Goal: Task Accomplishment & Management: Manage account settings

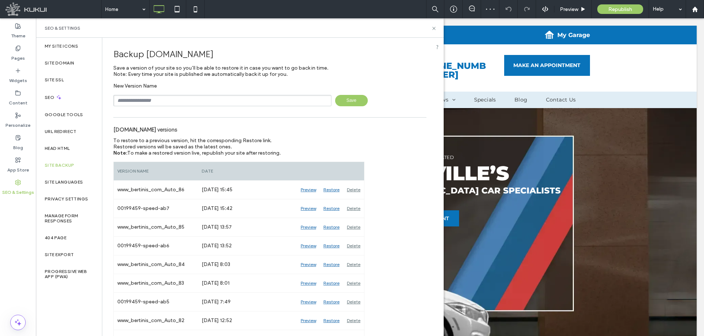
click at [192, 99] on input "text" at bounding box center [222, 100] width 218 height 11
click at [195, 101] on input "text" at bounding box center [222, 100] width 218 height 11
paste input "********"
click at [335, 102] on span "Save" at bounding box center [351, 100] width 33 height 11
click at [241, 102] on input "**********" at bounding box center [222, 100] width 218 height 11
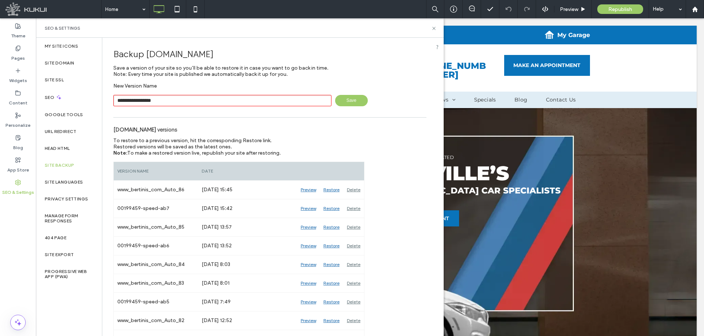
drag, startPoint x: 141, startPoint y: 100, endPoint x: 111, endPoint y: 99, distance: 30.4
click at [205, 99] on input "**********" at bounding box center [222, 100] width 218 height 11
type input "**********"
click at [352, 103] on span "Save" at bounding box center [351, 100] width 33 height 11
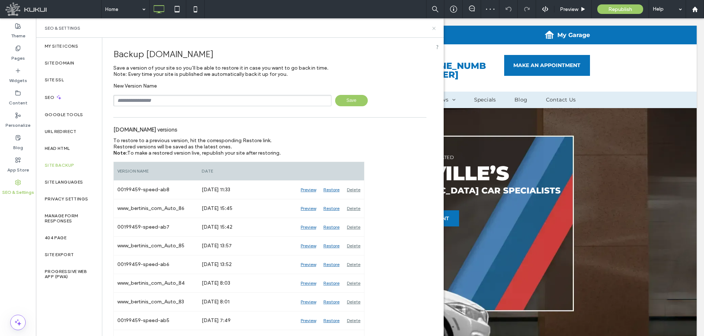
click at [433, 27] on use at bounding box center [433, 28] width 3 height 3
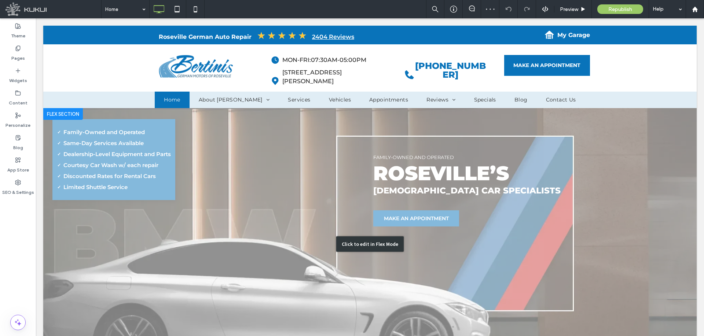
click at [344, 177] on div "Click to edit in Flex Mode" at bounding box center [369, 244] width 653 height 272
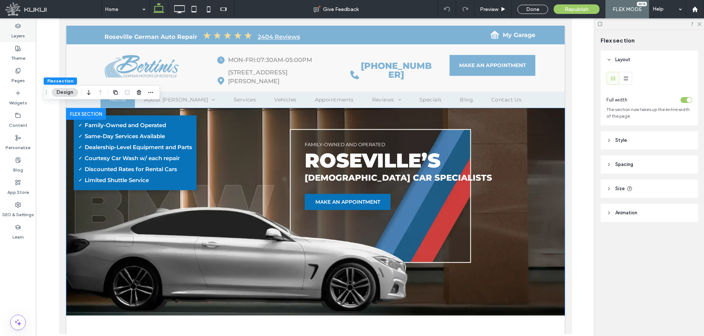
click at [11, 27] on div "Layers" at bounding box center [18, 31] width 36 height 22
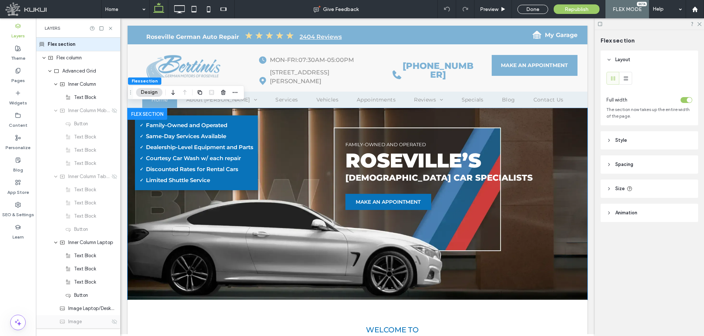
click at [88, 317] on div "Image" at bounding box center [78, 321] width 84 height 13
click at [87, 312] on div "Image Laptop/Desktop/Tablet/Mobile Rotated" at bounding box center [78, 308] width 84 height 13
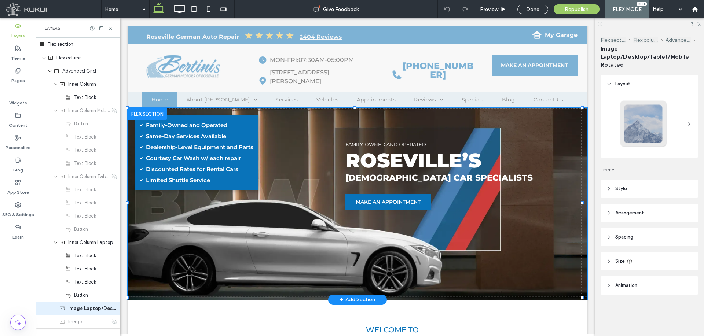
scroll to position [22, 0]
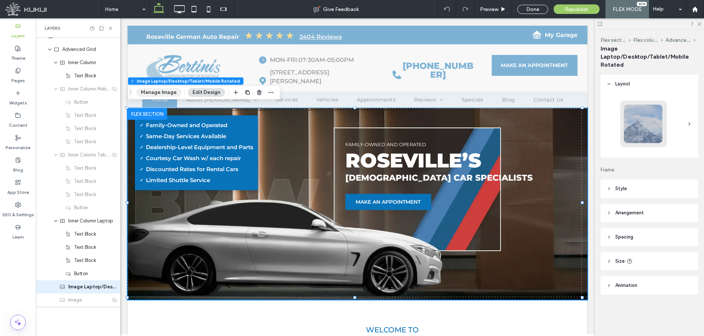
click at [160, 88] on button "Manage Image" at bounding box center [158, 92] width 45 height 9
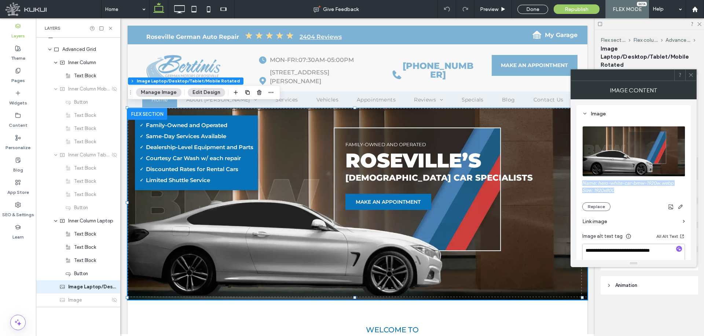
drag, startPoint x: 622, startPoint y: 190, endPoint x: 581, endPoint y: 182, distance: 41.8
click at [581, 182] on div "**********" at bounding box center [633, 213] width 114 height 216
click at [615, 188] on label "Size: 1920x800" at bounding box center [633, 191] width 103 height 7
click at [693, 75] on icon at bounding box center [690, 74] width 5 height 5
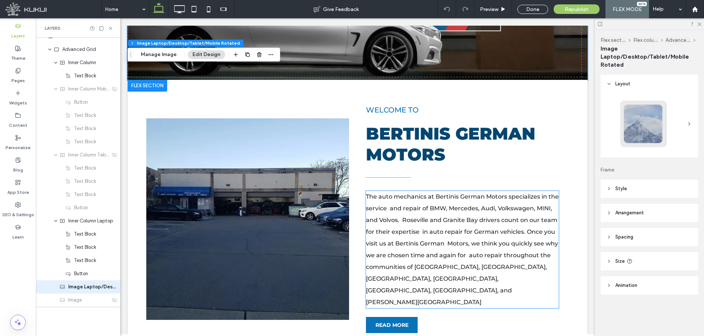
scroll to position [73, 0]
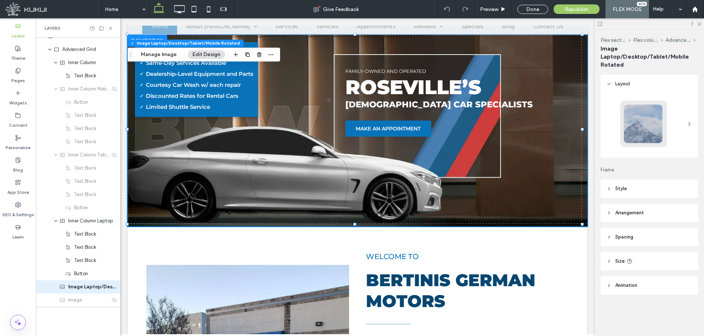
drag, startPoint x: 159, startPoint y: 52, endPoint x: 215, endPoint y: 60, distance: 56.6
click at [159, 52] on button "Manage Image" at bounding box center [158, 54] width 45 height 9
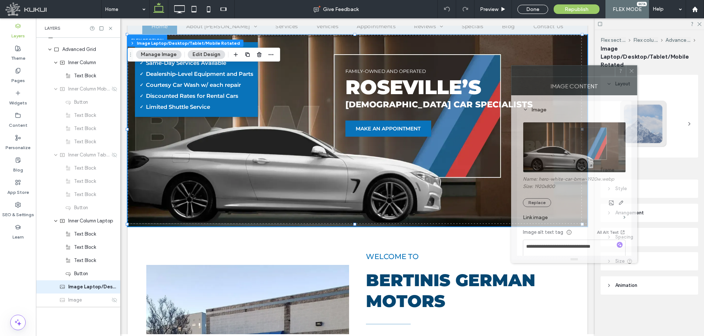
drag, startPoint x: 583, startPoint y: 84, endPoint x: 522, endPoint y: 79, distance: 61.0
click at [522, 79] on div "Image Content" at bounding box center [574, 86] width 126 height 18
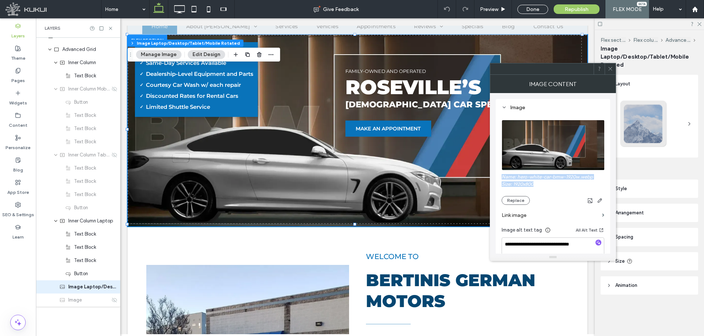
drag, startPoint x: 535, startPoint y: 185, endPoint x: 503, endPoint y: 178, distance: 32.7
click at [503, 178] on div "Name: hero-white-car-bmw-1920w.webp Size: 1920x800 Replace" at bounding box center [553, 189] width 103 height 31
copy div "Name: hero-white-car-bmw-1920w.webp Size: 1920x800"
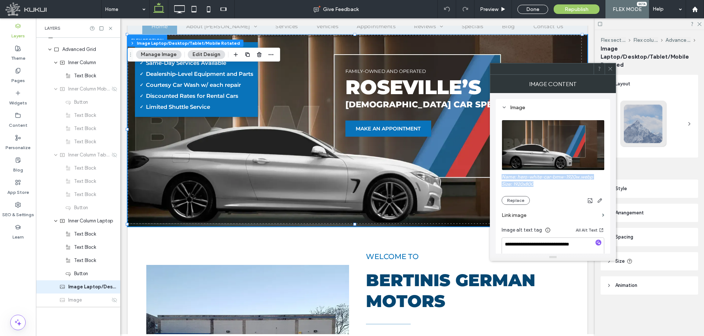
click at [607, 69] on icon at bounding box center [609, 68] width 5 height 5
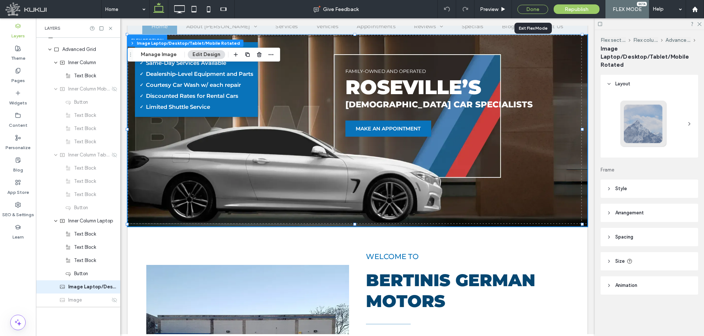
click at [536, 11] on div "Done" at bounding box center [532, 9] width 31 height 9
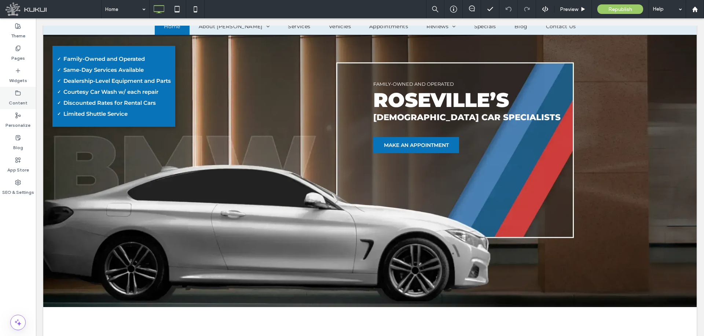
click at [20, 93] on icon at bounding box center [18, 93] width 6 height 6
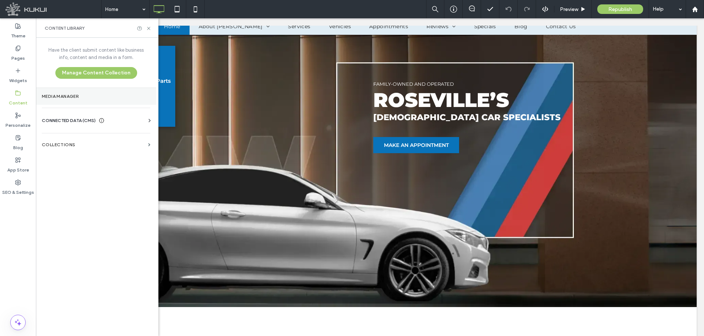
click at [77, 98] on label "Media Manager" at bounding box center [96, 96] width 109 height 5
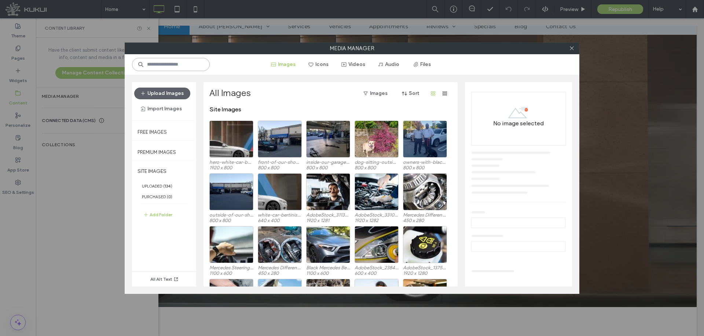
click at [186, 66] on input at bounding box center [171, 64] width 78 height 13
drag, startPoint x: 221, startPoint y: 123, endPoint x: 304, endPoint y: 136, distance: 83.5
click at [221, 123] on div "Select" at bounding box center [231, 139] width 44 height 37
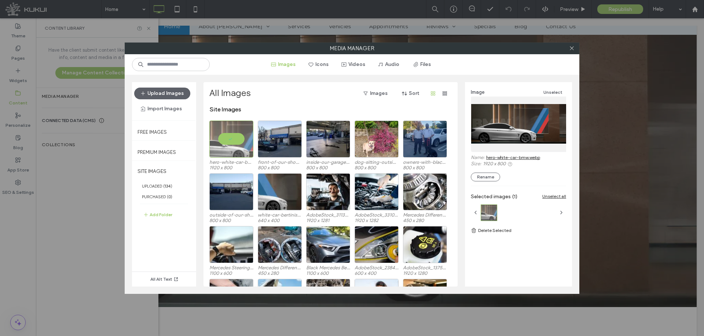
click at [501, 156] on link "hero-white-car-bmw.webp" at bounding box center [513, 157] width 54 height 5
drag, startPoint x: 573, startPoint y: 47, endPoint x: 533, endPoint y: 84, distance: 54.2
click at [573, 47] on icon at bounding box center [571, 47] width 5 height 5
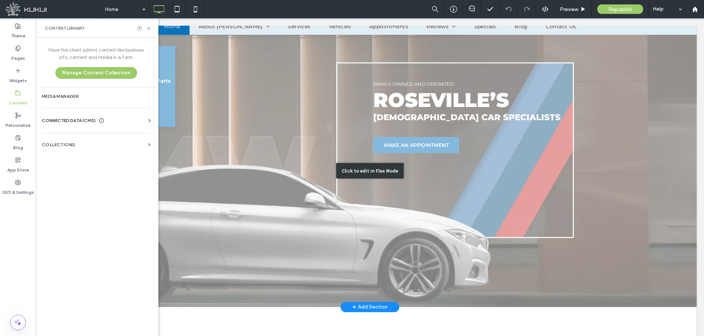
click at [496, 148] on div "Click to edit in Flex Mode" at bounding box center [369, 171] width 653 height 272
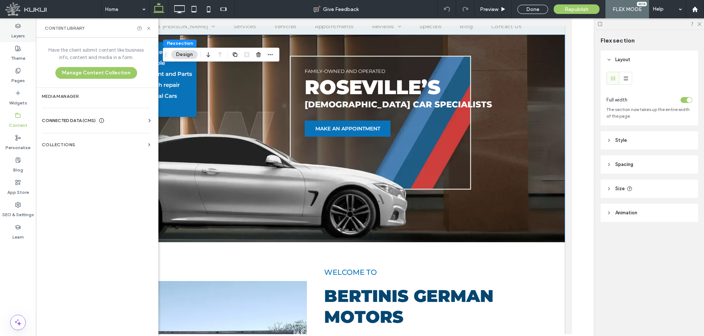
click at [21, 34] on label "Layers" at bounding box center [18, 34] width 14 height 10
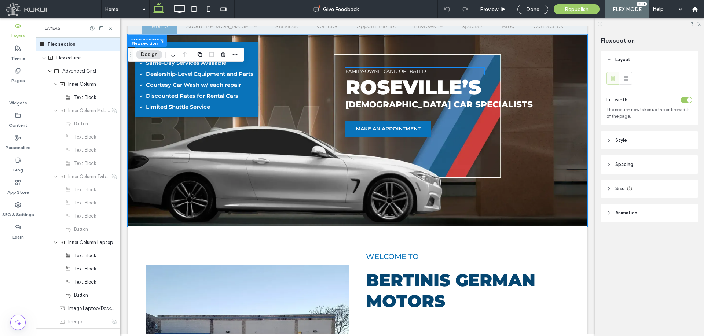
scroll to position [22, 0]
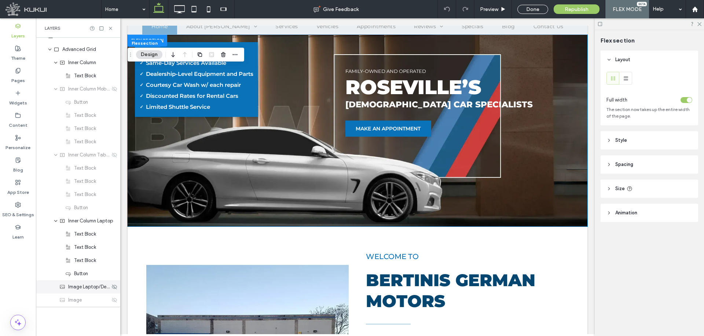
click at [78, 288] on span "Image Laptop/Desktop/Tablet/Mobile Rotated" at bounding box center [89, 286] width 42 height 7
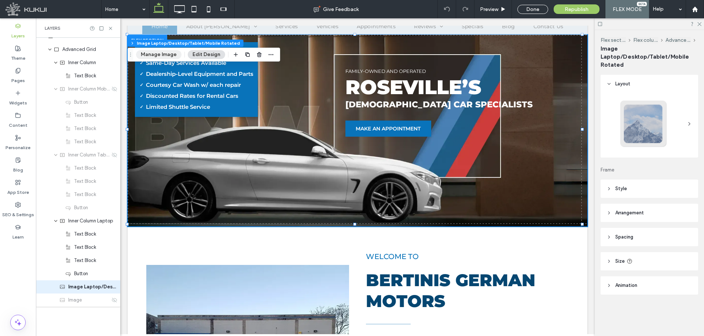
click at [160, 51] on button "Manage Image" at bounding box center [158, 54] width 45 height 9
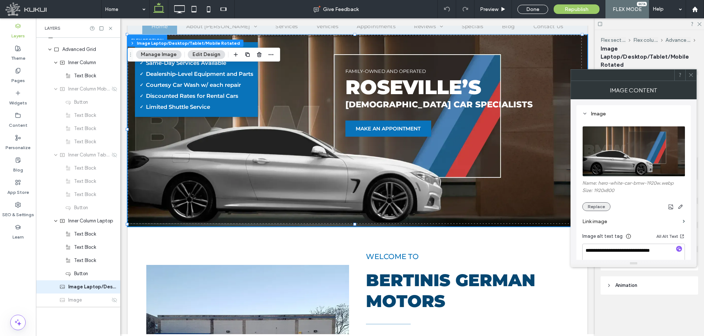
click at [603, 204] on button "Replace" at bounding box center [596, 206] width 28 height 9
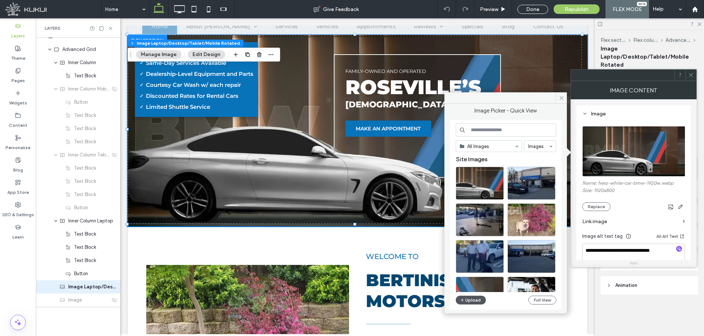
click at [467, 303] on button "Upload" at bounding box center [471, 300] width 30 height 9
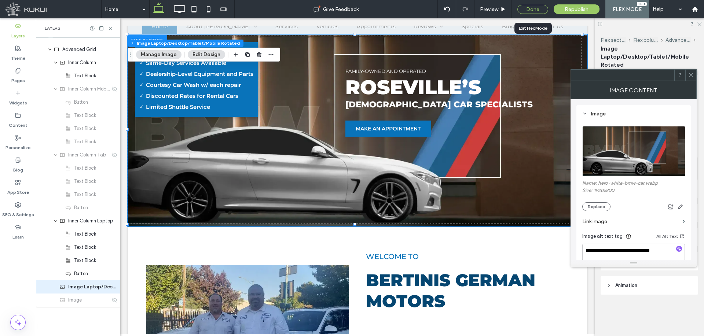
click at [530, 8] on div "Done" at bounding box center [532, 9] width 31 height 9
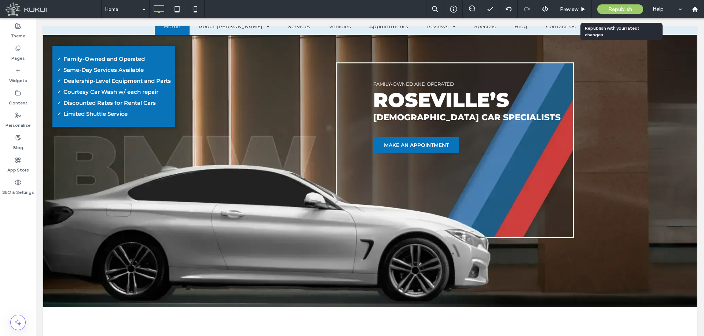
click at [615, 9] on span "Republish" at bounding box center [620, 9] width 24 height 6
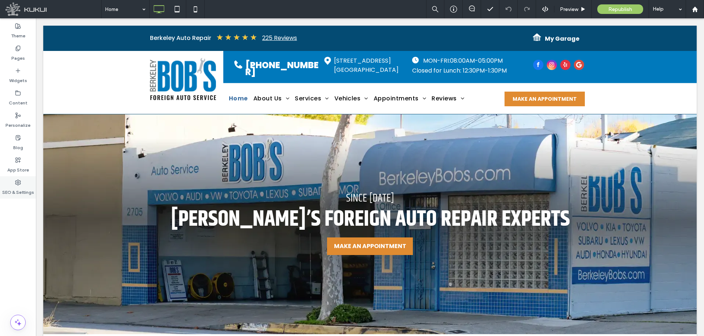
click at [18, 187] on label "SEO & Settings" at bounding box center [18, 190] width 32 height 10
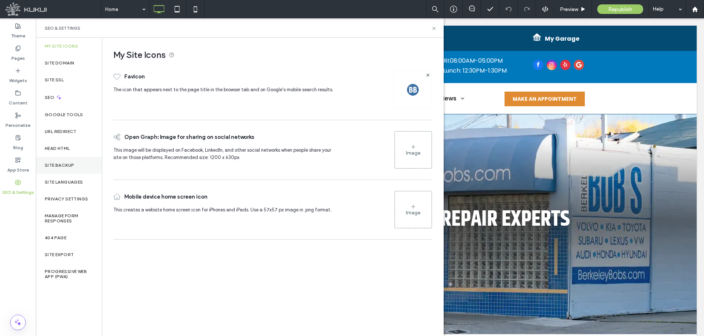
click at [77, 161] on div "Site Backup" at bounding box center [69, 165] width 66 height 17
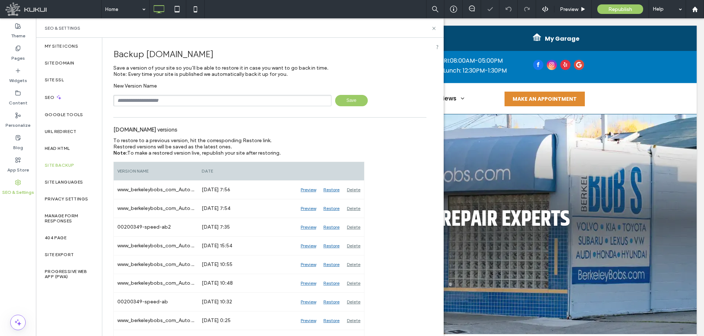
click at [190, 96] on input "text" at bounding box center [222, 100] width 218 height 11
paste input "********"
type input "**********"
click at [341, 98] on span "Save" at bounding box center [351, 100] width 33 height 11
drag, startPoint x: 434, startPoint y: 28, endPoint x: 423, endPoint y: 29, distance: 11.0
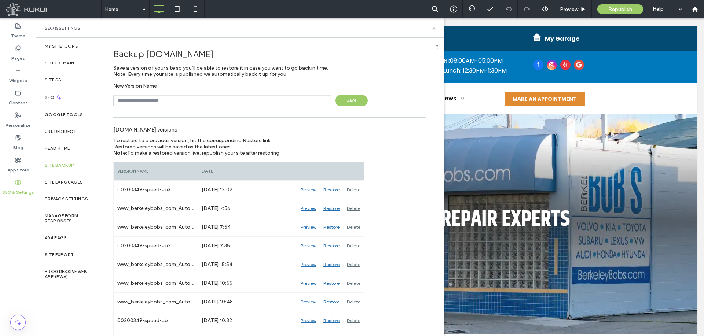
click at [434, 28] on use at bounding box center [433, 28] width 3 height 3
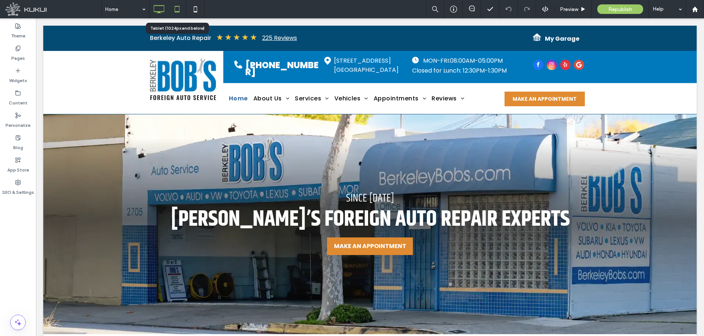
click at [182, 11] on icon at bounding box center [177, 9] width 15 height 15
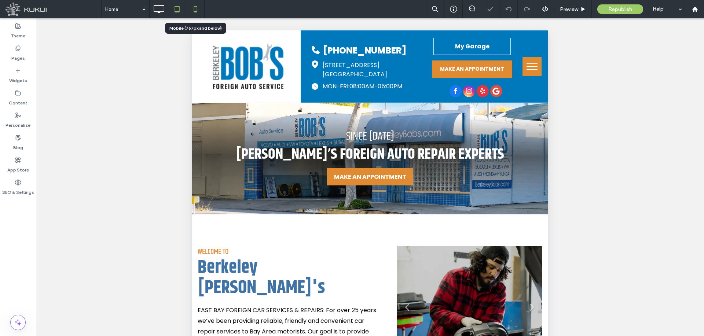
click at [193, 10] on icon at bounding box center [195, 9] width 15 height 15
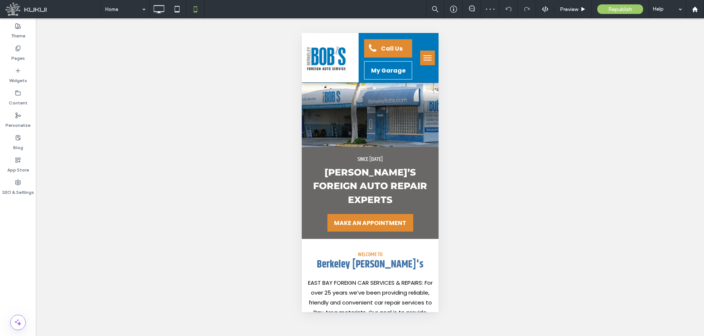
click at [420, 59] on button "menu" at bounding box center [427, 58] width 15 height 15
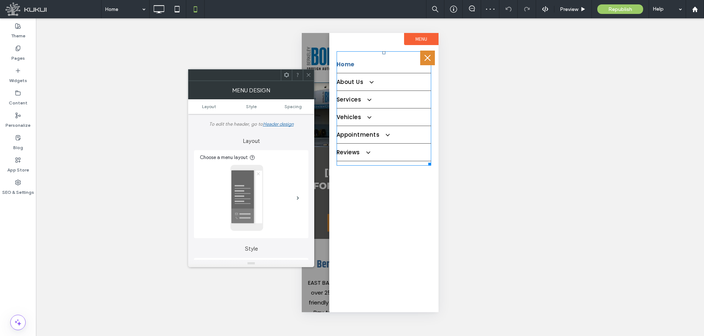
click at [419, 59] on link "Home" at bounding box center [383, 64] width 95 height 17
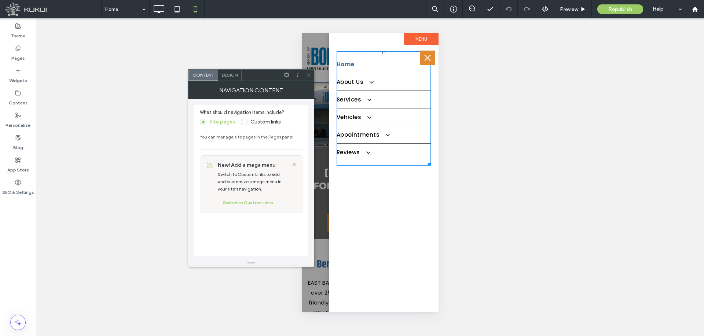
click at [425, 58] on span "menu" at bounding box center [427, 58] width 8 height 1
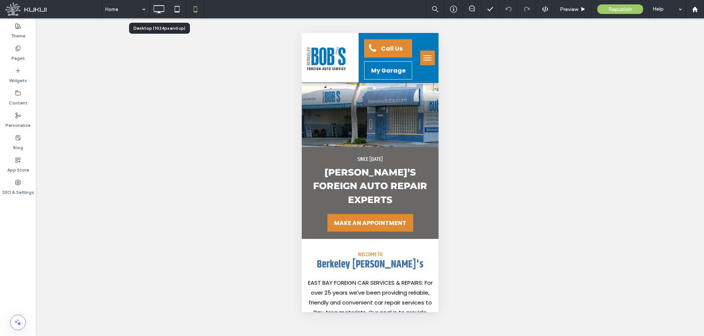
drag, startPoint x: 155, startPoint y: 7, endPoint x: 164, endPoint y: 35, distance: 29.8
click at [155, 7] on icon at bounding box center [158, 9] width 15 height 15
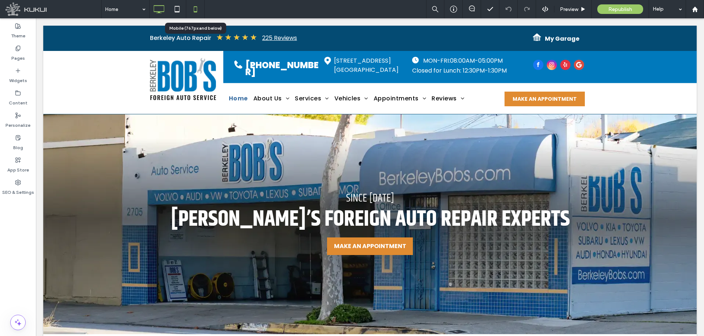
click at [194, 8] on icon at bounding box center [195, 9] width 15 height 15
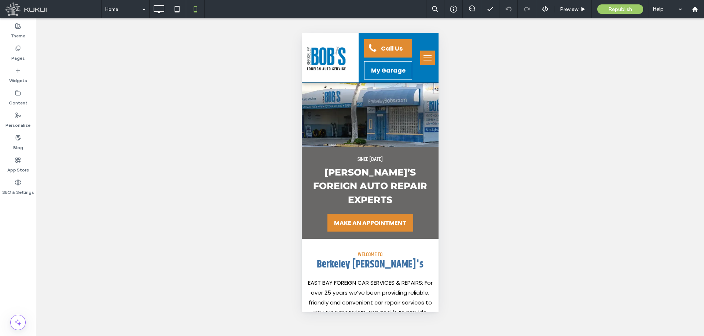
click at [164, 15] on icon at bounding box center [158, 9] width 15 height 15
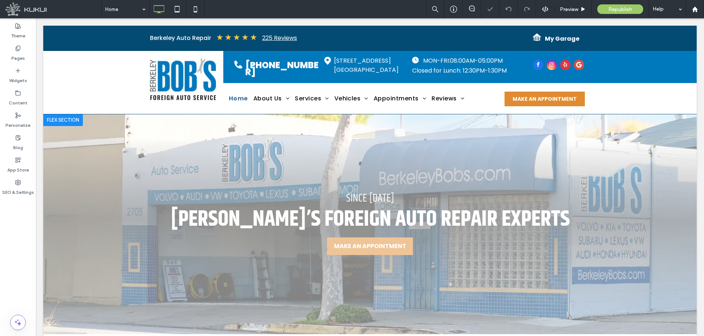
click at [537, 196] on div "Click to edit in Flex Mode" at bounding box center [369, 224] width 653 height 220
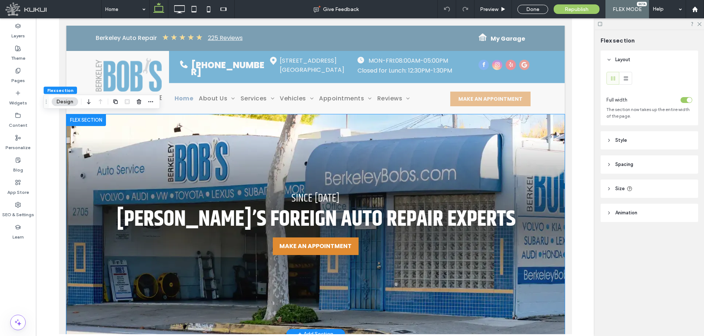
scroll to position [37, 0]
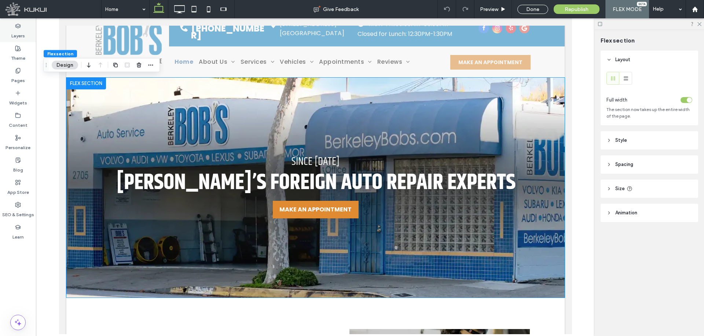
click at [26, 30] on div "Layers" at bounding box center [18, 31] width 36 height 22
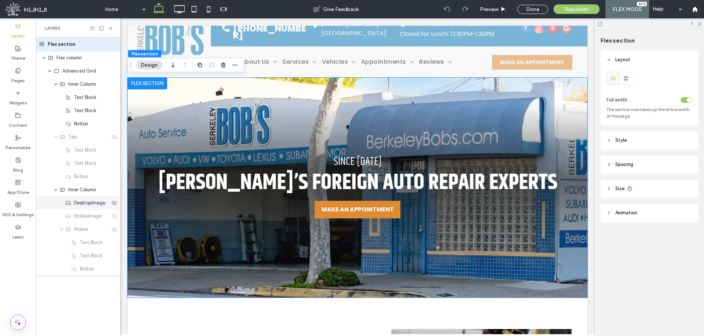
drag, startPoint x: 85, startPoint y: 205, endPoint x: 39, endPoint y: 177, distance: 53.8
click at [85, 205] on span "DesktopImage" at bounding box center [89, 202] width 31 height 7
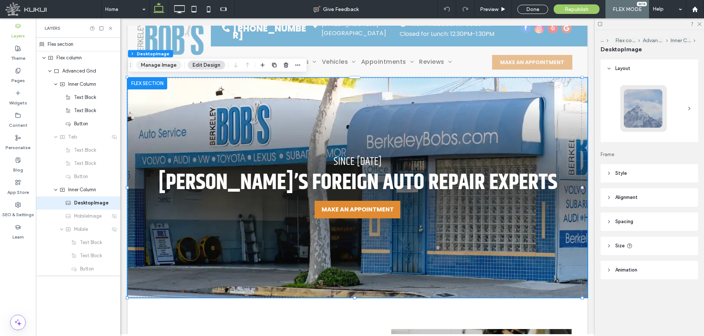
click at [156, 66] on button "Manage Image" at bounding box center [158, 65] width 45 height 9
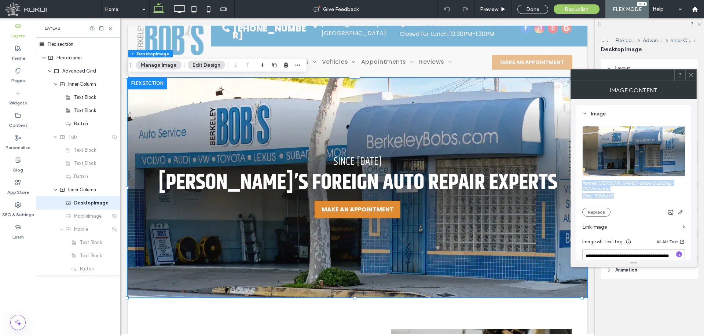
drag, startPoint x: 621, startPoint y: 191, endPoint x: 581, endPoint y: 183, distance: 40.3
click at [581, 183] on div "**********" at bounding box center [633, 215] width 114 height 221
copy div "Name: berkeley-bobs-building-1920w.webp Size: 1920x600"
click at [691, 74] on icon at bounding box center [690, 74] width 5 height 5
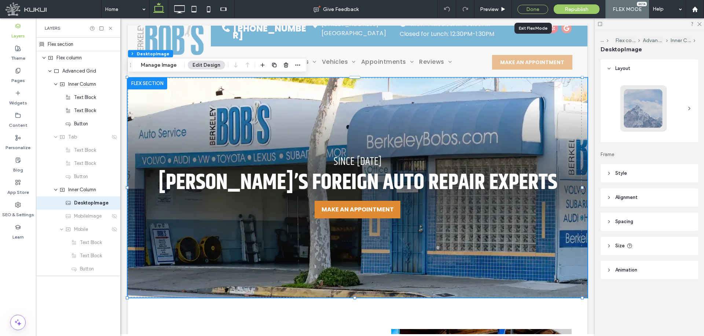
click at [534, 10] on div "Done" at bounding box center [532, 9] width 31 height 9
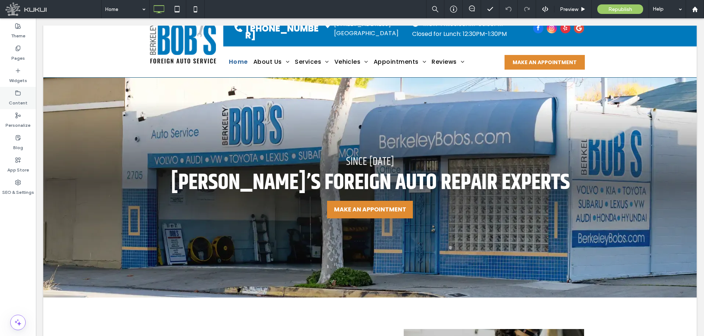
click at [22, 96] on label "Content" at bounding box center [18, 101] width 19 height 10
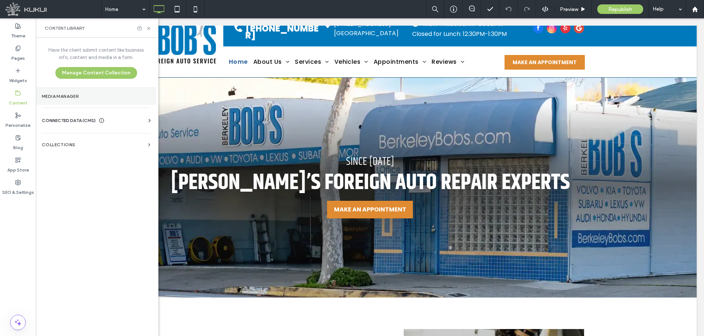
click at [77, 98] on label "Media Manager" at bounding box center [96, 96] width 109 height 5
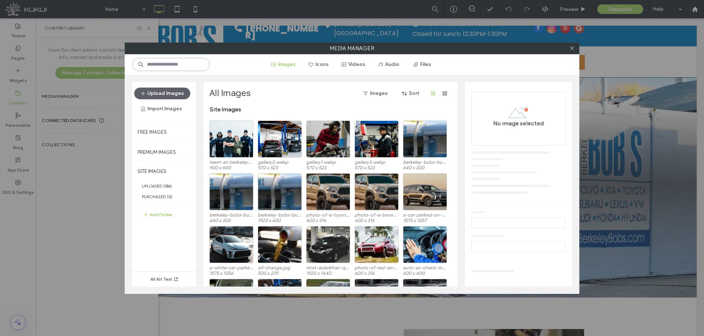
click at [187, 67] on input at bounding box center [171, 64] width 78 height 13
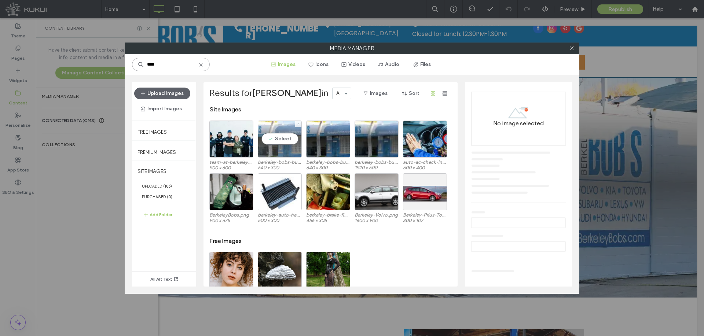
type input "****"
click at [273, 126] on div "Select" at bounding box center [280, 139] width 44 height 37
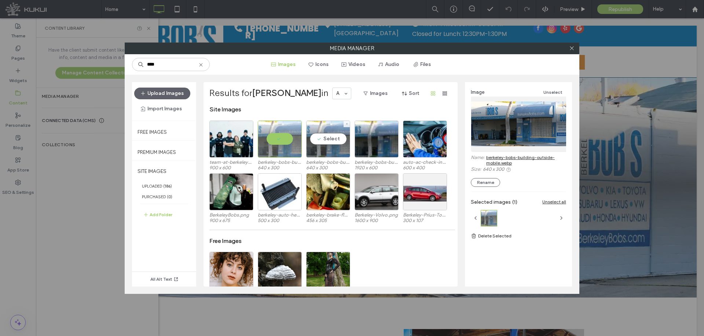
click at [326, 124] on div "Select" at bounding box center [328, 139] width 44 height 37
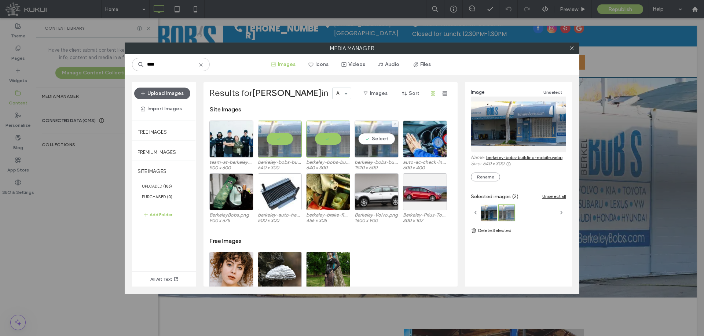
click at [369, 126] on div "Select" at bounding box center [377, 139] width 44 height 37
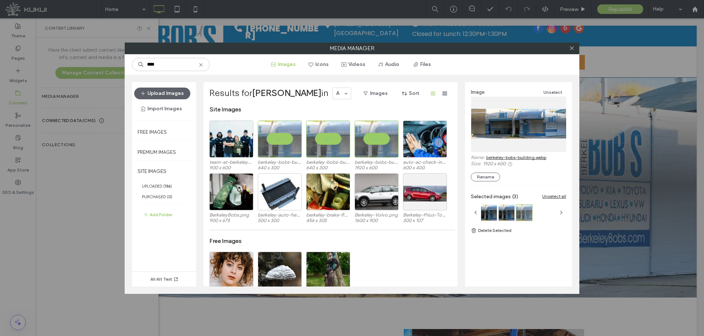
click at [507, 157] on link "berkeley-bobs-building.webp" at bounding box center [516, 157] width 60 height 5
click at [571, 46] on icon at bounding box center [571, 47] width 5 height 5
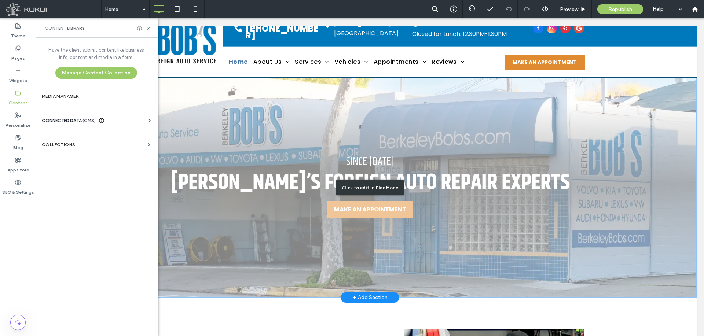
scroll to position [0, 0]
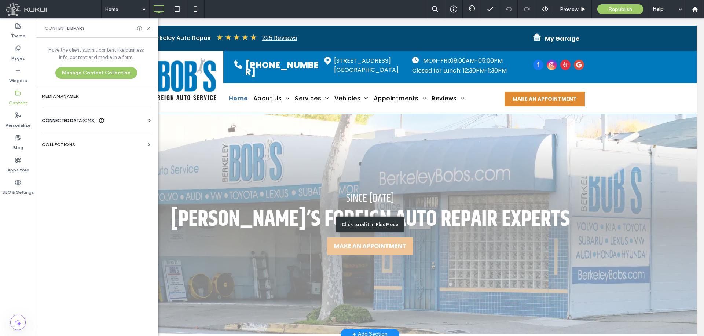
click at [290, 177] on div "Click to edit in Flex Mode" at bounding box center [369, 224] width 653 height 220
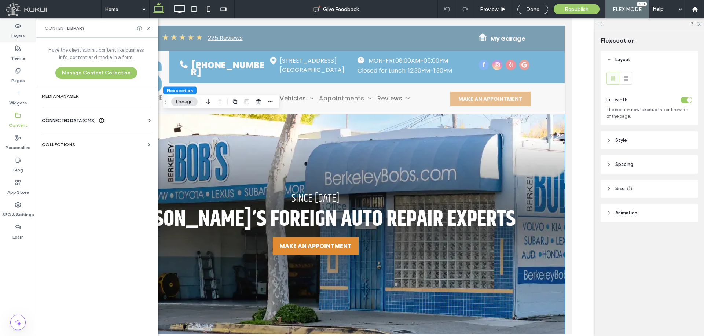
click at [19, 25] on icon at bounding box center [18, 26] width 6 height 6
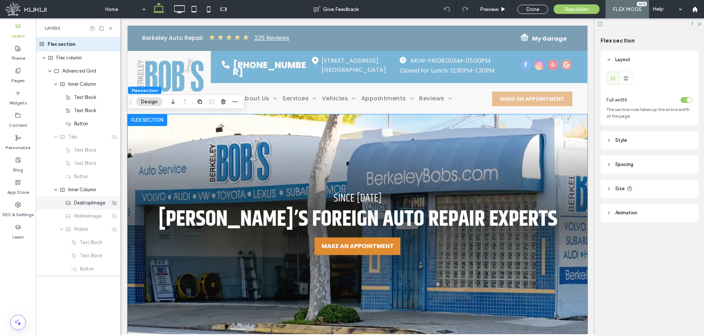
click at [91, 206] on span "DesktopImage" at bounding box center [89, 202] width 31 height 7
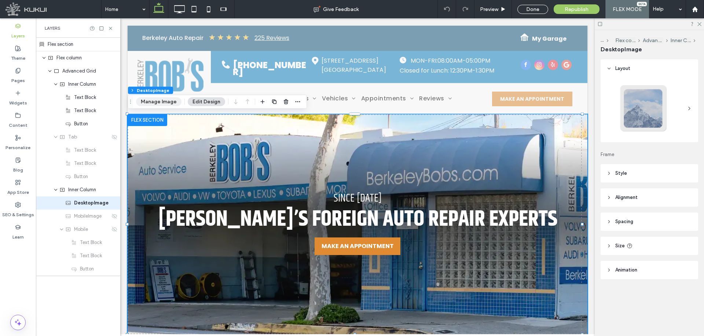
click at [164, 102] on button "Manage Image" at bounding box center [158, 102] width 45 height 9
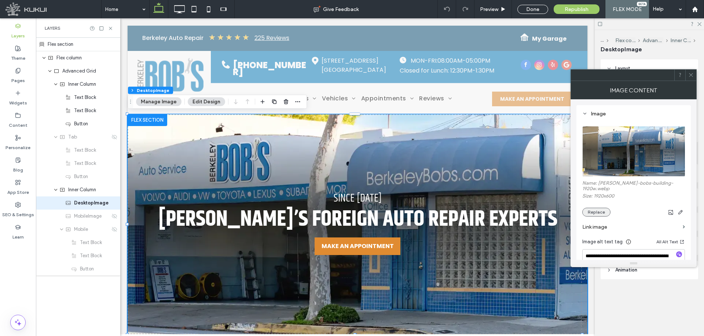
click at [591, 208] on button "Replace" at bounding box center [596, 212] width 28 height 9
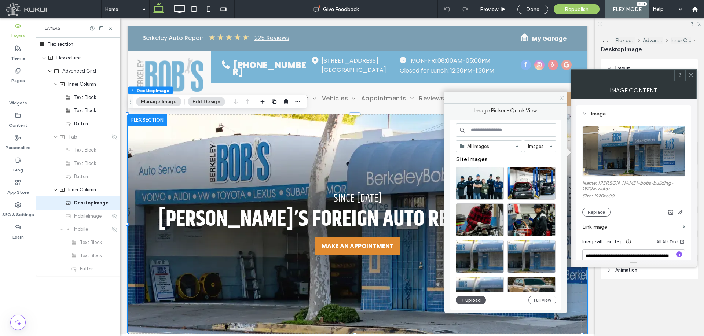
click at [463, 302] on icon "button" at bounding box center [462, 300] width 4 height 6
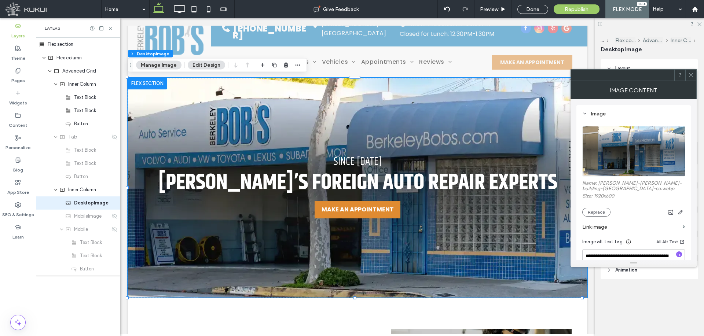
scroll to position [37, 0]
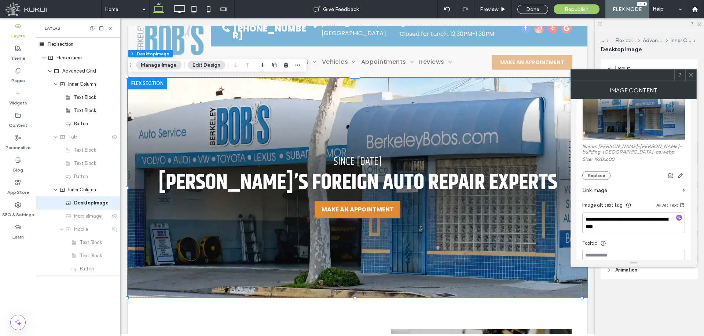
click at [694, 75] on div at bounding box center [690, 75] width 11 height 11
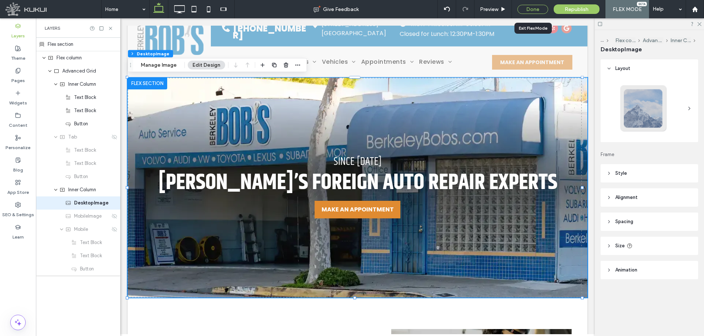
drag, startPoint x: 536, startPoint y: 10, endPoint x: 451, endPoint y: 91, distance: 117.5
click at [536, 10] on div "Done" at bounding box center [532, 9] width 31 height 9
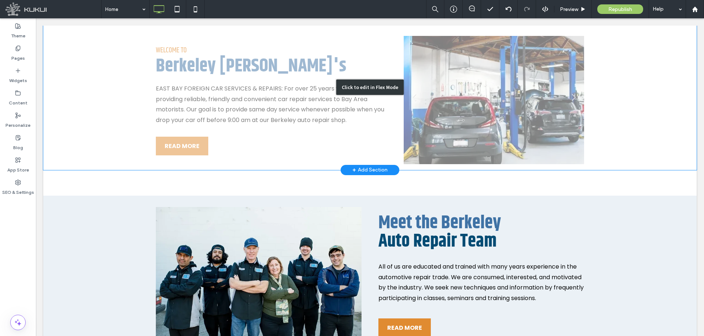
scroll to position [147, 0]
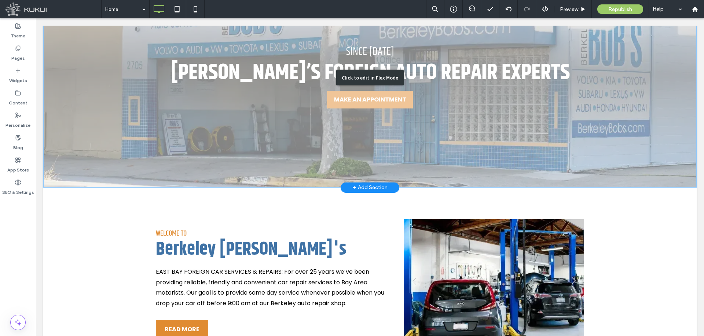
drag, startPoint x: 536, startPoint y: 130, endPoint x: 175, endPoint y: 144, distance: 361.4
click at [536, 130] on div "Click to edit in Flex Mode" at bounding box center [369, 78] width 653 height 220
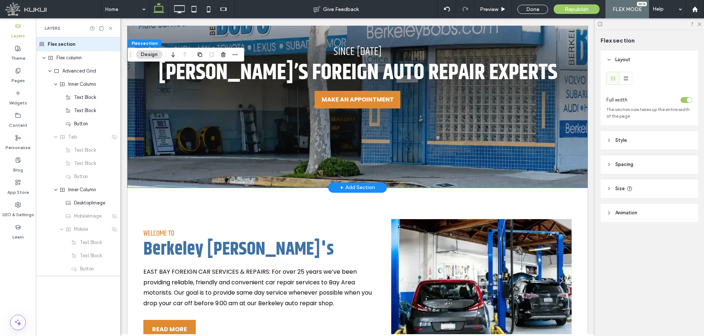
scroll to position [73, 0]
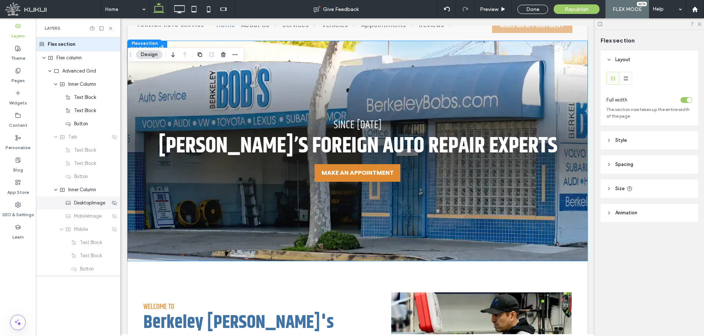
click at [95, 202] on span "DesktopImage" at bounding box center [89, 202] width 31 height 7
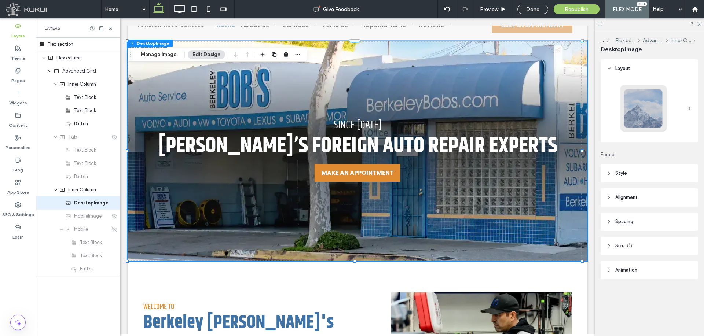
click at [652, 175] on header "Style" at bounding box center [649, 173] width 98 height 18
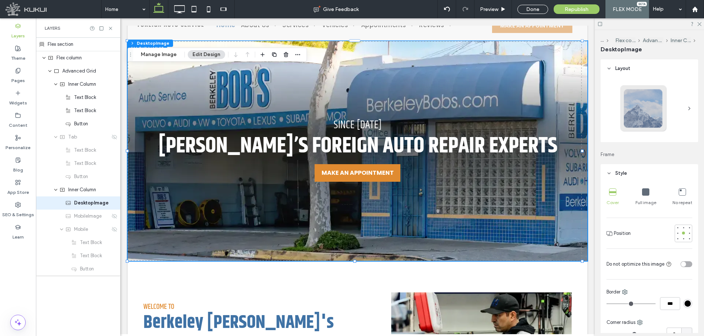
click at [652, 175] on header "Style" at bounding box center [649, 173] width 98 height 18
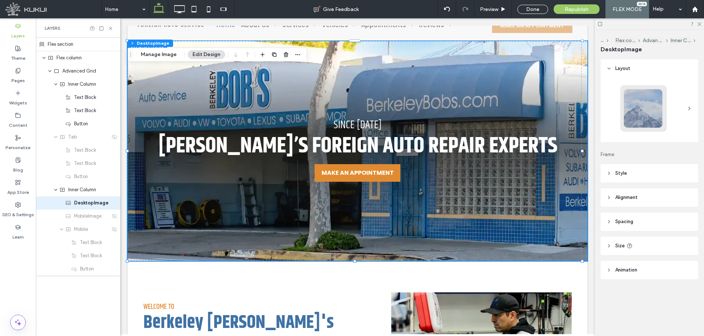
click at [646, 244] on header "Size" at bounding box center [649, 246] width 98 height 18
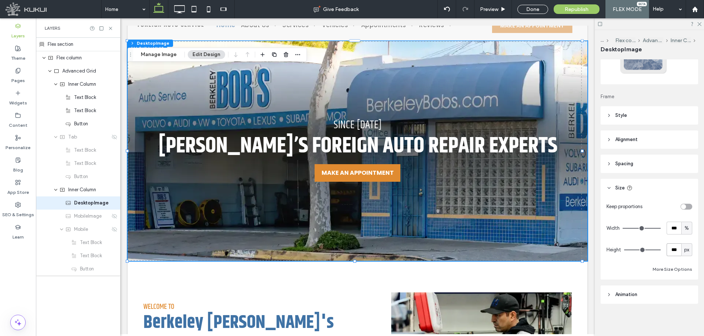
click at [672, 249] on input "***" at bounding box center [673, 249] width 15 height 13
click at [152, 55] on button "Manage Image" at bounding box center [158, 54] width 45 height 9
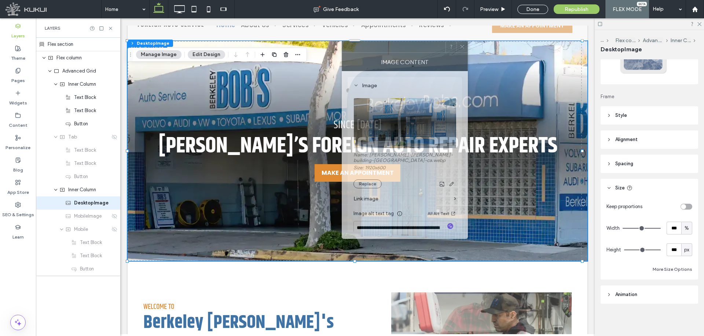
drag, startPoint x: 624, startPoint y: 83, endPoint x: 439, endPoint y: 57, distance: 186.5
click at [381, 53] on div "Image Content" at bounding box center [405, 62] width 126 height 18
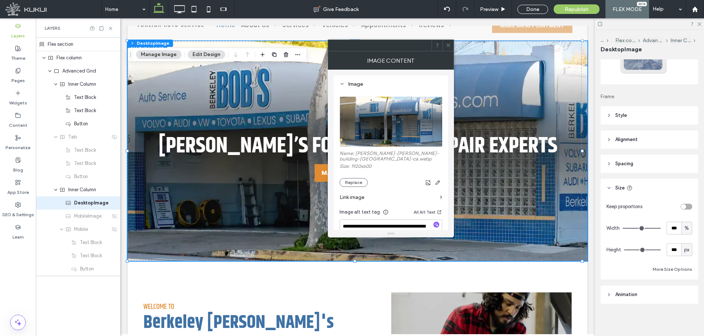
drag, startPoint x: 448, startPoint y: 45, endPoint x: 356, endPoint y: 15, distance: 95.9
click at [448, 45] on use at bounding box center [448, 46] width 4 height 4
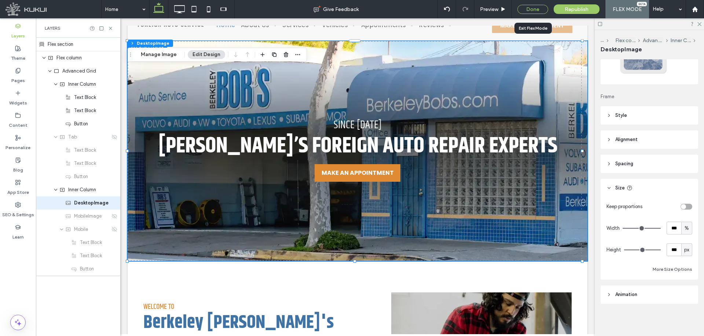
click at [528, 10] on div "Done" at bounding box center [532, 9] width 31 height 9
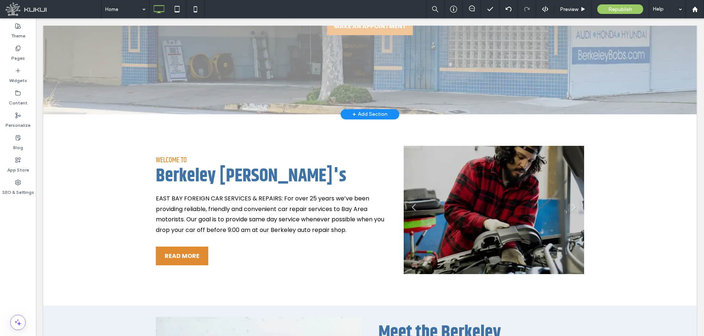
scroll to position [257, 0]
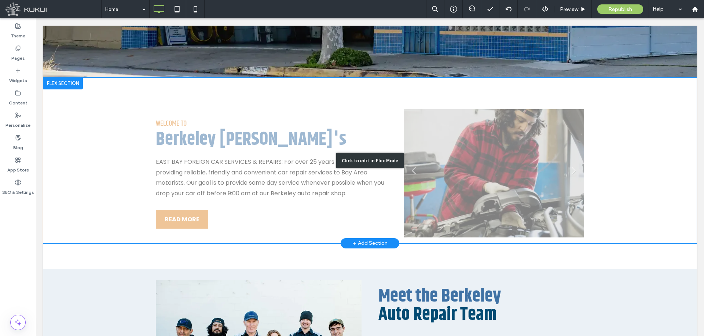
drag, startPoint x: 249, startPoint y: 198, endPoint x: 106, endPoint y: 191, distance: 143.9
click at [249, 198] on div "Click to edit in Flex Mode" at bounding box center [369, 161] width 653 height 166
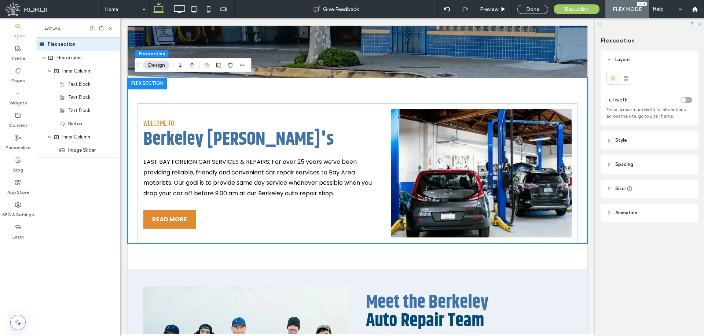
click at [643, 138] on header "Style" at bounding box center [649, 140] width 98 height 18
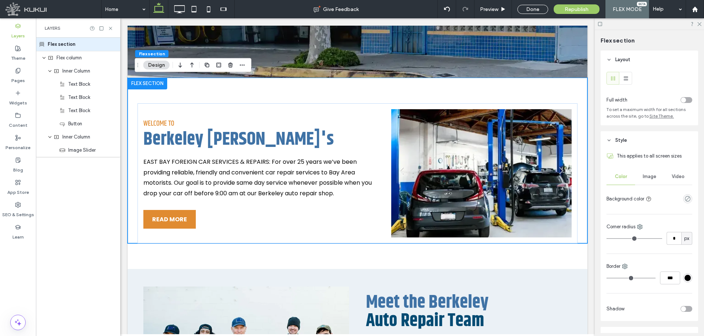
click at [643, 138] on header "Style" at bounding box center [649, 140] width 98 height 18
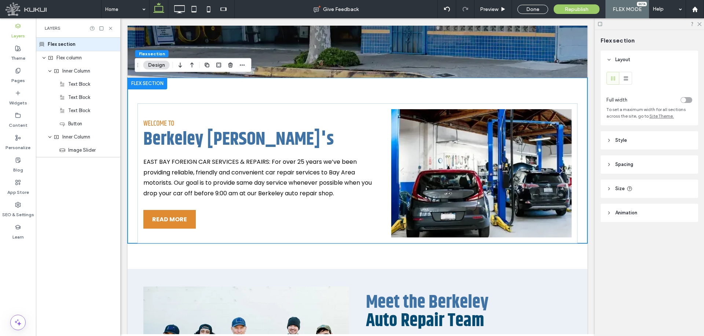
click at [646, 160] on header "Spacing" at bounding box center [649, 164] width 98 height 18
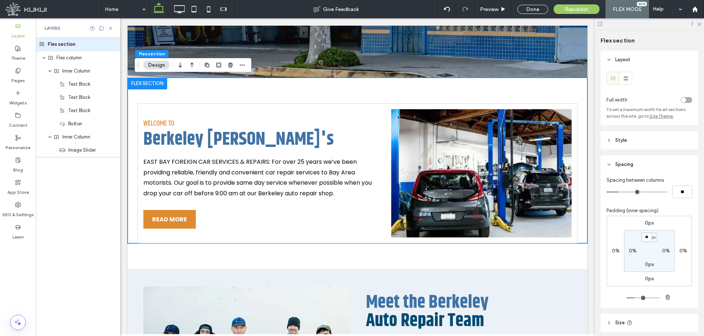
click at [646, 236] on input "**" at bounding box center [647, 237] width 10 height 9
type input "**"
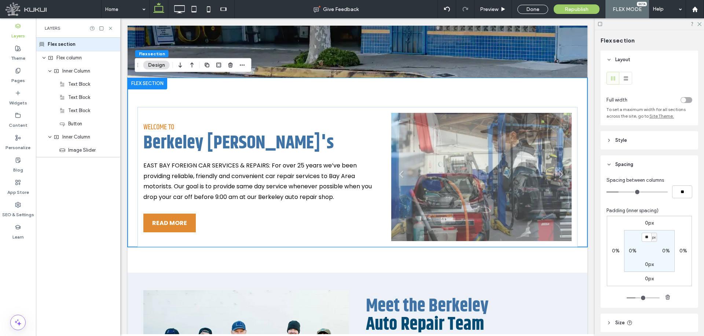
click at [635, 298] on input "range" at bounding box center [643, 298] width 33 height 1
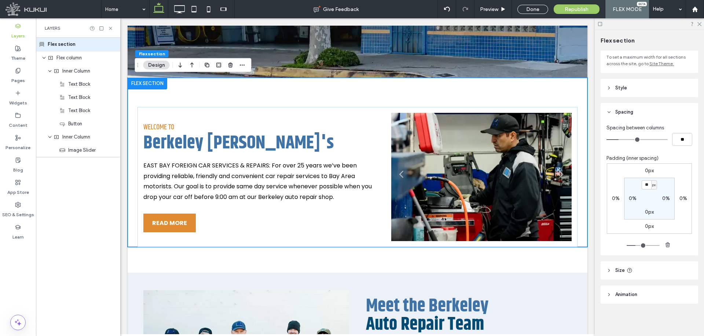
click at [650, 267] on header "Size" at bounding box center [649, 270] width 98 height 18
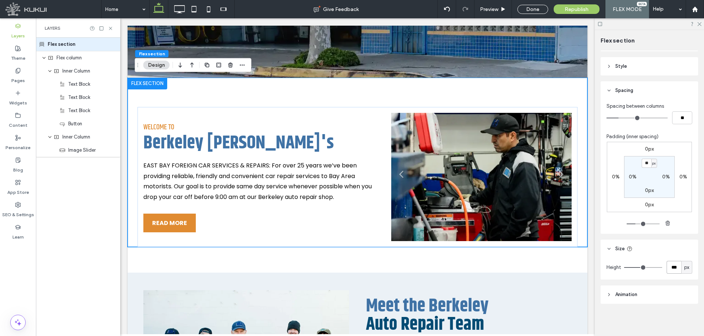
click at [671, 267] on input "***" at bounding box center [673, 267] width 15 height 13
type input "***"
click at [641, 268] on input "range" at bounding box center [643, 267] width 38 height 1
click at [81, 58] on span "Flex column" at bounding box center [68, 57] width 25 height 7
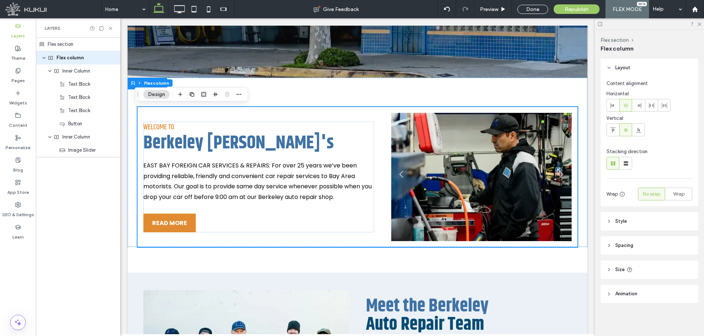
click at [653, 245] on header "Spacing" at bounding box center [649, 245] width 98 height 18
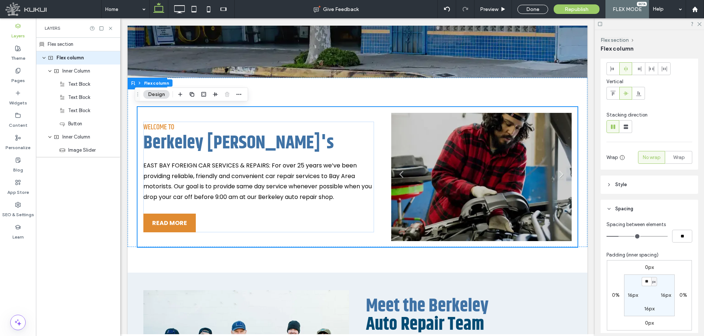
scroll to position [133, 0]
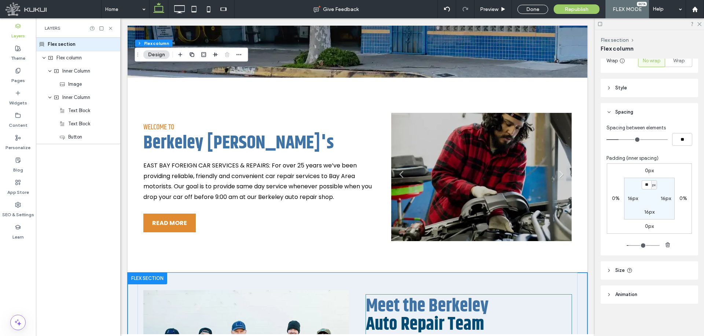
scroll to position [372, 0]
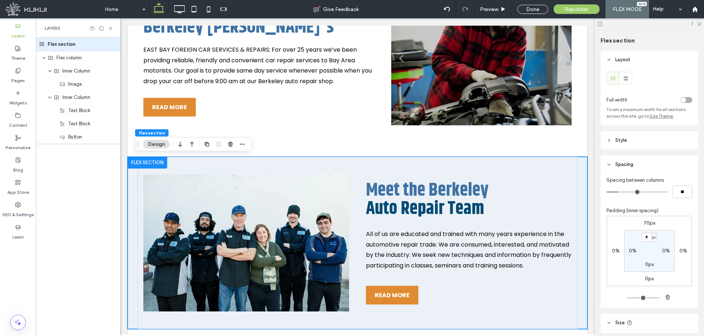
click at [648, 223] on label "70px" at bounding box center [649, 223] width 12 height 6
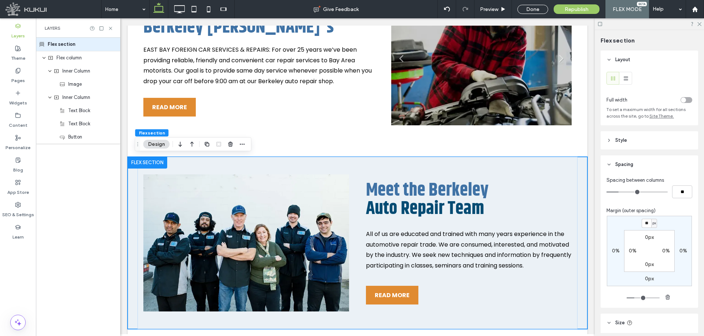
type input "**"
type input "*"
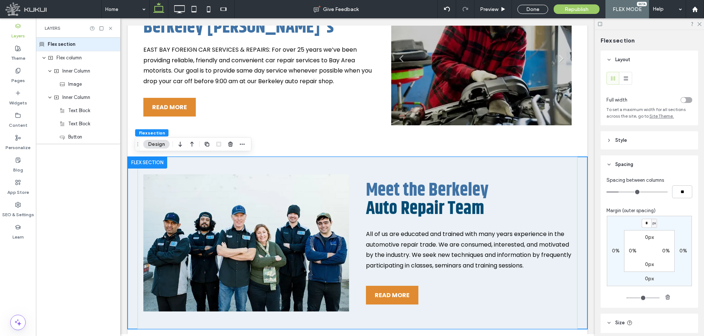
type input "*"
drag, startPoint x: 630, startPoint y: 298, endPoint x: 515, endPoint y: 289, distance: 115.4
type input "*"
click at [627, 298] on input "range" at bounding box center [643, 298] width 33 height 1
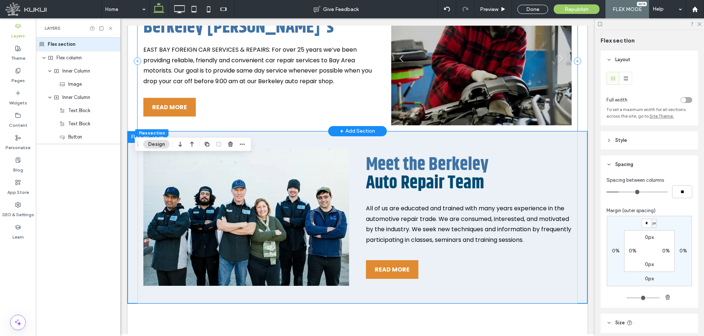
click at [351, 121] on div "Welcome To Berkeley Bob's EAST BAY FOREIGN CAR SERVICES & REPAIRS: For over 25 …" at bounding box center [357, 61] width 440 height 140
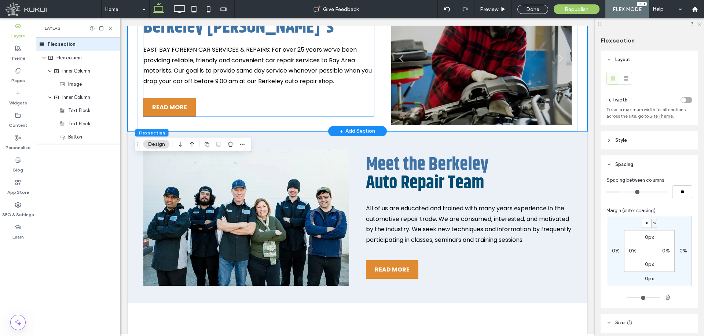
scroll to position [316, 0]
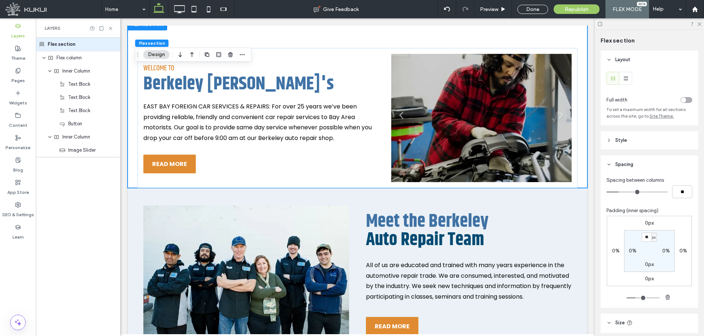
click at [59, 46] on div "Flex section" at bounding box center [78, 45] width 84 height 14
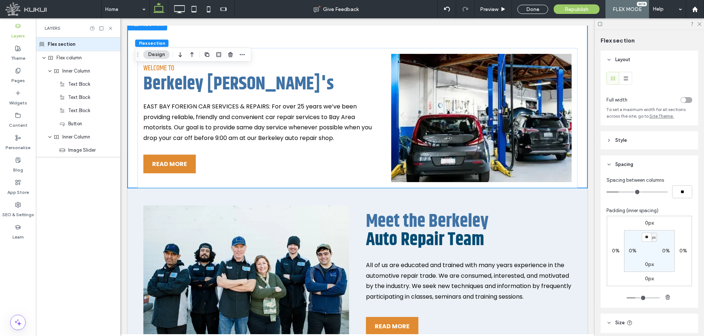
click at [645, 265] on label "0px" at bounding box center [649, 264] width 9 height 6
type input "*"
type input "**"
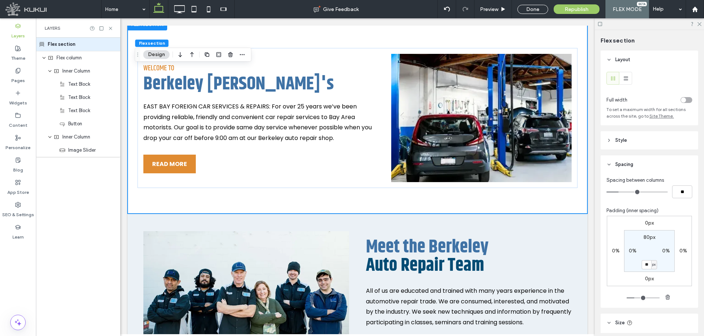
click at [635, 298] on input "range" at bounding box center [643, 298] width 33 height 1
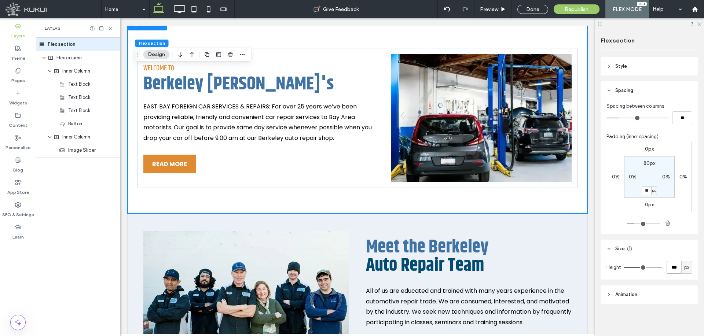
click at [666, 265] on input "***" at bounding box center [673, 267] width 15 height 13
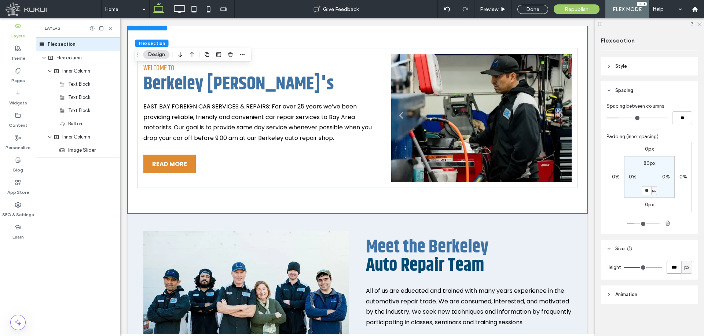
type input "***"
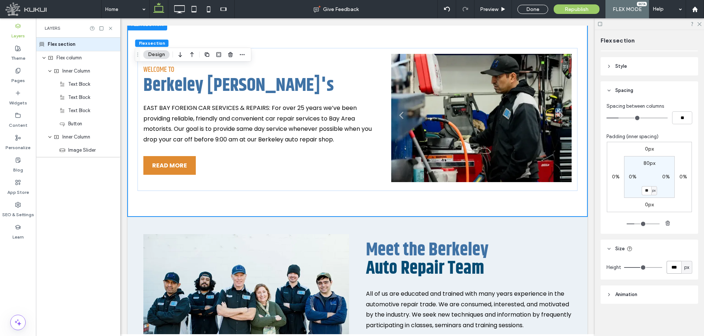
type input "***"
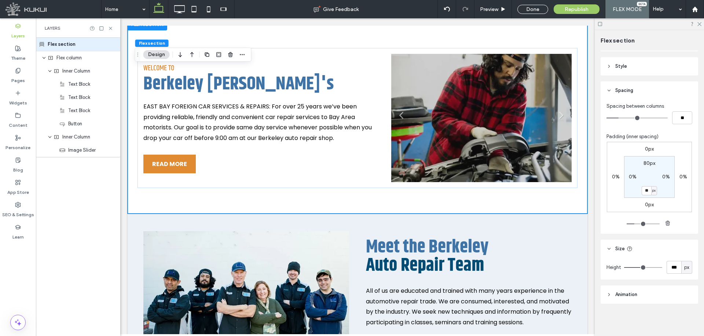
click at [642, 268] on input "range" at bounding box center [643, 267] width 38 height 1
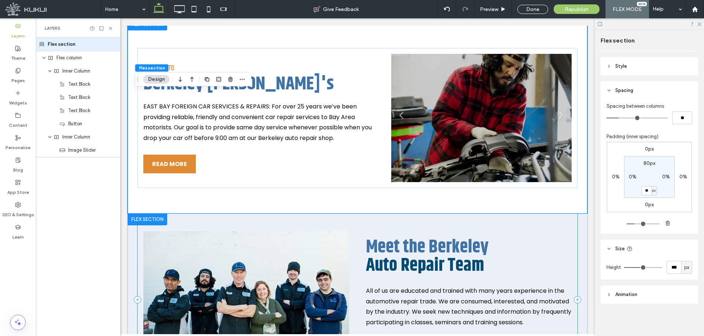
scroll to position [242, 0]
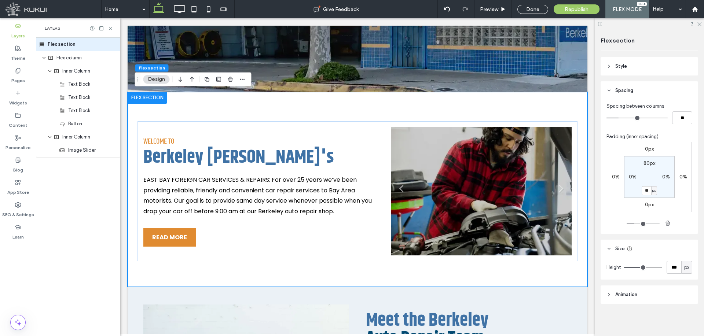
click at [642, 268] on input "range" at bounding box center [643, 267] width 38 height 1
click at [90, 48] on div "Flex section" at bounding box center [78, 45] width 84 height 14
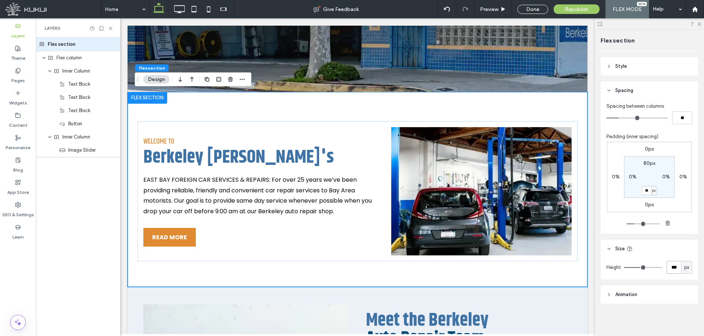
click at [667, 265] on input "***" at bounding box center [673, 267] width 15 height 13
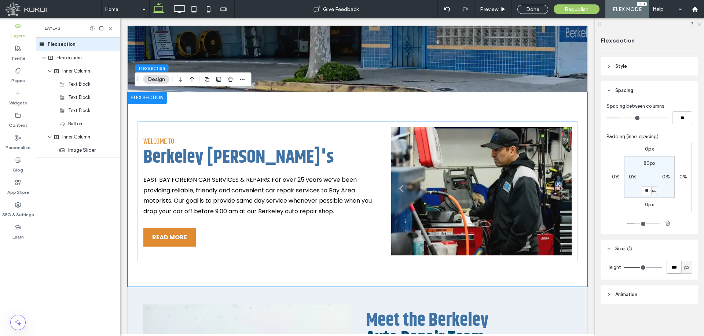
type input "***"
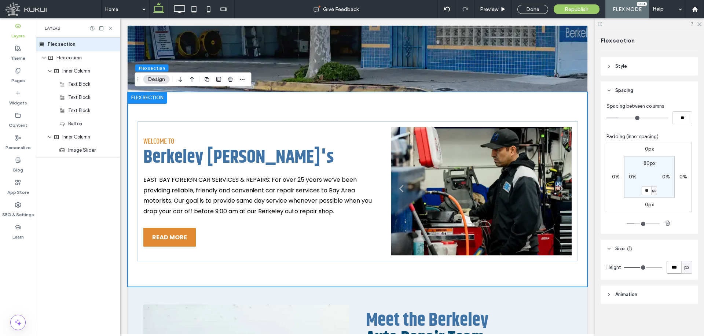
type input "***"
click at [643, 268] on input "range" at bounding box center [643, 267] width 38 height 1
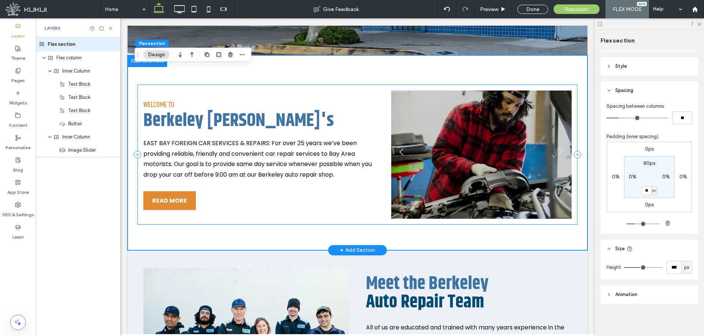
scroll to position [316, 0]
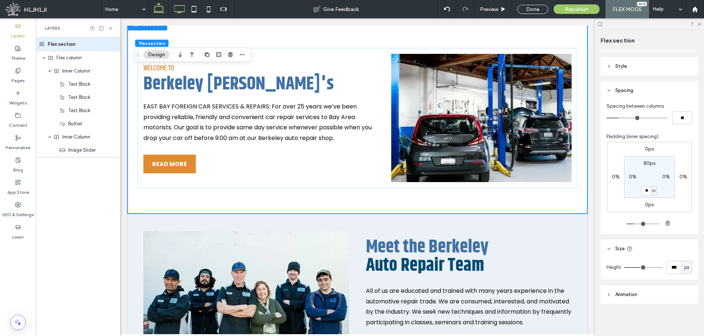
click at [177, 14] on icon at bounding box center [179, 9] width 15 height 15
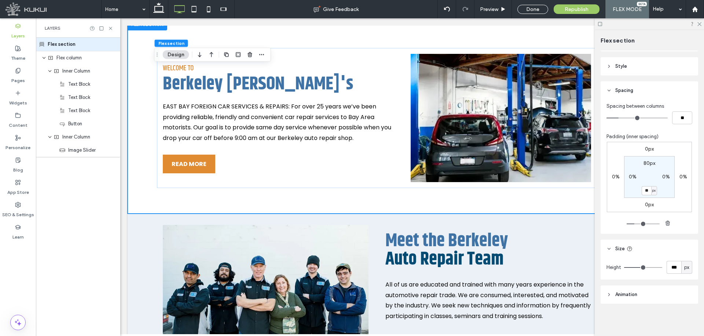
type input "***"
click at [195, 10] on icon at bounding box center [194, 9] width 15 height 15
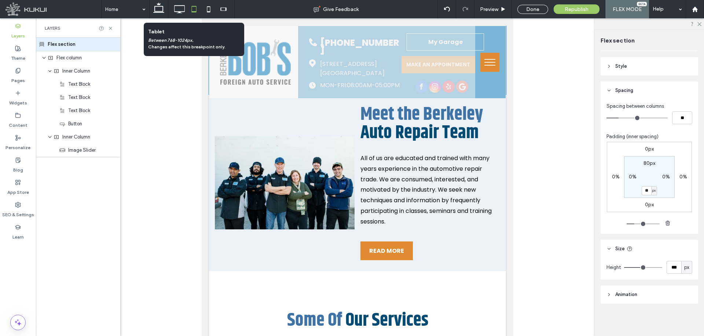
type input "***"
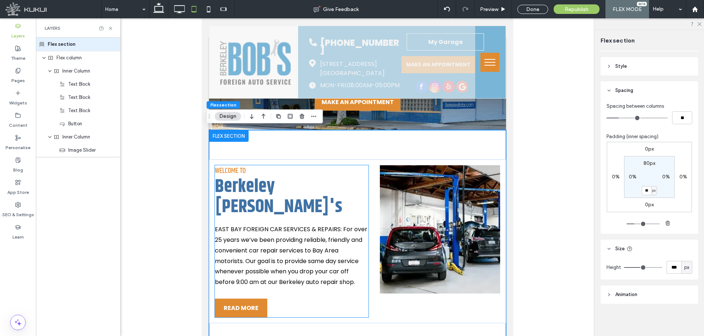
scroll to position [98, 0]
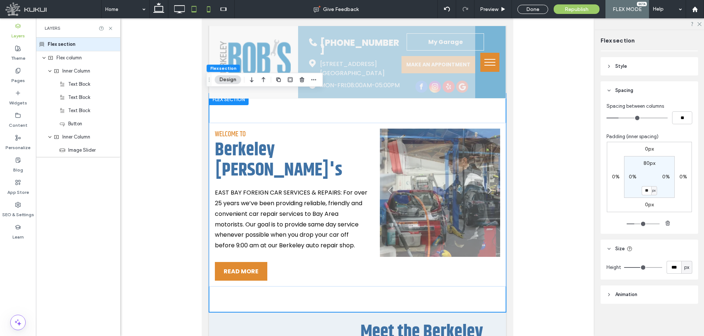
click at [207, 12] on use at bounding box center [208, 9] width 3 height 6
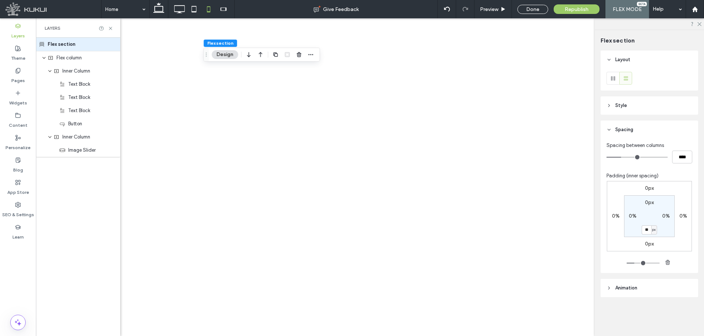
type input "*"
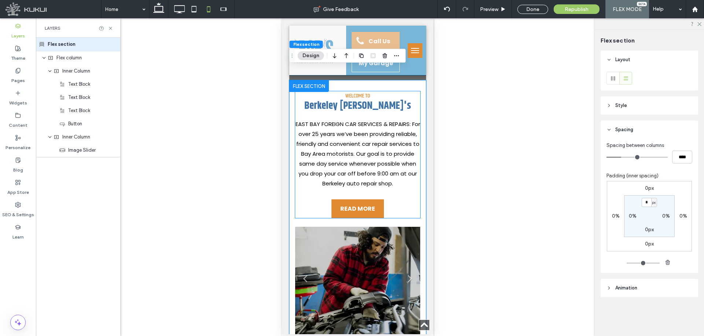
scroll to position [0, 0]
click at [308, 189] on div "Welcome To Berkeley Bob's EAST BAY FOREIGN CAR SERVICES & REPAIRS: For over 25 …" at bounding box center [357, 154] width 125 height 127
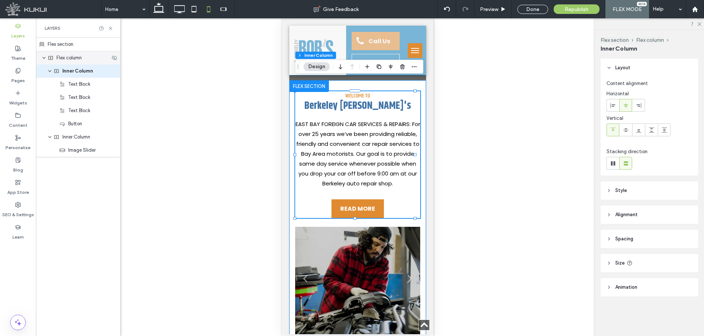
click at [52, 52] on div "Flex column" at bounding box center [78, 57] width 84 height 13
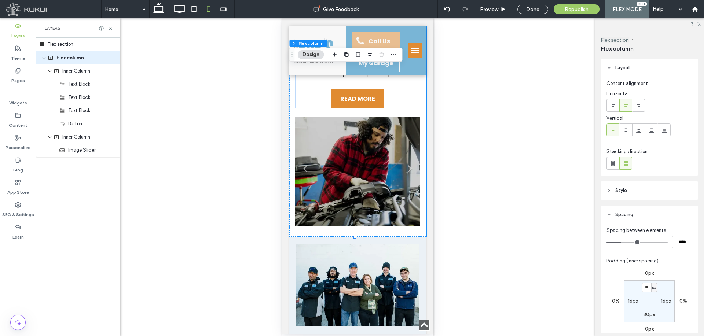
scroll to position [103, 0]
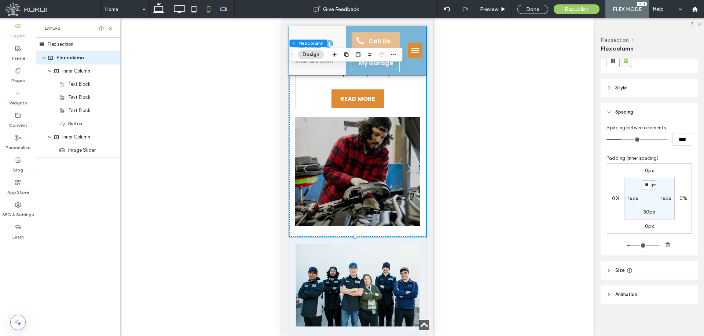
click at [677, 274] on header "Size" at bounding box center [649, 270] width 98 height 18
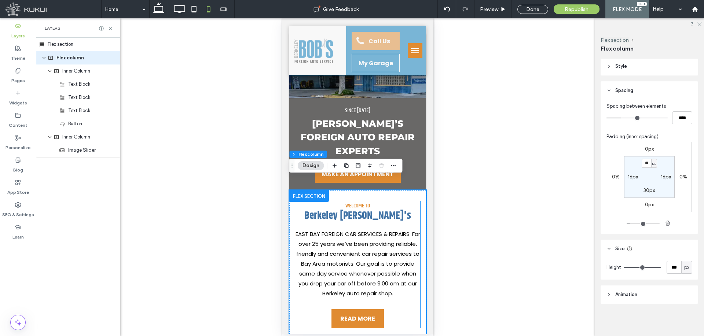
scroll to position [78, 0]
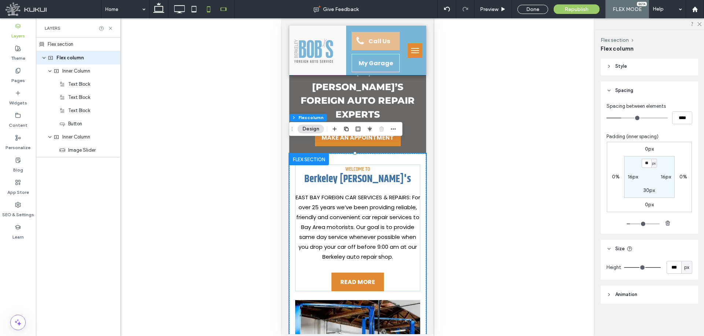
click at [220, 13] on icon at bounding box center [223, 9] width 15 height 15
type input "***"
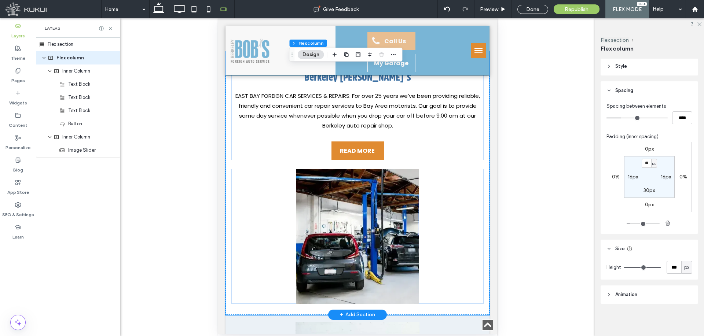
scroll to position [225, 0]
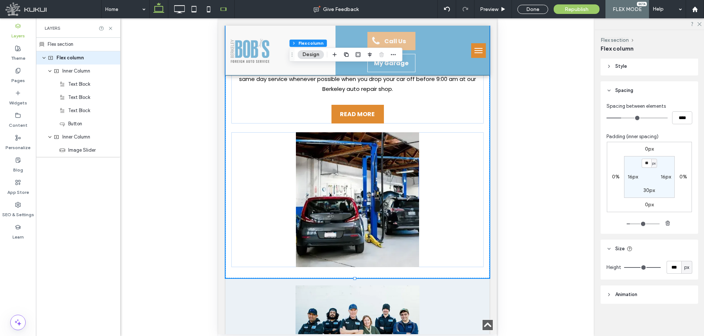
click at [158, 9] on icon at bounding box center [158, 9] width 15 height 15
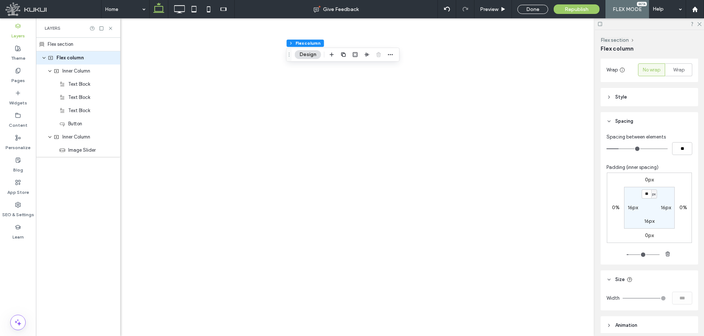
type input "*"
type input "**"
type input "****"
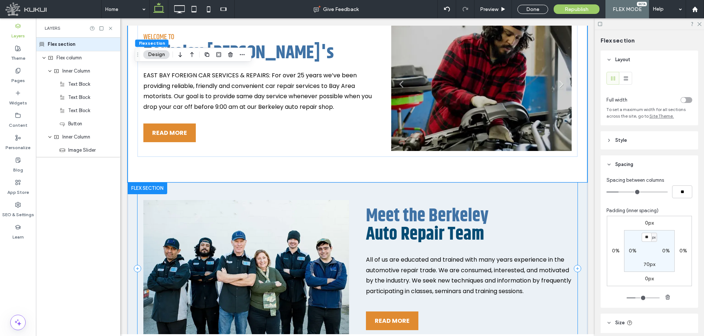
scroll to position [273, 0]
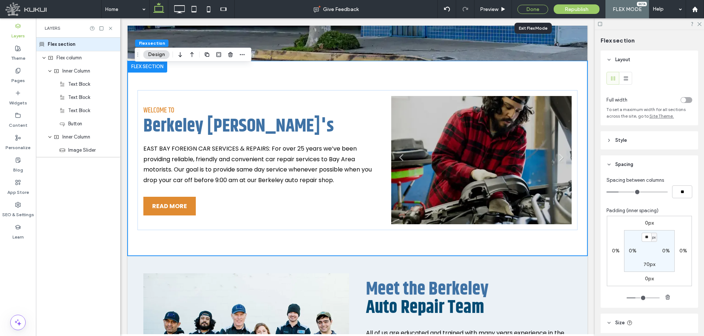
click at [535, 7] on div "Done" at bounding box center [532, 9] width 31 height 9
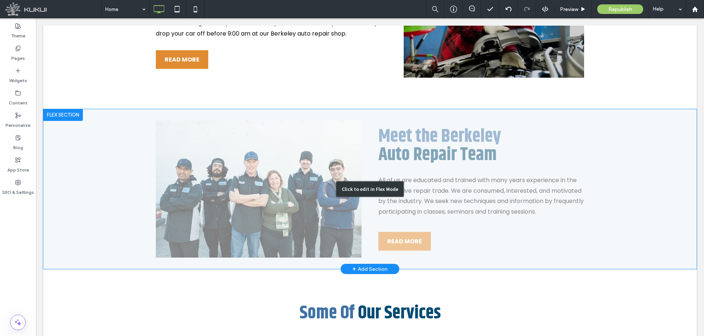
scroll to position [457, 0]
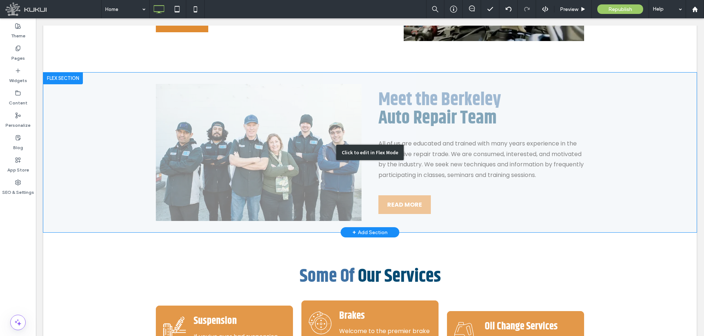
click at [599, 214] on div "Click to edit in Flex Mode" at bounding box center [369, 153] width 653 height 160
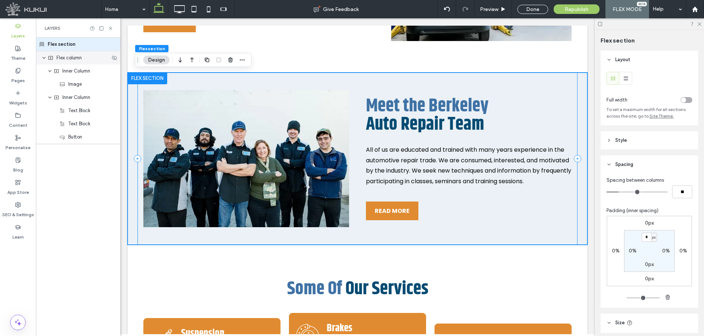
click at [69, 57] on span "Flex column" at bounding box center [68, 57] width 25 height 7
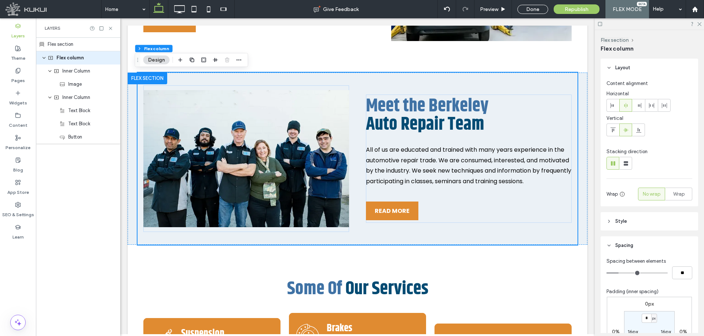
scroll to position [147, 0]
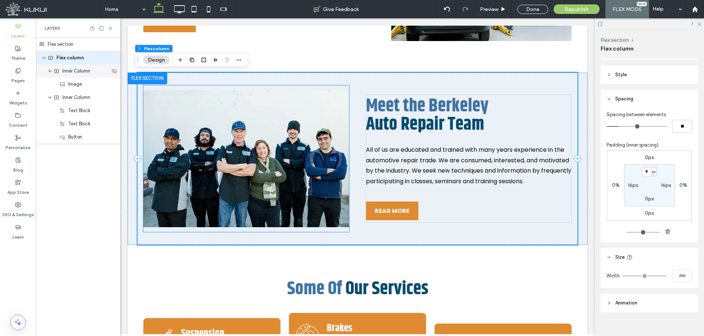
click at [82, 73] on span "Inner Column" at bounding box center [76, 70] width 28 height 7
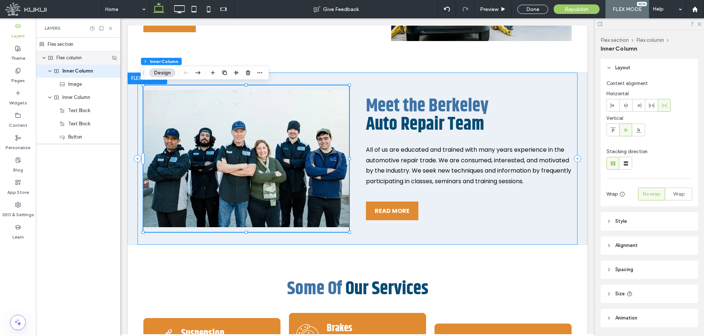
click at [79, 60] on span "Flex column" at bounding box center [68, 57] width 25 height 7
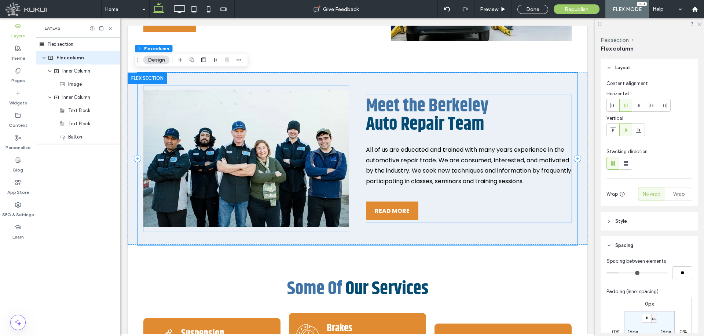
click at [78, 44] on div "Flex section" at bounding box center [78, 45] width 84 height 14
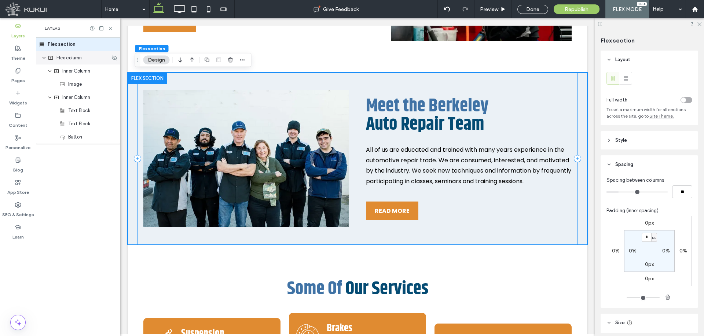
click at [94, 58] on div "Flex column" at bounding box center [79, 57] width 62 height 7
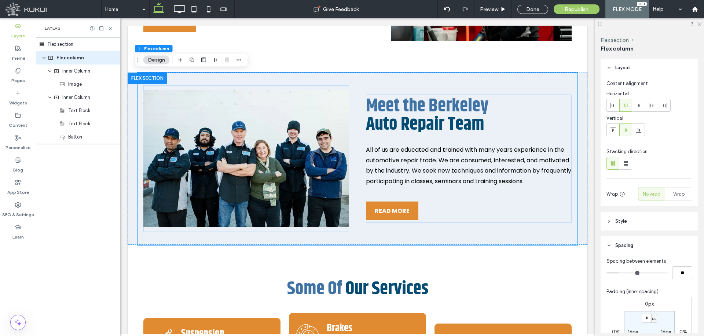
scroll to position [110, 0]
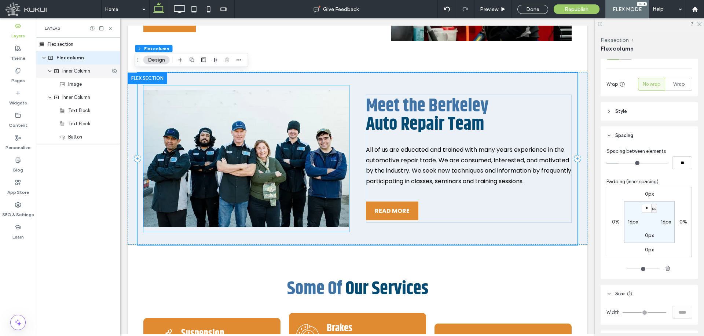
click at [86, 74] on div "Inner Column" at bounding box center [78, 71] width 84 height 13
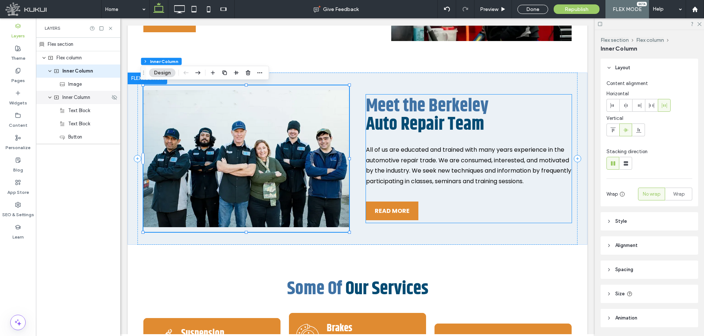
click at [84, 97] on span "Inner Column" at bounding box center [76, 97] width 28 height 7
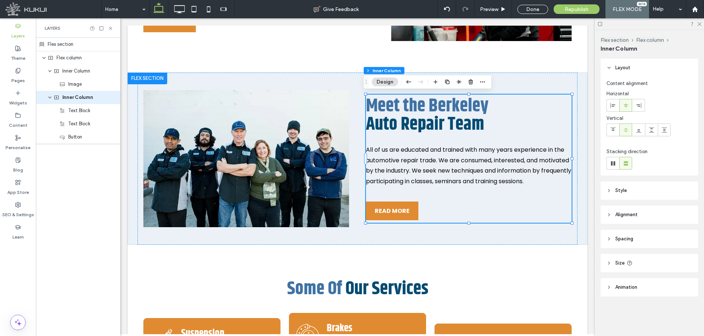
click at [652, 241] on header "Spacing" at bounding box center [649, 239] width 98 height 18
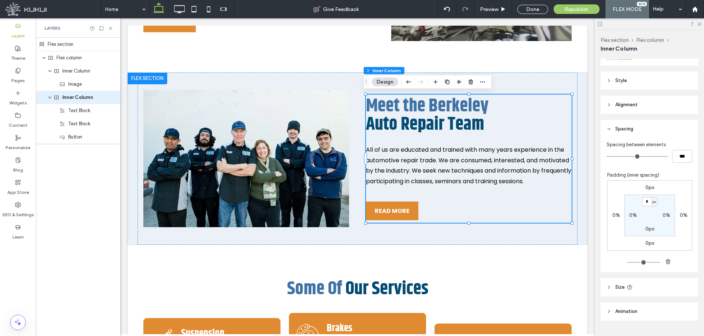
scroll to position [127, 0]
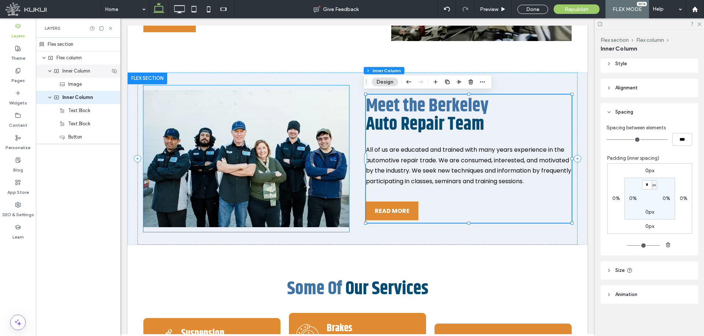
click at [81, 69] on span "Inner Column" at bounding box center [76, 70] width 28 height 7
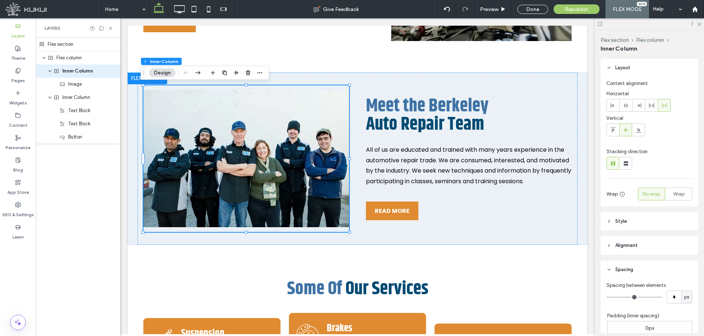
scroll to position [110, 0]
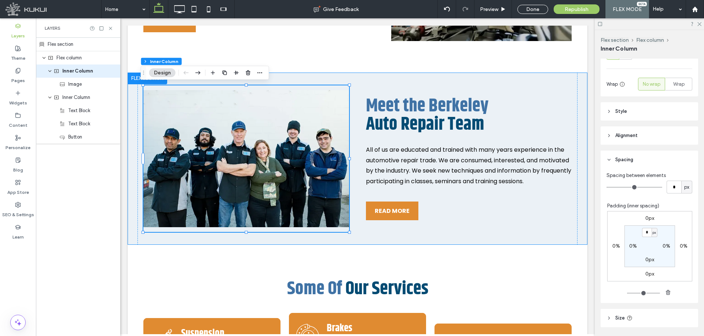
click at [84, 46] on div "Flex section" at bounding box center [78, 45] width 84 height 14
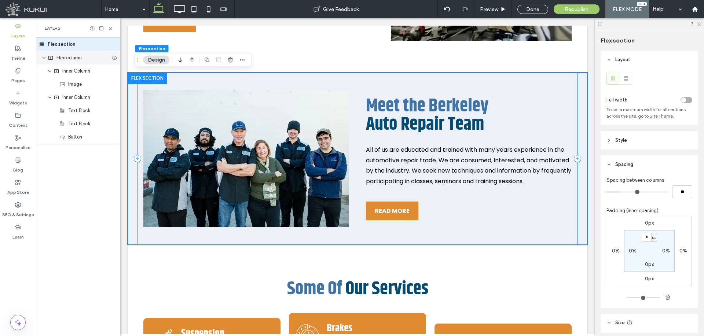
click at [82, 53] on div "Flex column" at bounding box center [78, 57] width 84 height 13
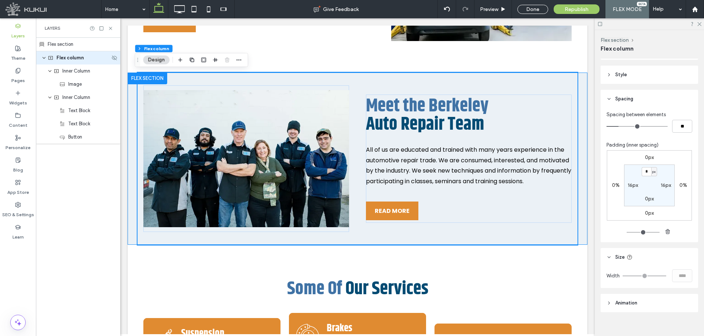
drag, startPoint x: 82, startPoint y: 41, endPoint x: 105, endPoint y: 52, distance: 25.3
click at [82, 41] on div "Flex section" at bounding box center [78, 45] width 84 height 14
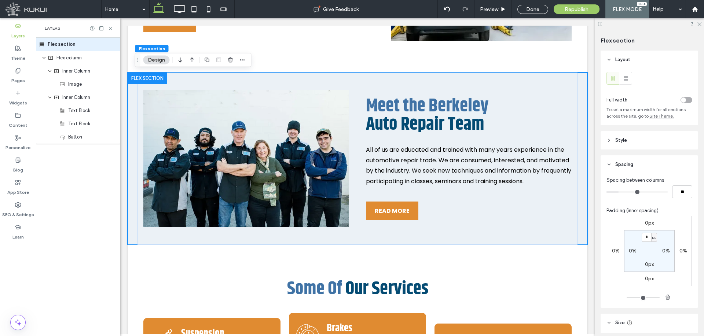
scroll to position [74, 0]
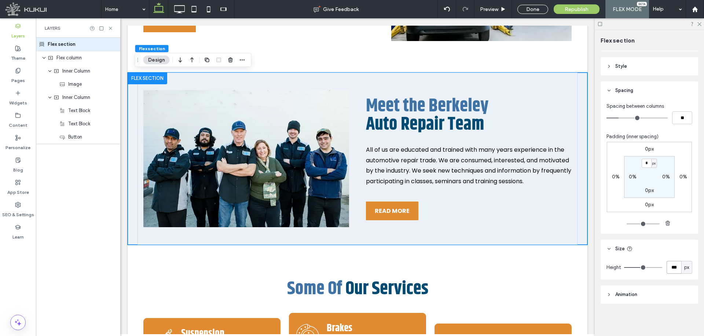
click at [669, 267] on input "***" at bounding box center [673, 267] width 15 height 13
type input "***"
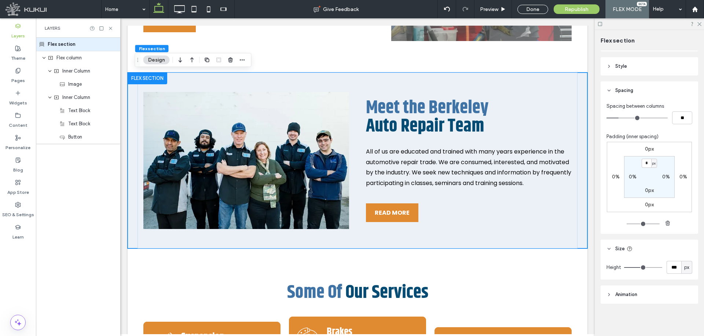
click at [640, 268] on input "range" at bounding box center [643, 267] width 38 height 1
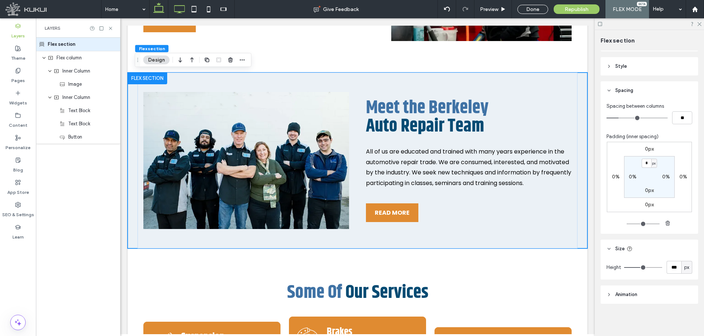
click at [183, 7] on icon at bounding box center [179, 9] width 15 height 15
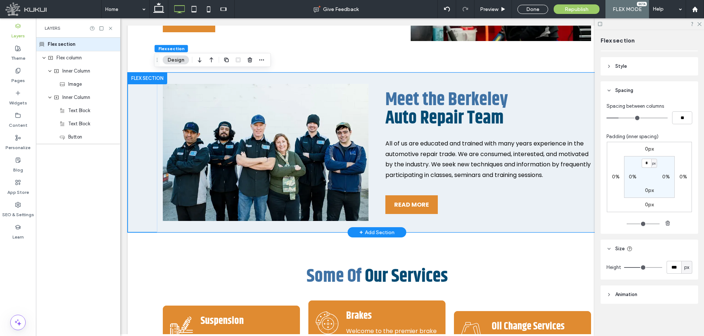
type input "***"
click at [681, 269] on div "px" at bounding box center [686, 267] width 11 height 13
click at [672, 269] on input "***" at bounding box center [673, 267] width 15 height 13
type input "***"
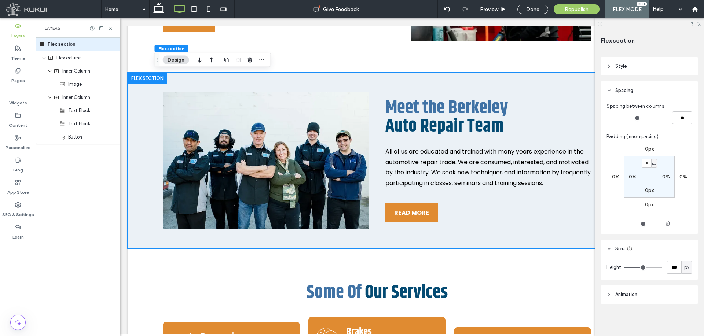
click at [640, 268] on input "range" at bounding box center [643, 267] width 38 height 1
click at [195, 13] on icon at bounding box center [194, 9] width 15 height 15
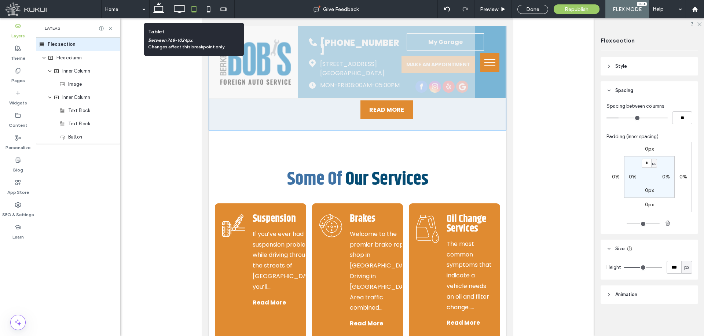
scroll to position [39, 0]
type input "*"
type input "**"
type input "***"
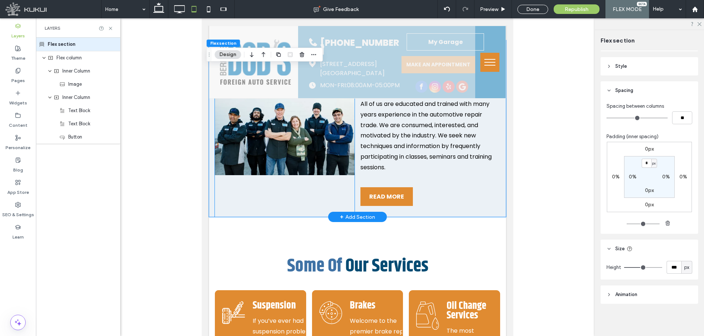
scroll to position [260, 0]
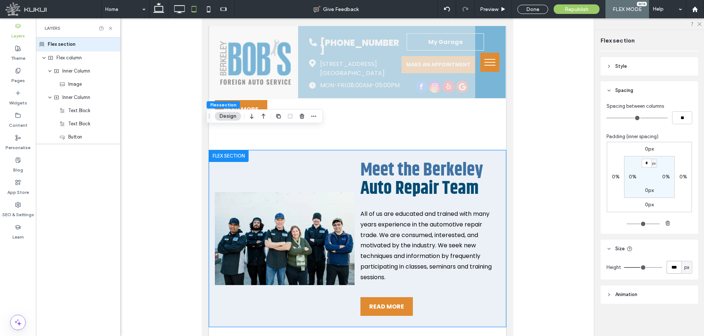
click at [668, 265] on input "***" at bounding box center [673, 267] width 15 height 13
type input "***"
click at [641, 268] on input "range" at bounding box center [643, 267] width 38 height 1
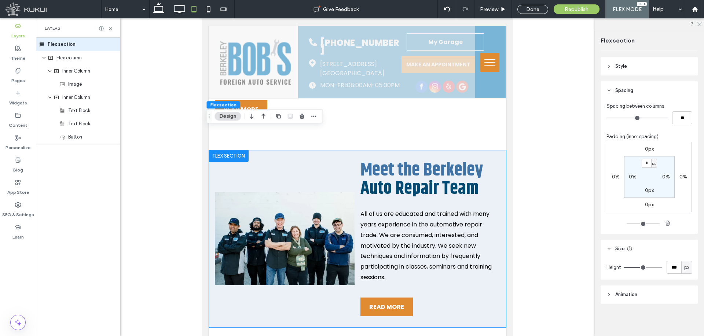
type input "***"
click at [641, 268] on input "range" at bounding box center [643, 267] width 38 height 1
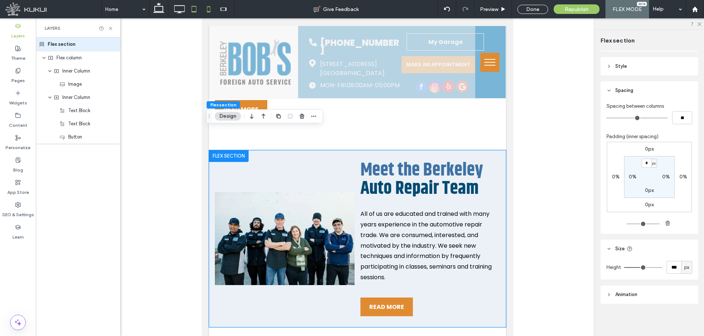
click at [207, 8] on icon at bounding box center [208, 9] width 15 height 15
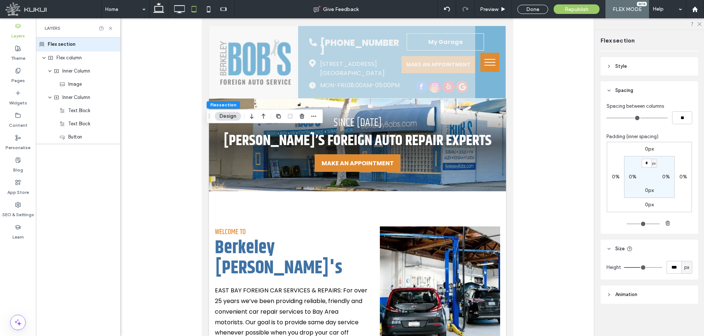
scroll to position [0, 0]
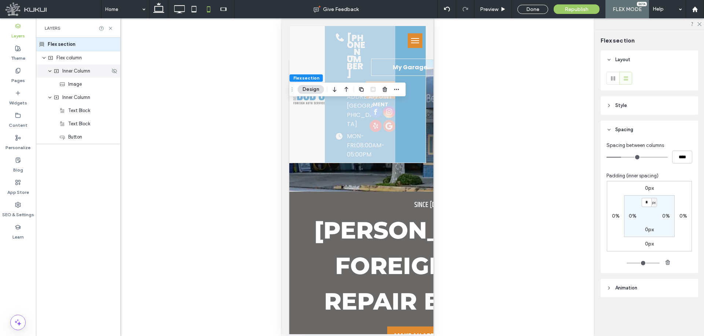
click at [70, 76] on div "Inner Column" at bounding box center [78, 71] width 84 height 13
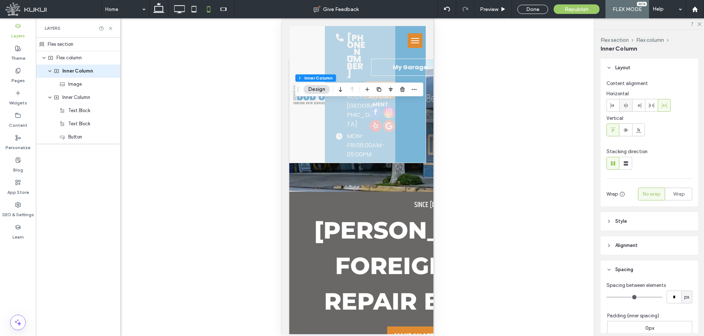
click at [625, 108] on use at bounding box center [625, 105] width 3 height 5
type input "**"
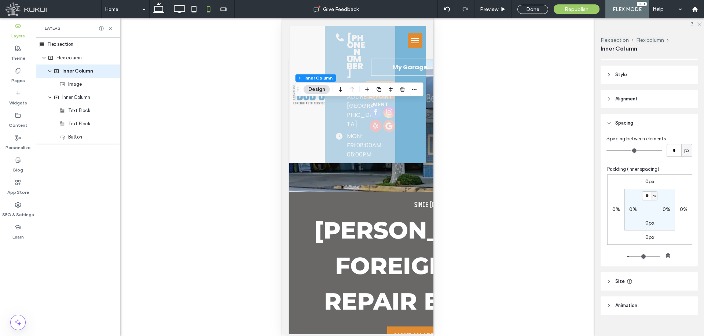
scroll to position [158, 0]
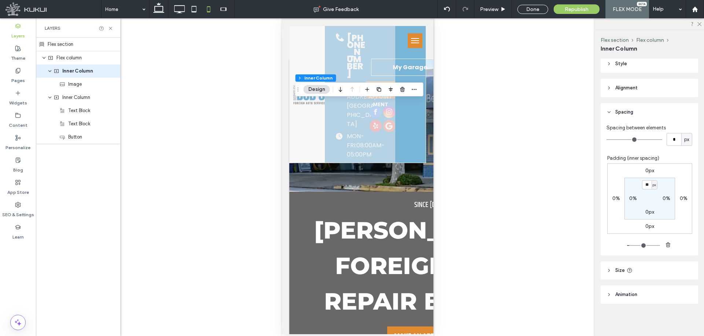
click at [653, 269] on header "Size" at bounding box center [649, 270] width 98 height 18
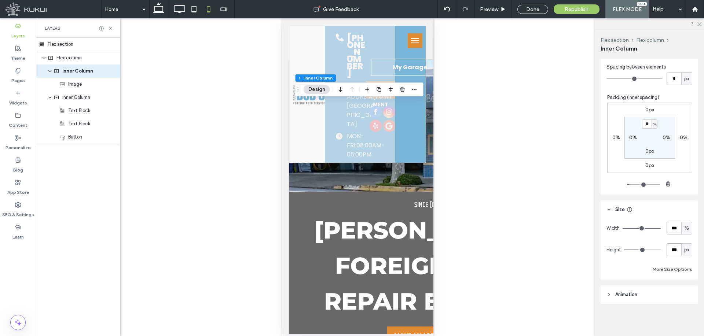
click at [666, 254] on input "***" at bounding box center [673, 249] width 15 height 13
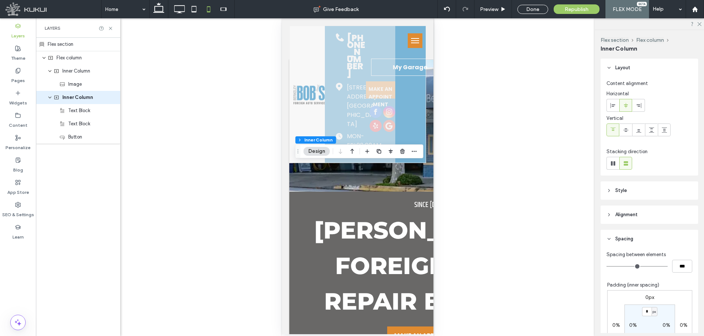
type input "**"
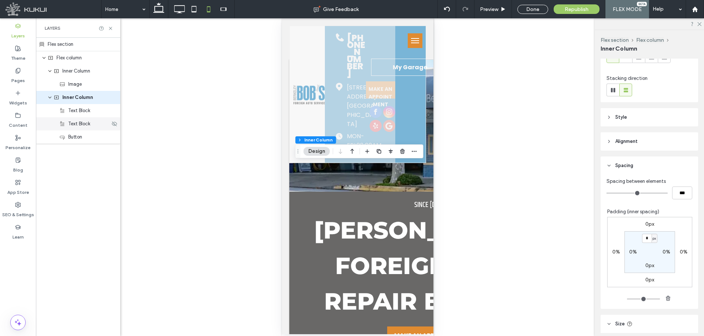
click at [88, 126] on span "Text Block" at bounding box center [79, 123] width 22 height 7
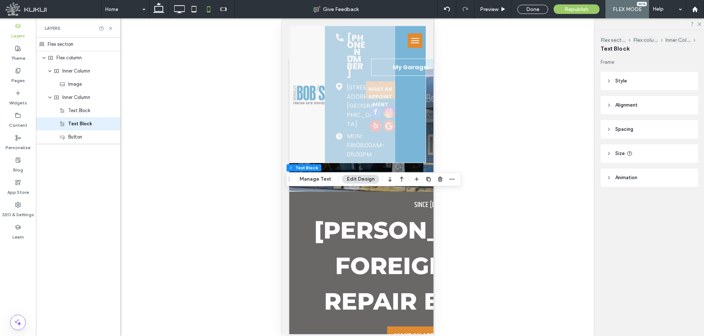
click at [651, 129] on header "Spacing" at bounding box center [649, 129] width 98 height 18
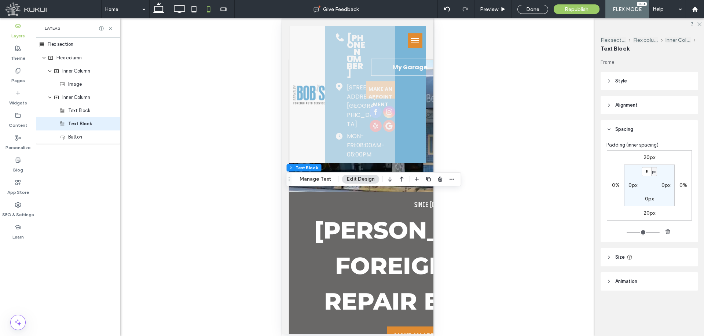
click at [648, 159] on label "20px" at bounding box center [649, 157] width 12 height 6
type input "**"
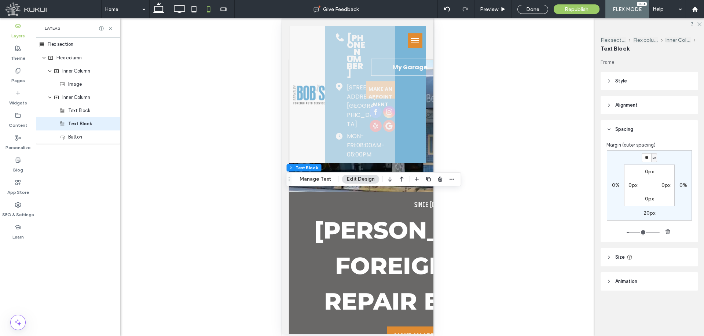
type input "**"
click at [622, 166] on div "** px 0% 20px 0% 0px 0px 0px 0px" at bounding box center [649, 185] width 85 height 70
click at [632, 232] on input "range" at bounding box center [643, 232] width 33 height 1
click at [648, 213] on label "20px" at bounding box center [649, 213] width 12 height 6
type input "**"
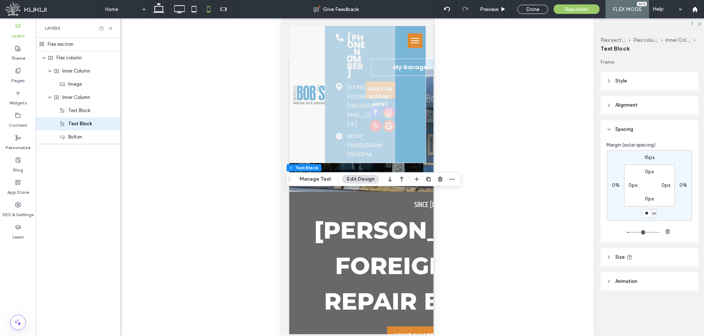
type input "**"
click at [635, 210] on div "15px 0% ** px 0% 0px 0px 0px 0px" at bounding box center [649, 185] width 85 height 70
click at [630, 232] on input "range" at bounding box center [643, 232] width 33 height 1
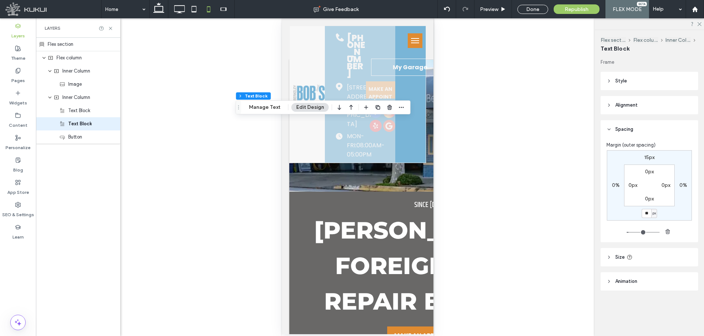
drag, startPoint x: 286, startPoint y: 175, endPoint x: 236, endPoint y: 103, distance: 87.9
click at [236, 103] on div "Drag" at bounding box center [238, 107] width 5 height 13
click at [223, 9] on icon at bounding box center [223, 9] width 15 height 15
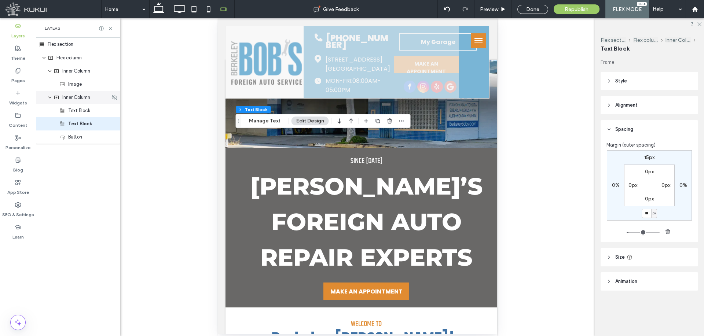
click at [80, 98] on span "Inner Column" at bounding box center [76, 97] width 28 height 7
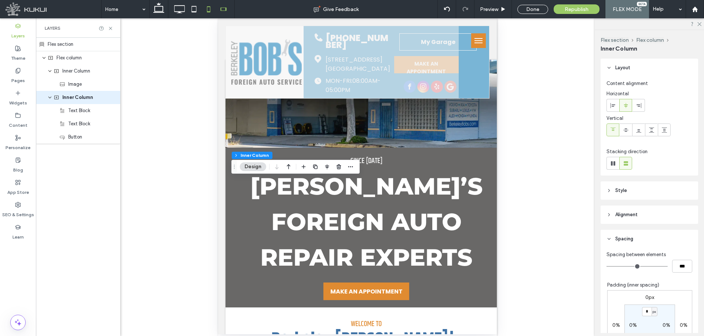
click at [209, 5] on icon at bounding box center [208, 9] width 15 height 15
type input "**"
type input "***"
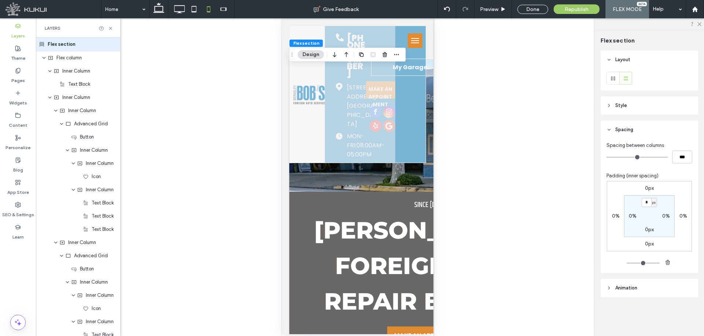
drag, startPoint x: 93, startPoint y: 76, endPoint x: 282, endPoint y: 166, distance: 209.2
click at [93, 76] on div "Inner Column" at bounding box center [78, 71] width 84 height 13
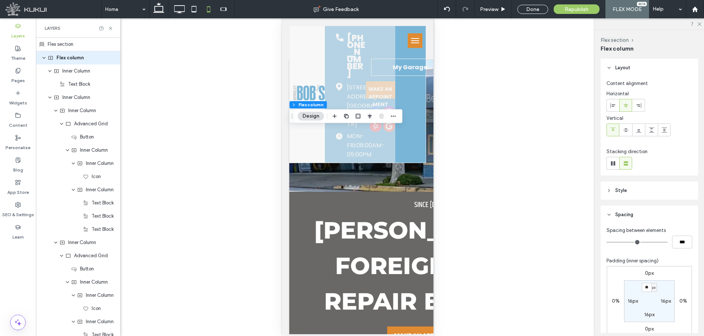
scroll to position [124, 0]
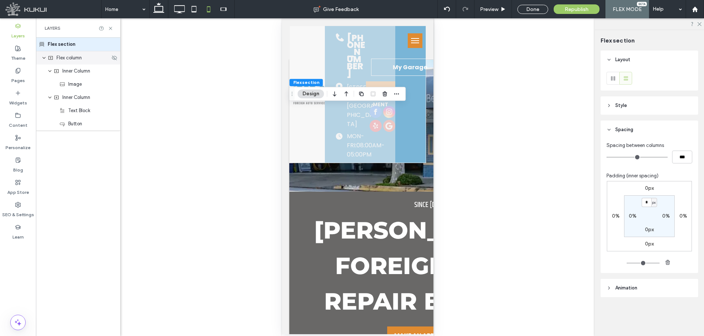
click at [80, 58] on span "Flex column" at bounding box center [68, 57] width 25 height 7
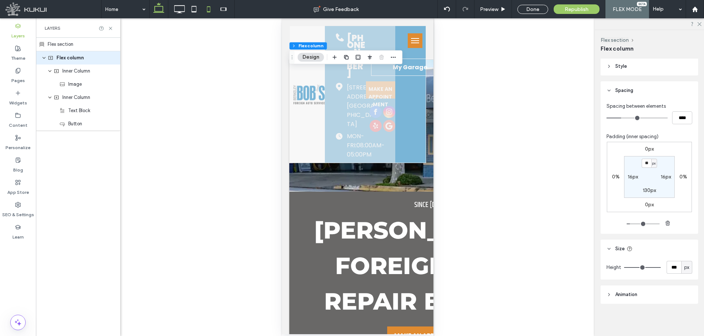
click at [162, 7] on icon at bounding box center [158, 9] width 15 height 15
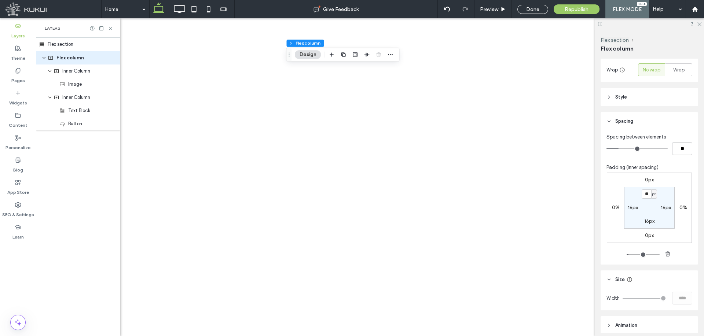
type input "*"
type input "**"
type input "****"
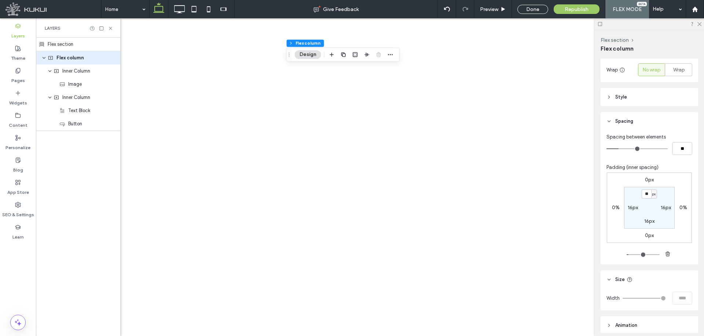
scroll to position [155, 0]
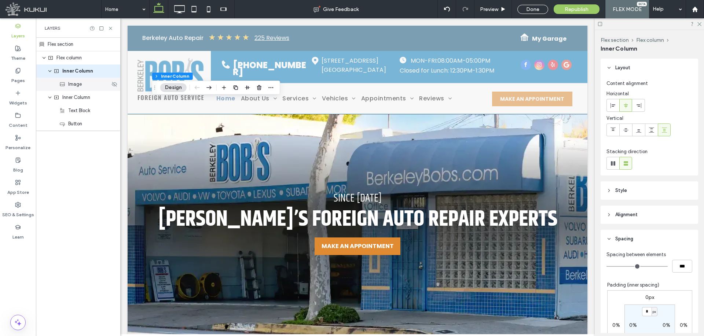
click at [80, 87] on span "Image" at bounding box center [75, 84] width 14 height 7
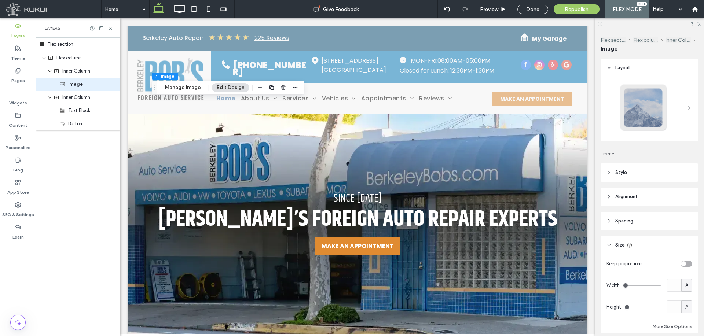
scroll to position [57, 0]
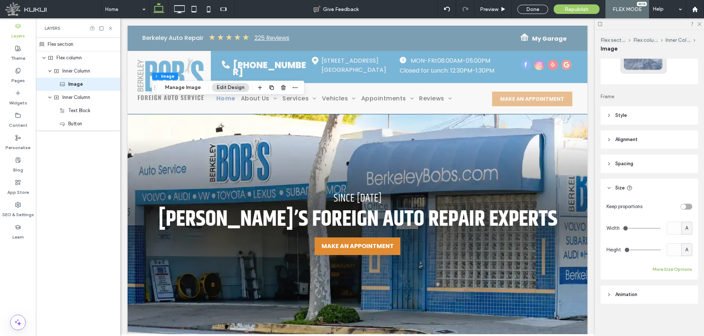
click at [665, 266] on button "More Size Options" at bounding box center [673, 269] width 40 height 9
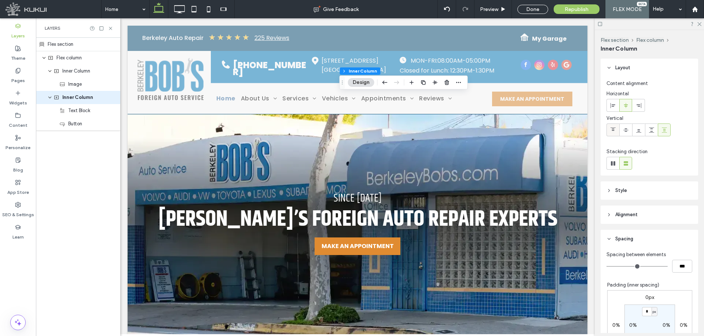
click at [613, 132] on icon at bounding box center [613, 130] width 6 height 6
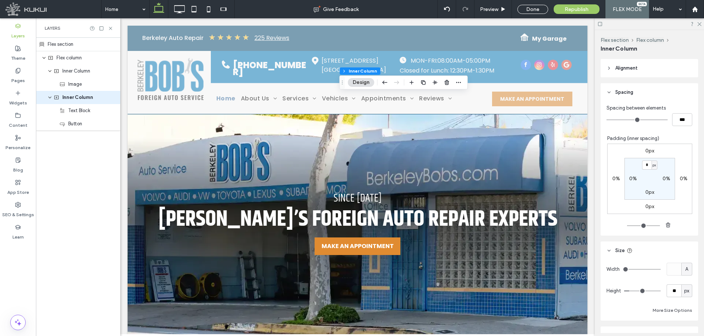
scroll to position [183, 0]
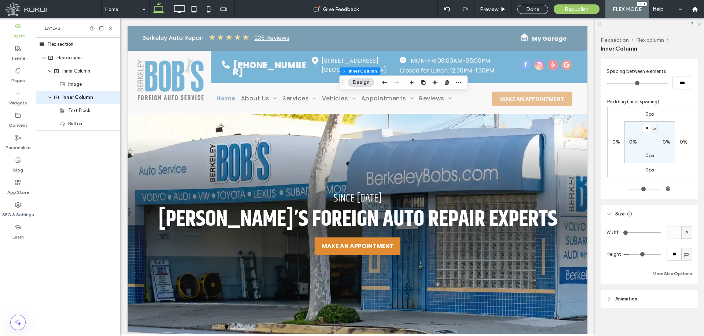
click at [685, 256] on span "px" at bounding box center [686, 254] width 5 height 7
click at [684, 317] on span "A" at bounding box center [683, 318] width 3 height 7
type input "**"
type input "*"
click at [686, 259] on div "A" at bounding box center [686, 254] width 11 height 13
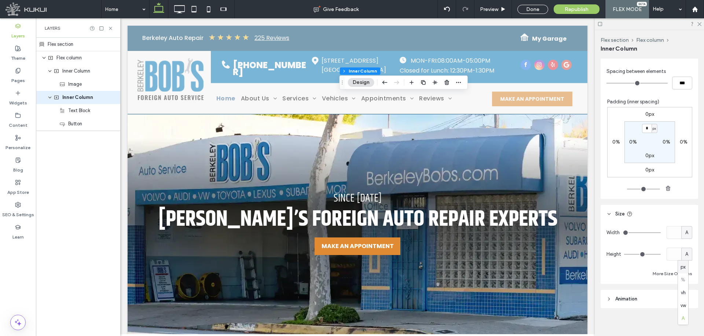
click at [685, 265] on span "px" at bounding box center [682, 267] width 5 height 7
type input "**"
type input "***"
type input "**"
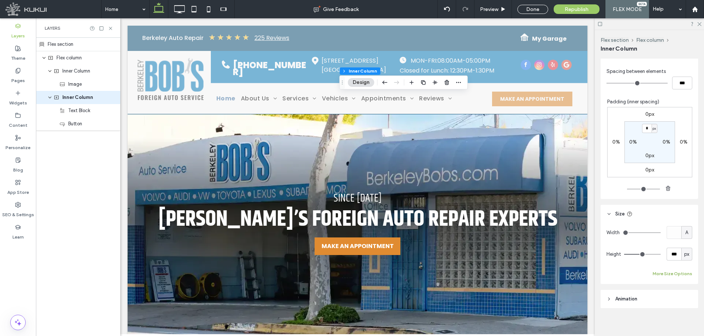
click at [673, 276] on button "More Size Options" at bounding box center [673, 273] width 40 height 9
click at [76, 106] on div "Text Block" at bounding box center [78, 110] width 84 height 13
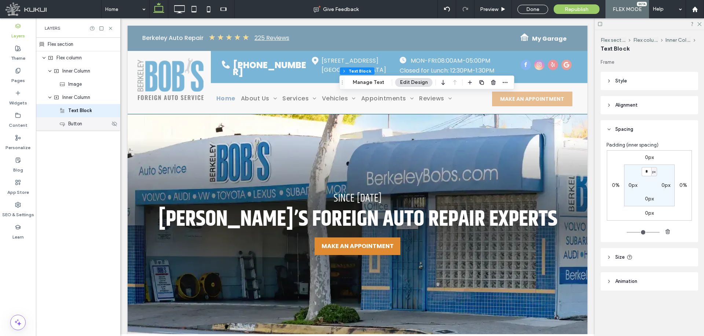
click at [74, 122] on span "Button" at bounding box center [75, 123] width 14 height 7
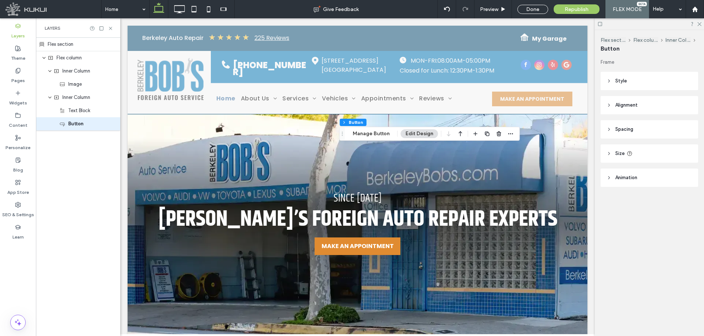
click at [646, 132] on header "Spacing" at bounding box center [649, 129] width 98 height 18
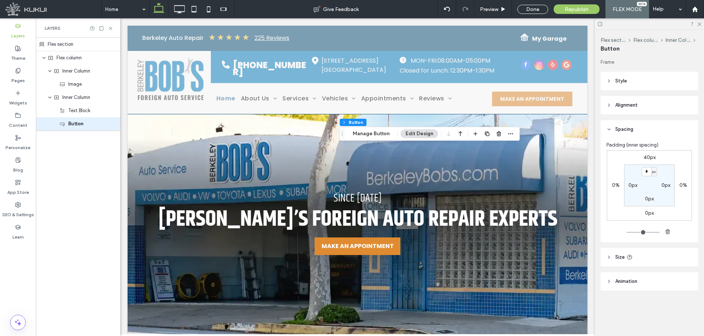
click at [647, 156] on label "40px" at bounding box center [649, 157] width 12 height 6
type input "**"
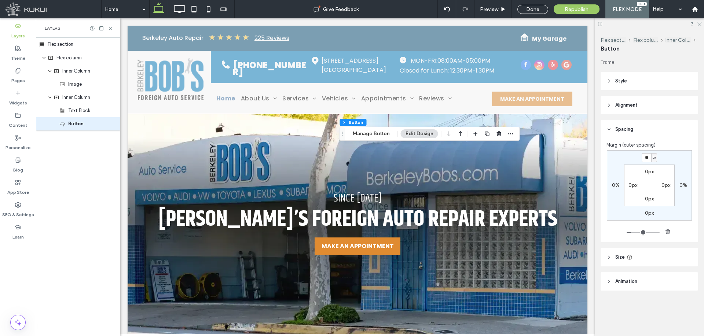
type input "**"
click at [633, 233] on input "range" at bounding box center [643, 232] width 33 height 1
click at [94, 95] on div "Inner Column" at bounding box center [82, 97] width 56 height 7
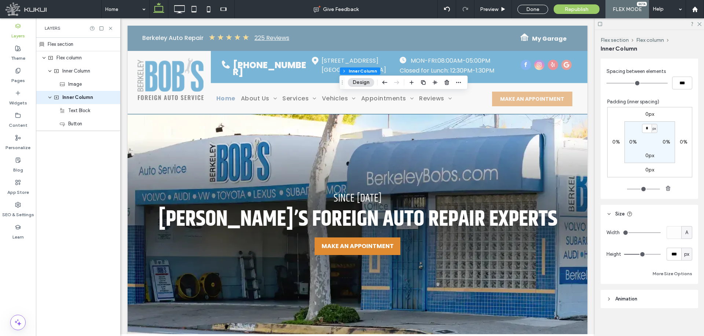
scroll to position [188, 0]
click at [667, 250] on input "***" at bounding box center [673, 249] width 15 height 13
type input "***"
type input "**"
type input "***"
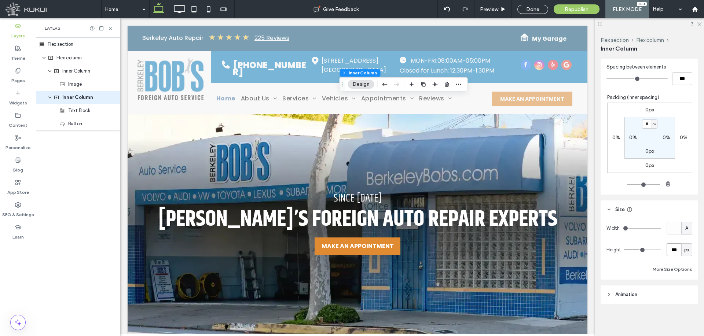
type input "**"
click at [642, 250] on input "range" at bounding box center [642, 250] width 37 height 1
click at [76, 73] on span "Inner Column" at bounding box center [76, 70] width 28 height 7
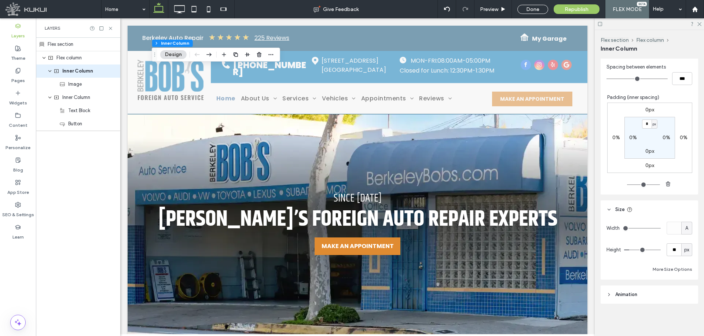
click at [684, 252] on span "px" at bounding box center [686, 249] width 5 height 7
click at [684, 312] on span "A" at bounding box center [683, 314] width 3 height 7
type input "**"
type input "*"
click at [685, 255] on div "A" at bounding box center [686, 249] width 11 height 13
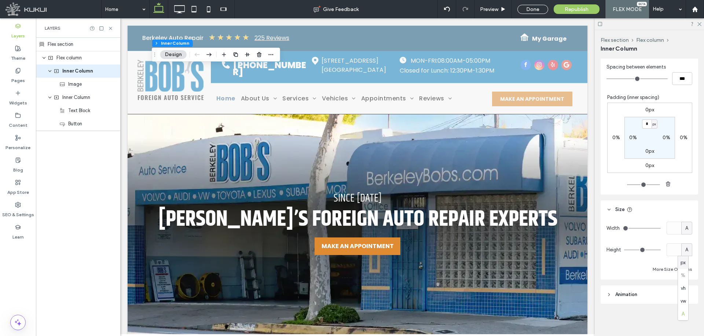
click at [686, 261] on span "px" at bounding box center [682, 262] width 5 height 7
type input "**"
type input "***"
type input "**"
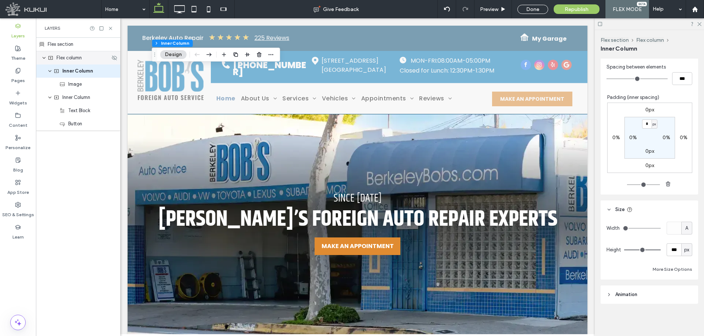
click at [78, 58] on span "Flex column" at bounding box center [68, 57] width 25 height 7
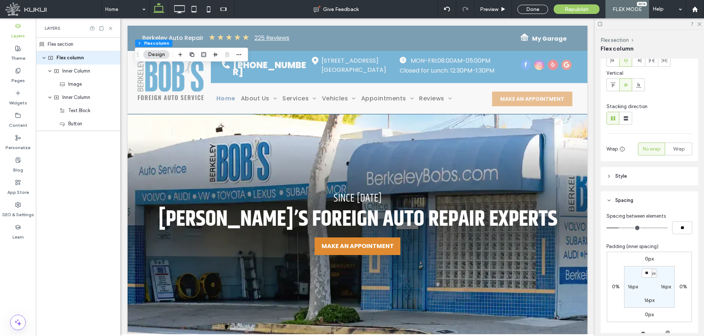
scroll to position [0, 0]
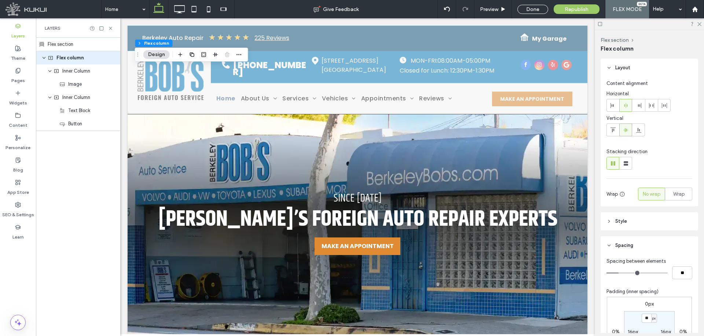
click at [81, 44] on div "Flex section" at bounding box center [78, 45] width 84 height 14
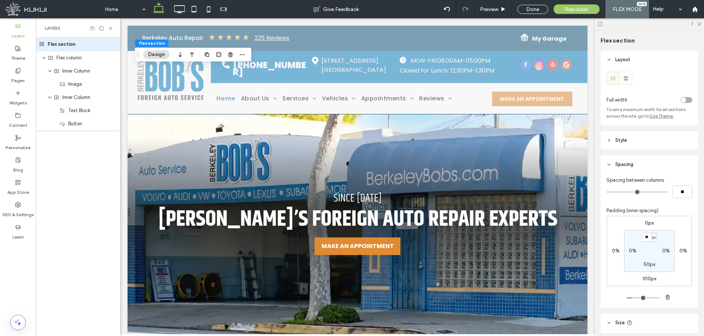
scroll to position [74, 0]
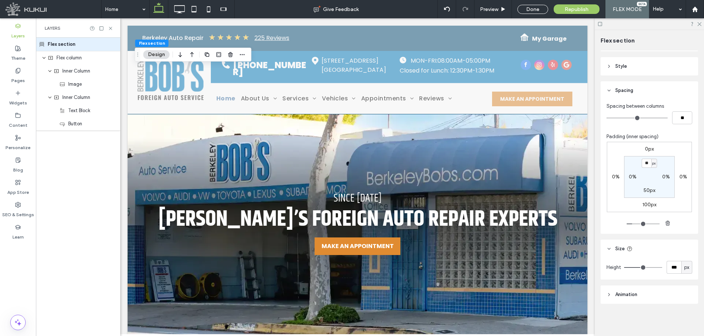
click at [644, 204] on label "100px" at bounding box center [649, 205] width 14 height 6
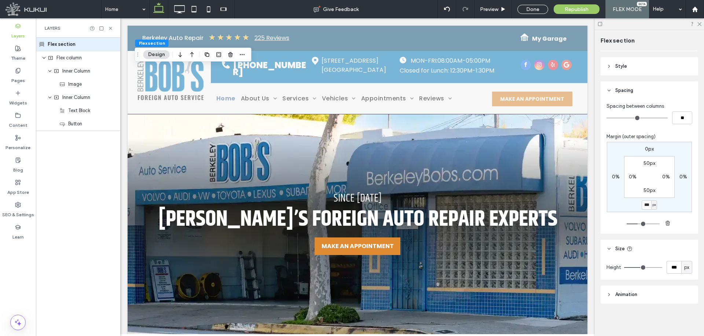
type input "***"
type input "**"
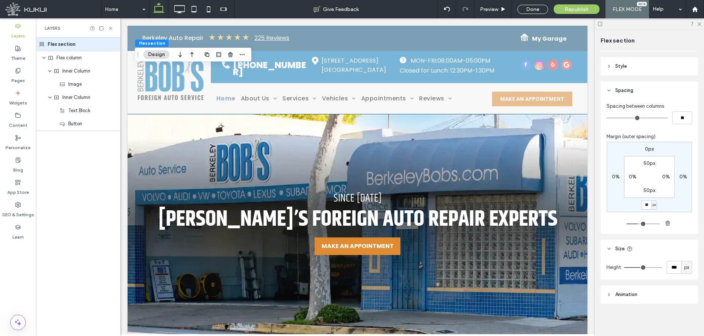
type input "**"
type input "*"
drag, startPoint x: 638, startPoint y: 223, endPoint x: 587, endPoint y: 221, distance: 51.0
click at [627, 224] on input "range" at bounding box center [643, 224] width 33 height 1
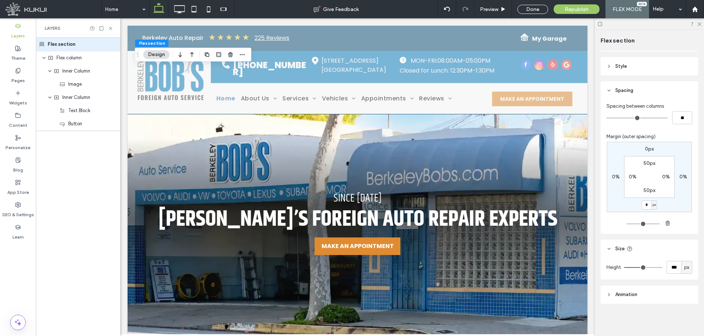
click at [645, 192] on label "50px" at bounding box center [649, 190] width 12 height 6
type input "**"
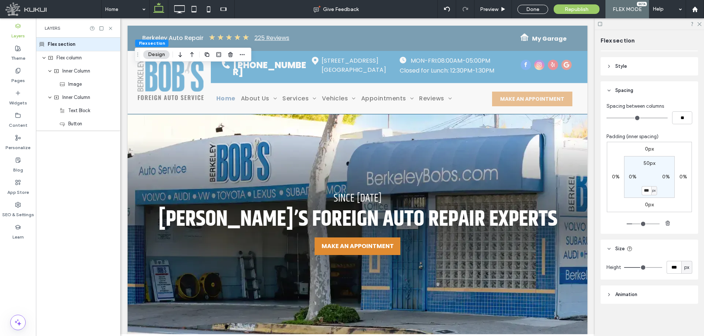
type input "***"
click at [641, 224] on input "range" at bounding box center [643, 224] width 33 height 1
click at [670, 269] on input "***" at bounding box center [673, 267] width 15 height 13
type input "***"
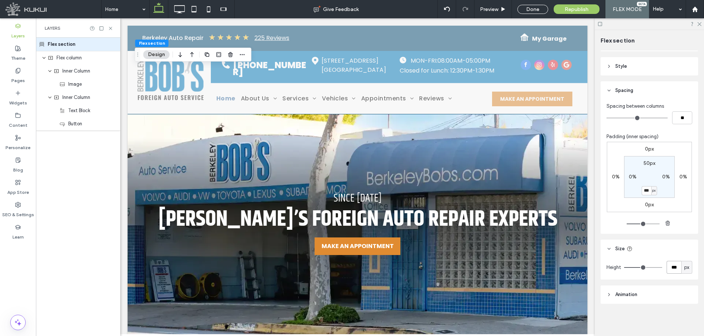
type input "***"
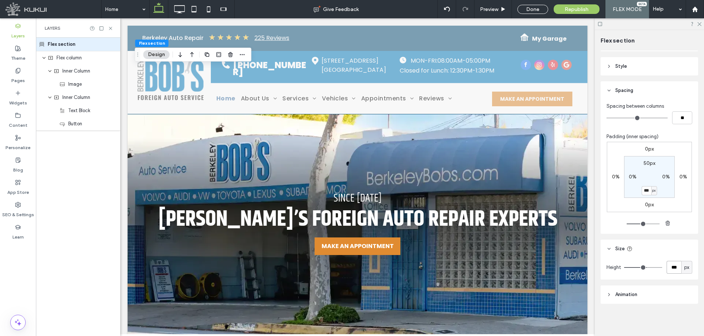
type input "***"
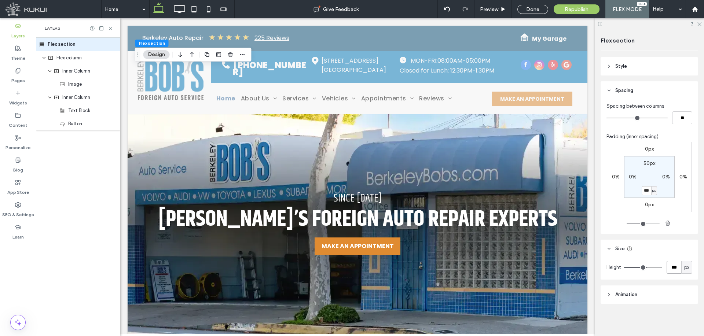
type input "***"
click at [645, 268] on input "range" at bounding box center [643, 267] width 38 height 1
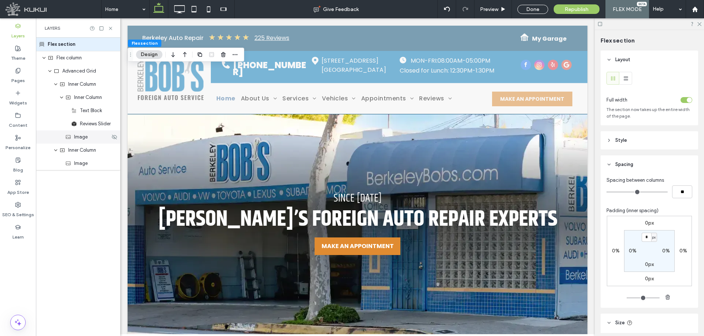
click at [83, 133] on span "Image" at bounding box center [81, 136] width 14 height 7
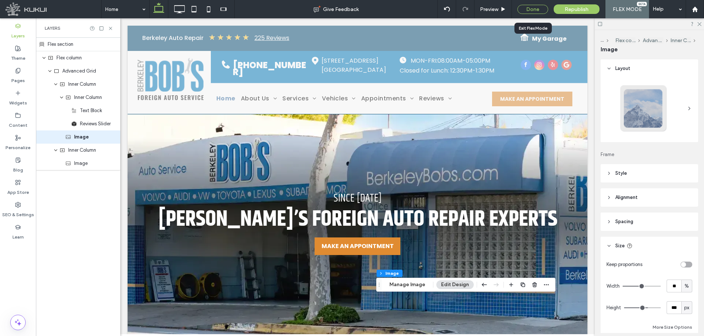
click at [535, 10] on div "Done" at bounding box center [532, 9] width 31 height 9
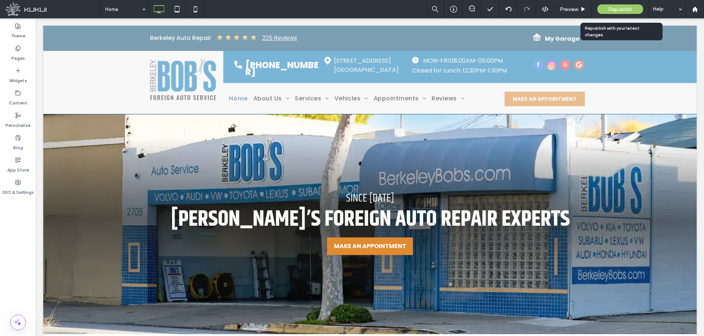
click at [621, 10] on span "Republish" at bounding box center [620, 9] width 24 height 6
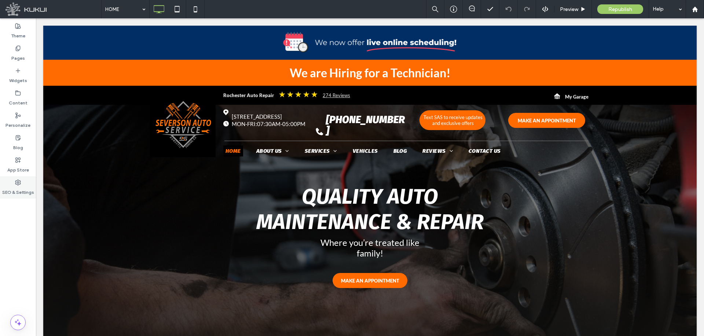
click at [16, 191] on label "SEO & Settings" at bounding box center [18, 190] width 32 height 10
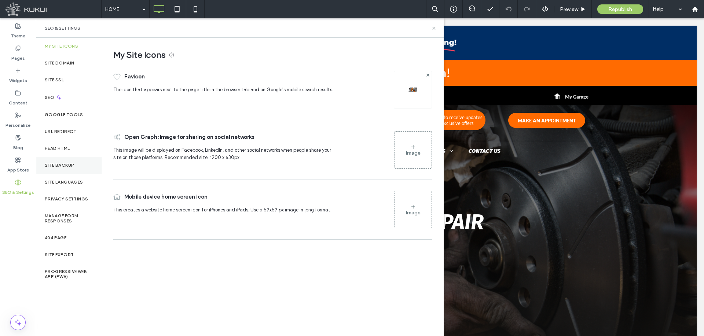
click at [63, 169] on div "Site Backup" at bounding box center [69, 165] width 66 height 17
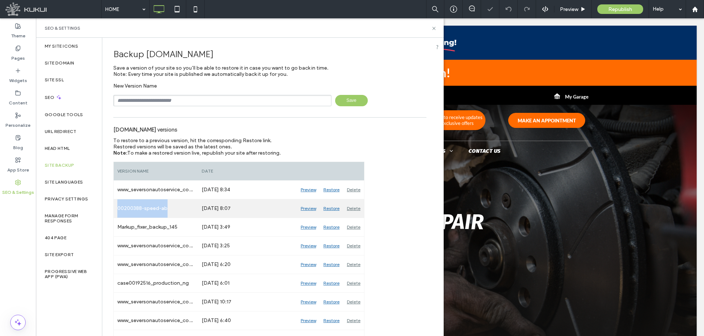
drag, startPoint x: 170, startPoint y: 208, endPoint x: 118, endPoint y: 207, distance: 52.8
click at [118, 207] on div "00200388-speed-ab" at bounding box center [156, 208] width 84 height 18
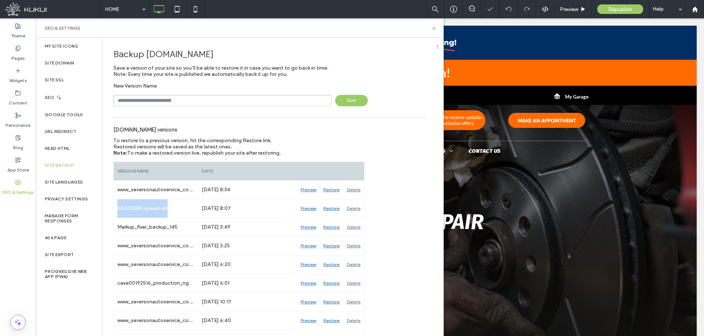
copy div "00200388-speed-ab"
click at [241, 99] on input "text" at bounding box center [222, 100] width 218 height 11
paste input "**********"
type input "**********"
click at [346, 103] on span "Save" at bounding box center [351, 100] width 33 height 11
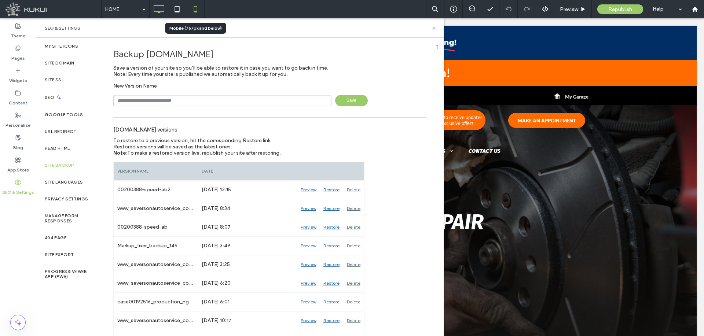
click at [194, 14] on icon at bounding box center [195, 9] width 15 height 15
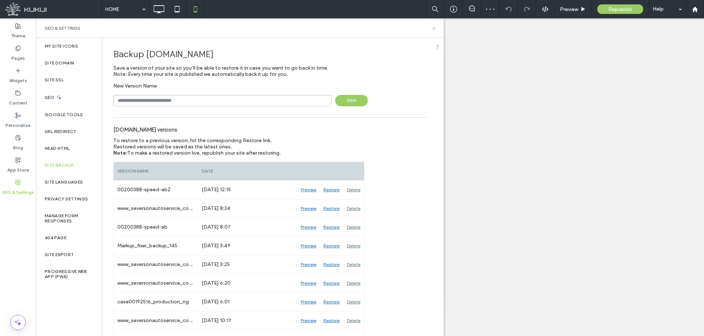
click at [435, 29] on use at bounding box center [433, 28] width 3 height 3
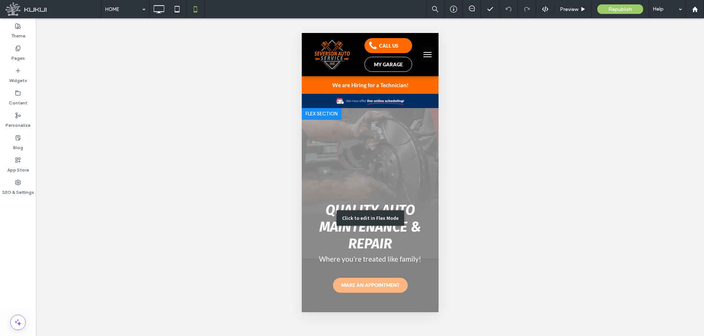
click at [389, 135] on div "Click to edit in Flex Mode" at bounding box center [369, 218] width 137 height 220
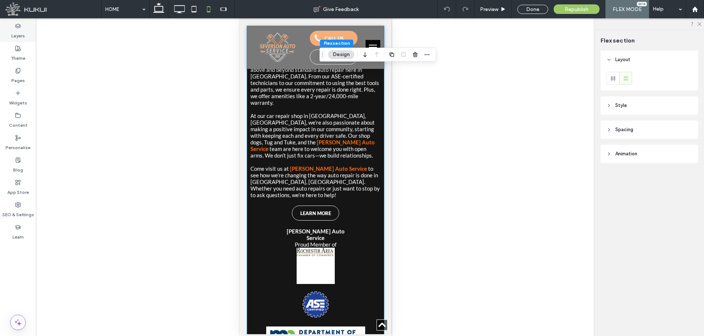
scroll to position [526, 0]
click at [15, 29] on label "Layers" at bounding box center [18, 34] width 14 height 10
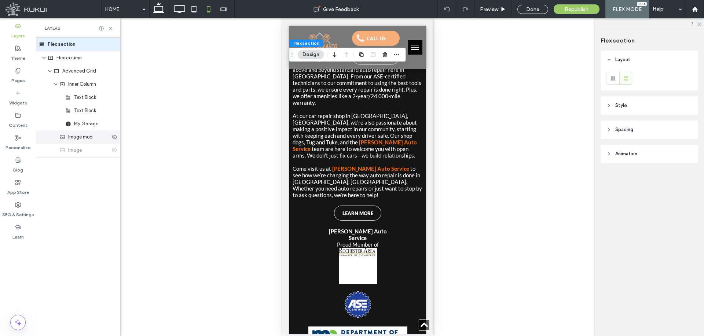
click at [77, 137] on span "Image mob" at bounding box center [80, 136] width 24 height 7
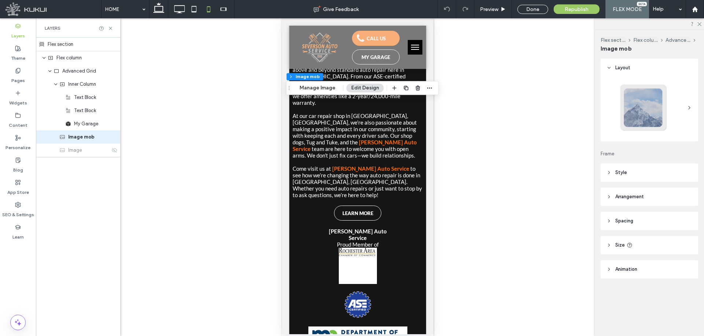
scroll to position [0, 0]
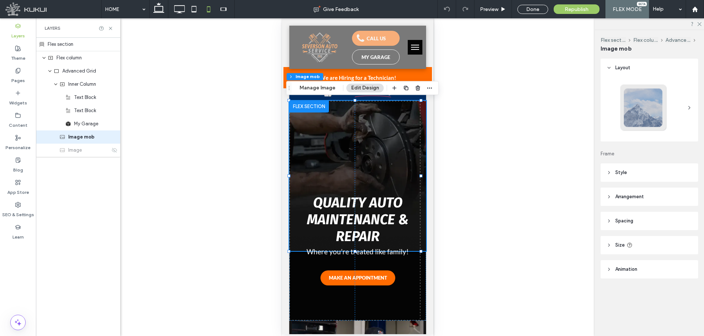
click at [322, 86] on button "Manage Image" at bounding box center [317, 88] width 45 height 9
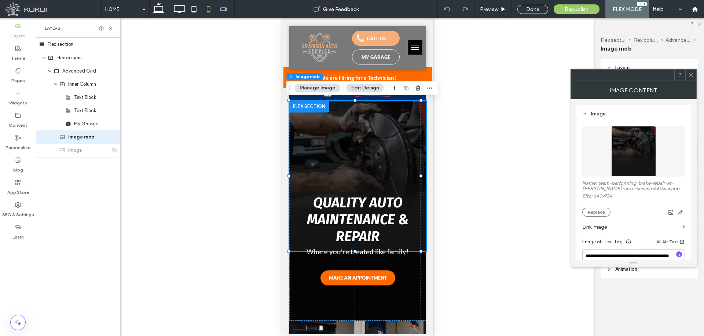
drag, startPoint x: 694, startPoint y: 76, endPoint x: 515, endPoint y: 139, distance: 189.3
click at [694, 76] on div at bounding box center [690, 75] width 11 height 11
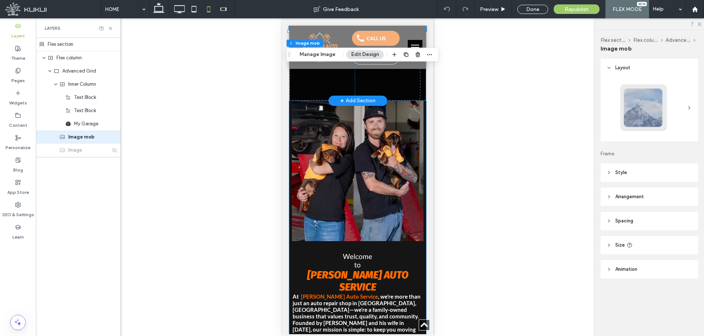
click at [393, 151] on img at bounding box center [356, 171] width 131 height 140
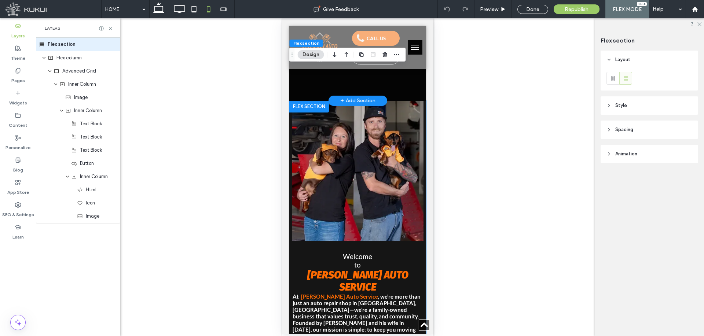
scroll to position [302, 0]
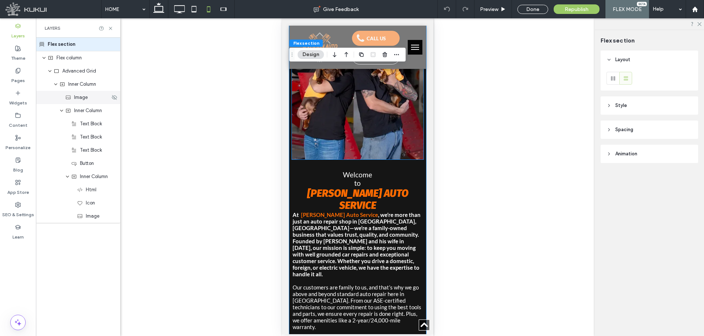
click at [86, 100] on span "Image" at bounding box center [81, 97] width 14 height 7
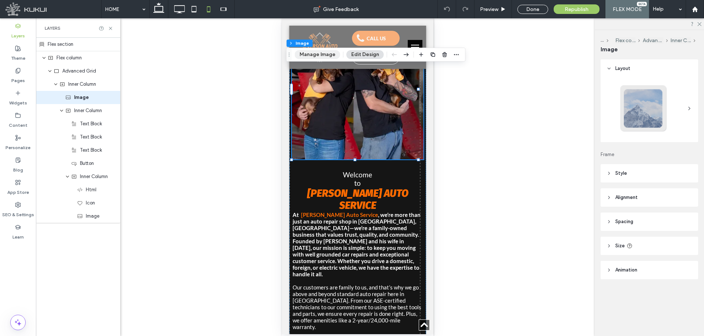
drag, startPoint x: 326, startPoint y: 56, endPoint x: 145, endPoint y: 48, distance: 180.5
click at [326, 56] on button "Manage Image" at bounding box center [317, 54] width 45 height 9
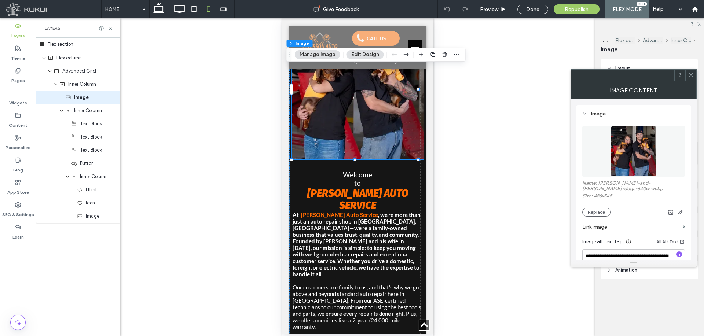
click at [693, 75] on icon at bounding box center [690, 74] width 5 height 5
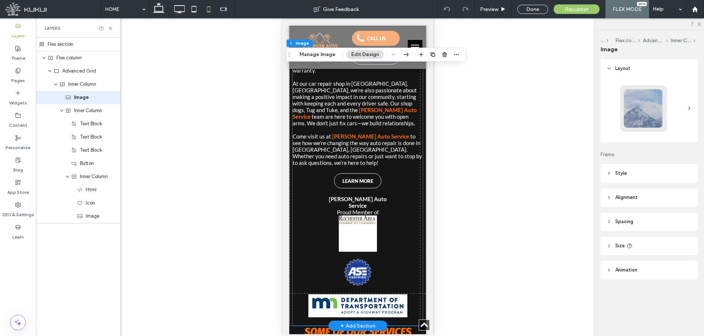
scroll to position [632, 0]
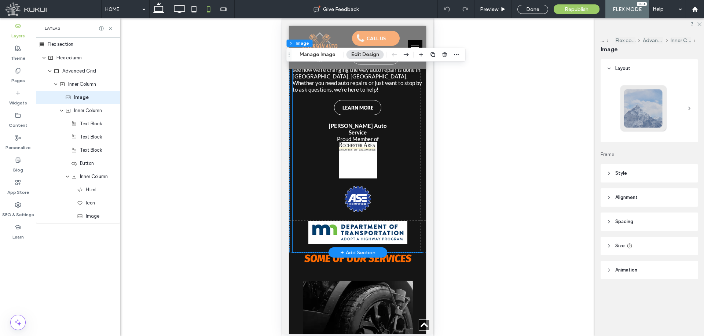
click at [356, 142] on img at bounding box center [357, 160] width 38 height 36
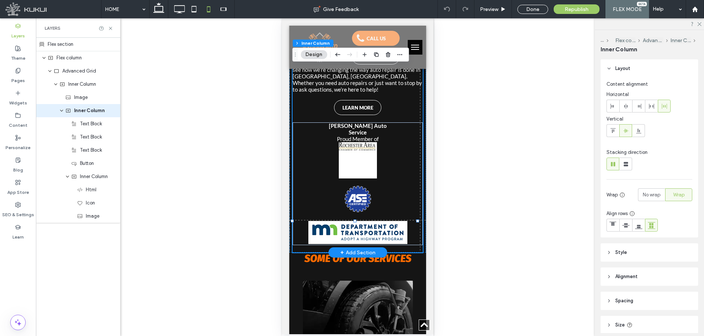
type input "**"
click at [81, 217] on icon at bounding box center [80, 216] width 6 height 6
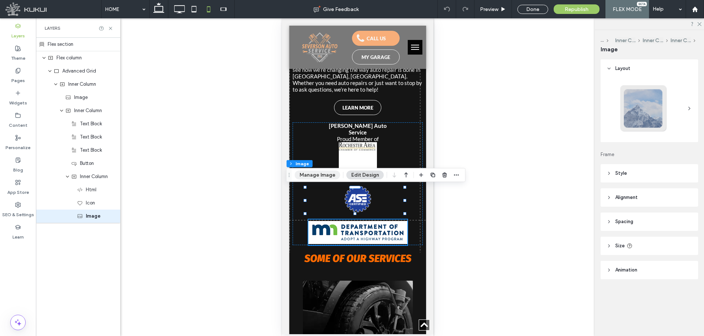
click at [308, 172] on button "Manage Image" at bounding box center [317, 175] width 45 height 9
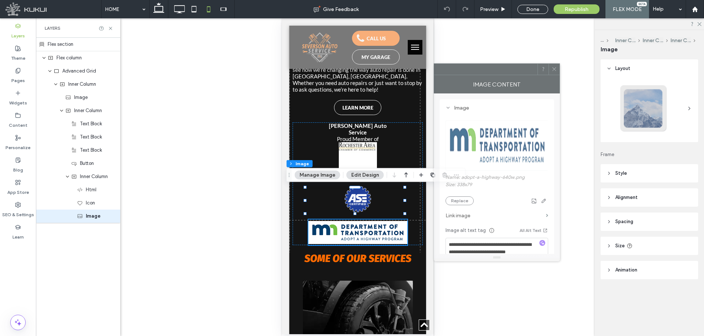
drag, startPoint x: 643, startPoint y: 79, endPoint x: 506, endPoint y: 73, distance: 136.9
click at [506, 73] on div at bounding box center [485, 69] width 103 height 11
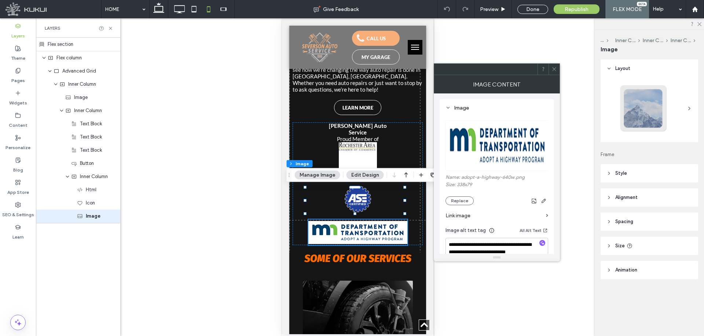
click at [652, 244] on header "Size" at bounding box center [649, 246] width 98 height 18
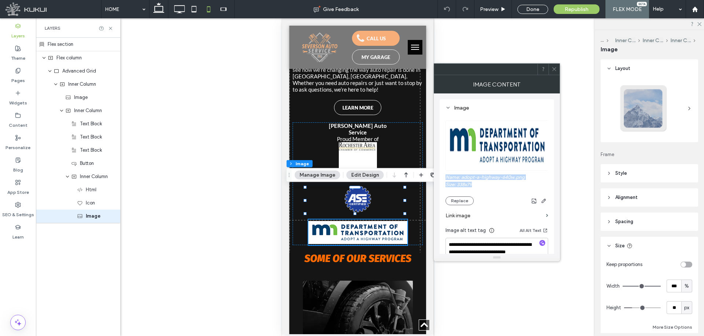
drag, startPoint x: 478, startPoint y: 183, endPoint x: 440, endPoint y: 179, distance: 38.4
click at [440, 179] on div "**********" at bounding box center [497, 210] width 114 height 223
copy div "Name: adopt-a-highway-640w.png Size: 338x79"
drag, startPoint x: 556, startPoint y: 69, endPoint x: 437, endPoint y: 201, distance: 178.3
click at [556, 69] on icon at bounding box center [553, 68] width 5 height 5
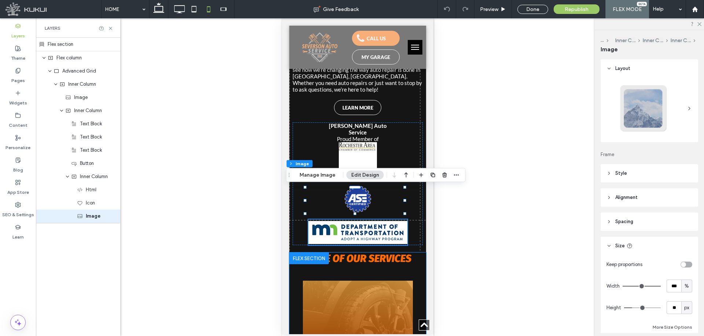
click at [382, 281] on link "ALIGNMENTS" at bounding box center [357, 317] width 110 height 73
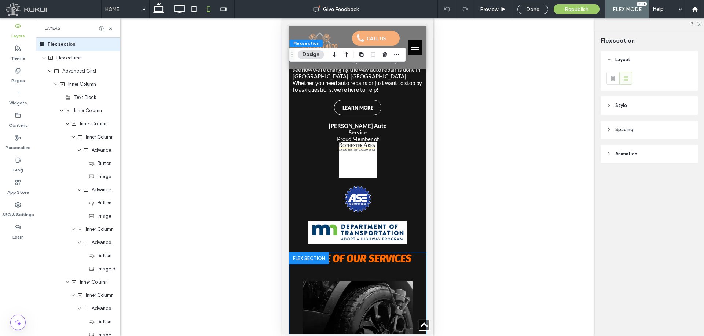
scroll to position [834, 0]
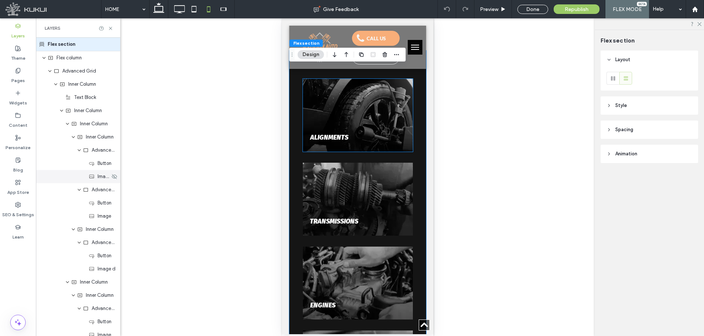
click at [92, 173] on div "Image" at bounding box center [99, 176] width 21 height 7
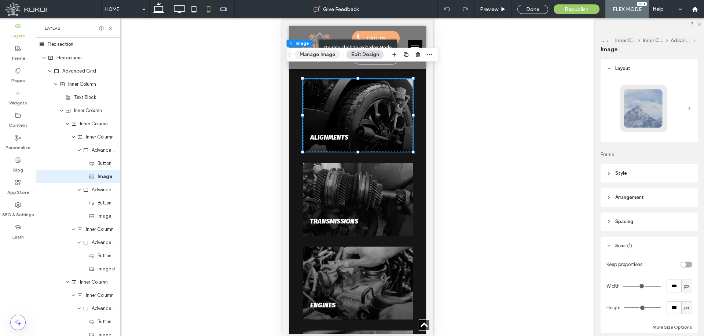
click at [315, 54] on button "Manage Image" at bounding box center [317, 54] width 45 height 9
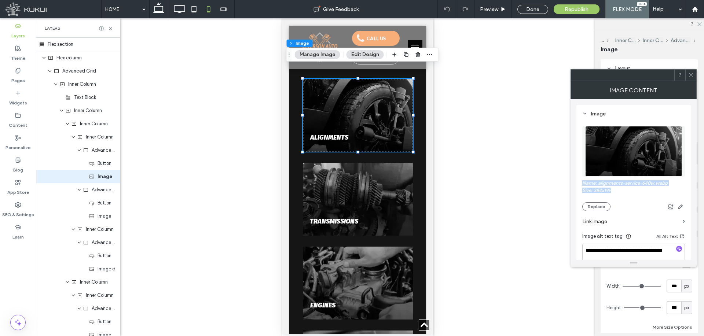
drag, startPoint x: 622, startPoint y: 190, endPoint x: 580, endPoint y: 184, distance: 42.9
click at [580, 184] on div "**********" at bounding box center [633, 213] width 114 height 216
click at [697, 78] on div "Layout Frame Style Cover Full image No repeat Position Do not optimize this ima…" at bounding box center [651, 196] width 102 height 274
click at [690, 77] on icon at bounding box center [690, 74] width 5 height 5
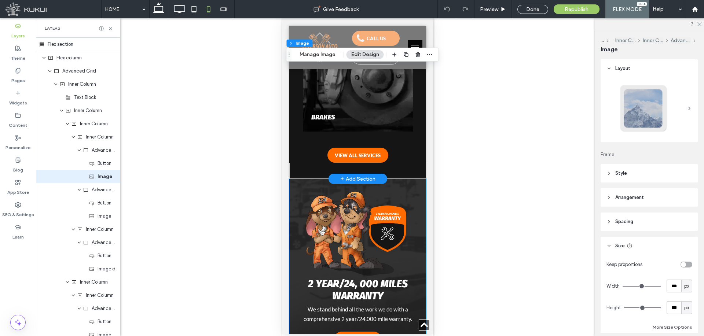
scroll to position [1310, 0]
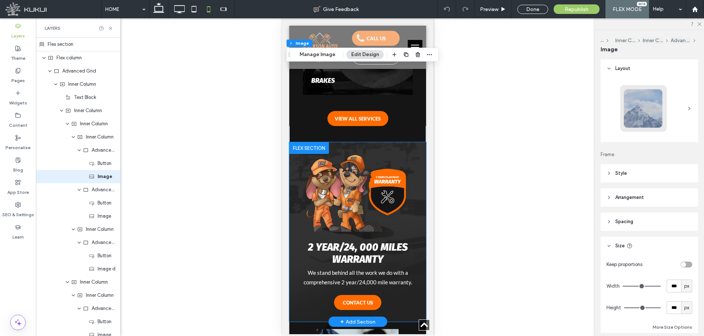
click at [397, 175] on img at bounding box center [357, 197] width 105 height 88
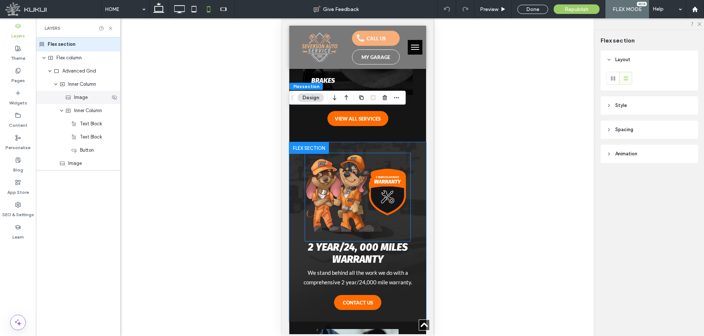
click at [84, 102] on div "Image" at bounding box center [78, 97] width 84 height 13
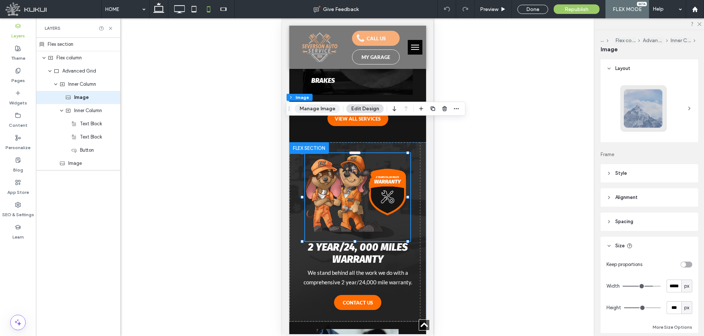
click at [312, 107] on button "Manage Image" at bounding box center [317, 108] width 45 height 9
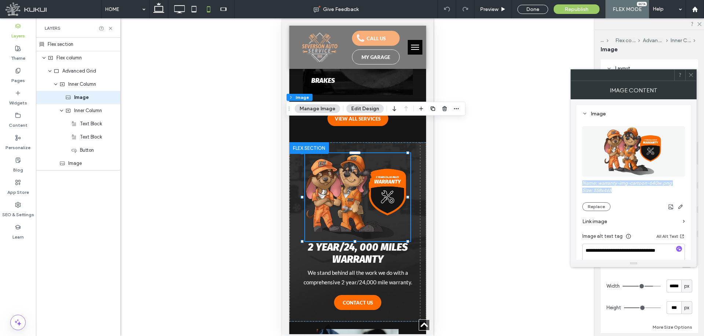
drag, startPoint x: 620, startPoint y: 190, endPoint x: 583, endPoint y: 184, distance: 37.8
click at [583, 184] on div "Name: warranty-img-cartoon-640w.png Size: 558x468 Replace" at bounding box center [633, 195] width 103 height 31
copy div "Name: warranty-img-cartoon-640w.png Size: 558x468"
drag, startPoint x: 10, startPoint y: 137, endPoint x: 115, endPoint y: 163, distance: 108.7
click at [90, 165] on div "Image" at bounding box center [84, 163] width 51 height 7
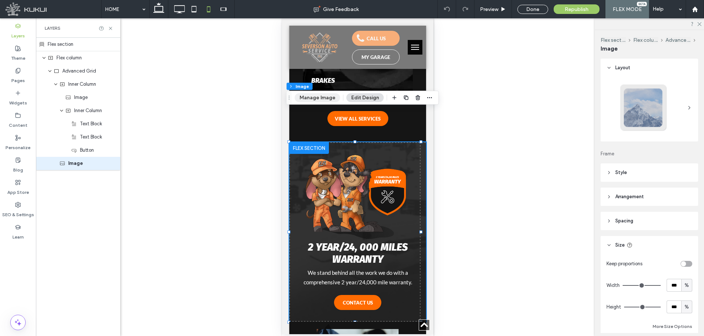
click at [321, 97] on button "Manage Image" at bounding box center [317, 97] width 45 height 9
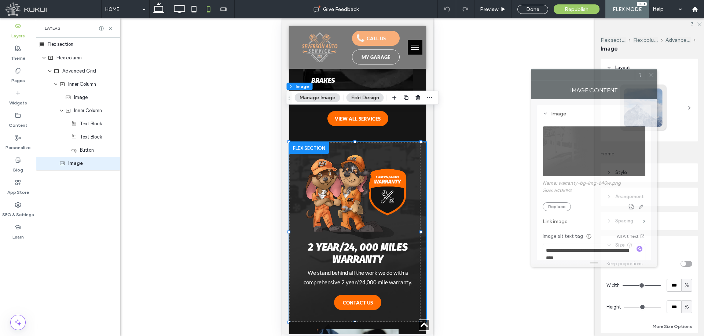
drag, startPoint x: 613, startPoint y: 80, endPoint x: 481, endPoint y: 73, distance: 131.8
click at [531, 73] on div at bounding box center [582, 75] width 103 height 11
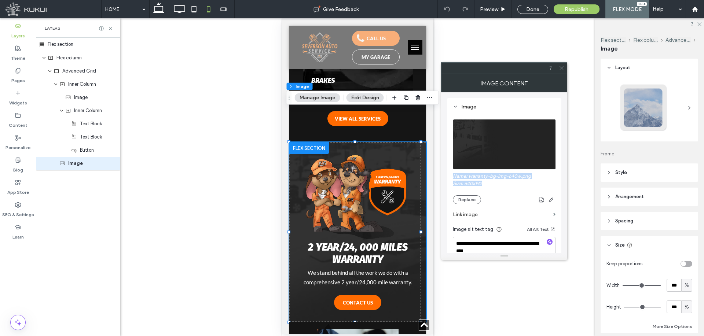
drag, startPoint x: 489, startPoint y: 181, endPoint x: 453, endPoint y: 179, distance: 36.0
click at [453, 179] on div "Name: warranty-bg-img-640w.png Size: 640x192 Replace" at bounding box center [504, 188] width 103 height 31
copy div "Name: warranty-bg-img-640w.png Size: 640x192"
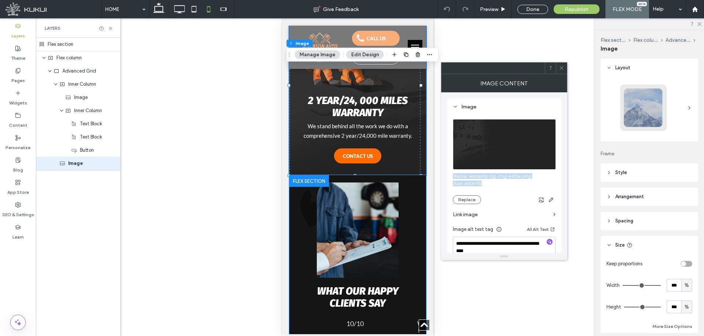
click at [411, 207] on img at bounding box center [357, 230] width 137 height 95
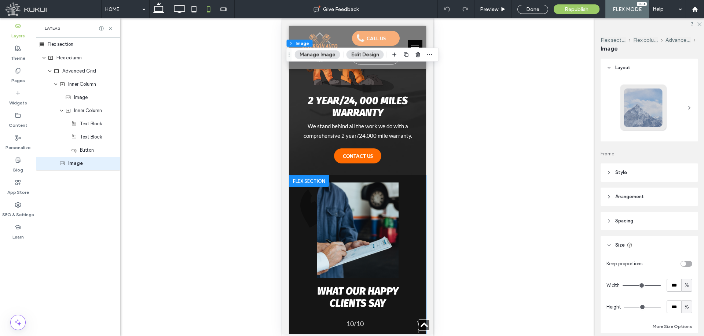
scroll to position [1571, 0]
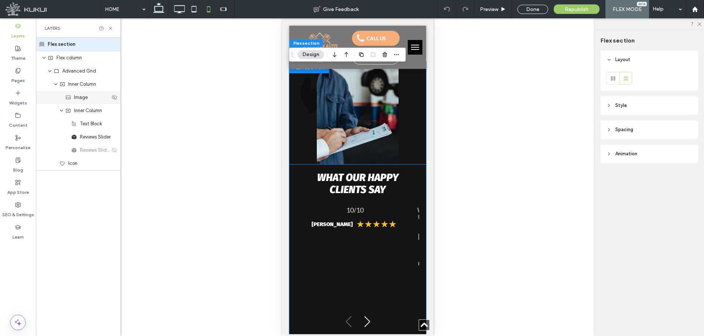
click at [86, 102] on div "Image" at bounding box center [78, 97] width 84 height 13
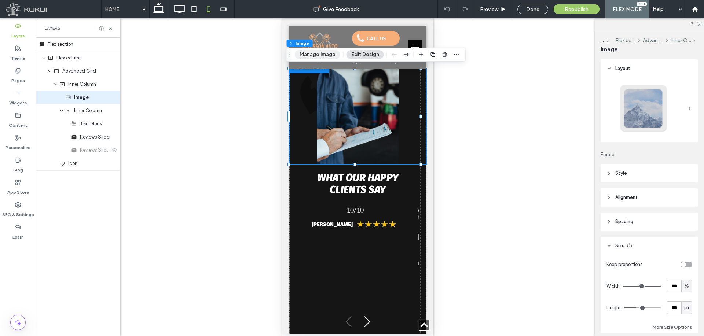
click at [314, 51] on button "Manage Image" at bounding box center [317, 54] width 45 height 9
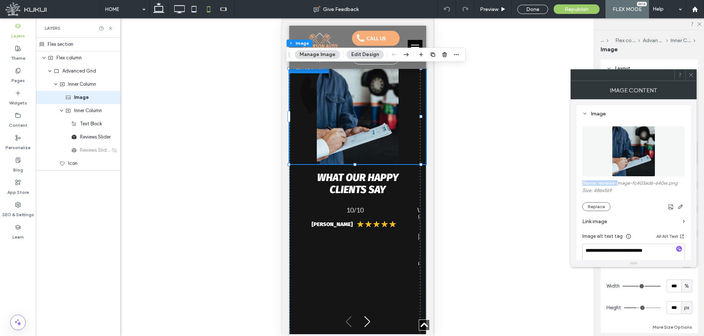
drag, startPoint x: 618, startPoint y: 187, endPoint x: 582, endPoint y: 184, distance: 36.4
click at [582, 184] on div "**********" at bounding box center [633, 213] width 114 height 216
drag, startPoint x: 584, startPoint y: 184, endPoint x: 618, endPoint y: 195, distance: 36.3
click at [617, 195] on div "Name: reviews-image-fc403ad6-640w.png Size: 486x569 Replace" at bounding box center [633, 195] width 103 height 31
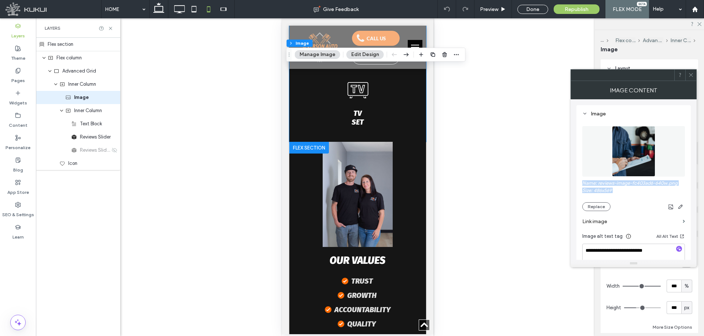
click at [343, 171] on img at bounding box center [357, 194] width 110 height 105
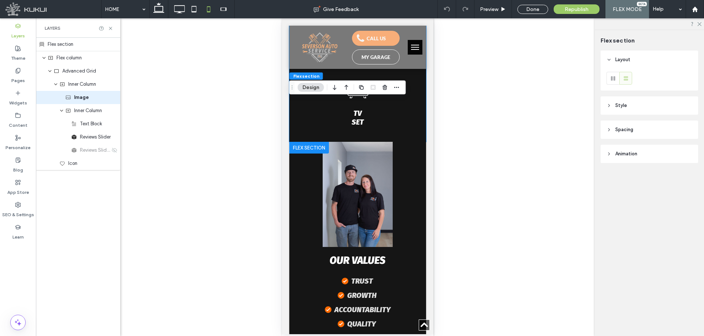
scroll to position [2014, 0]
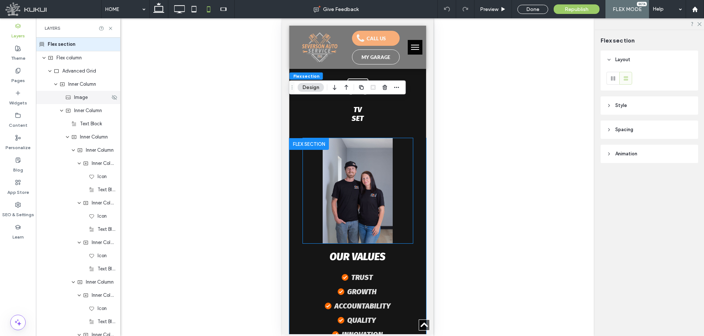
click at [87, 100] on span "Image" at bounding box center [81, 97] width 14 height 7
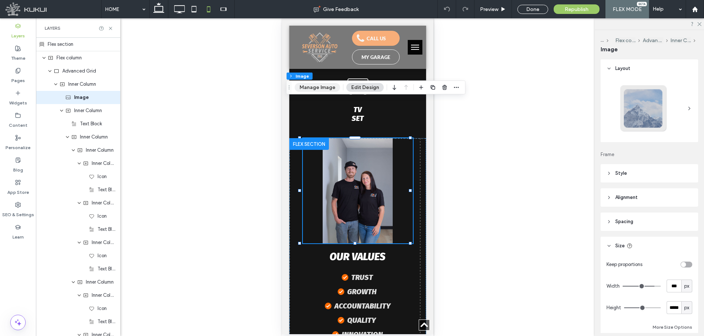
click at [325, 85] on button "Manage Image" at bounding box center [317, 87] width 45 height 9
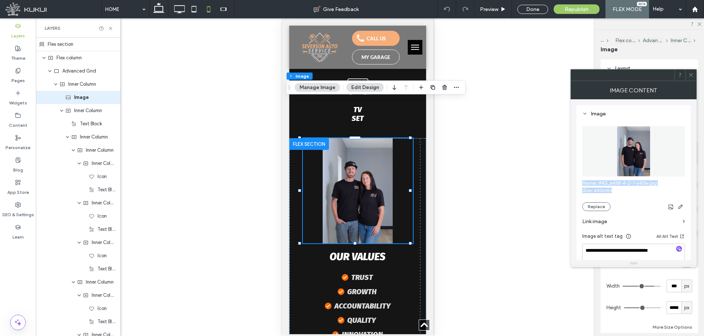
drag, startPoint x: 624, startPoint y: 191, endPoint x: 583, endPoint y: 184, distance: 41.6
click at [583, 184] on div "Name: IMG_6458-4-2-1-640w.jpg Size: 640x963 Replace" at bounding box center [633, 195] width 103 height 31
copy div "Name: IMG_6458-4-2-1-640w.jpg Size: 640x963"
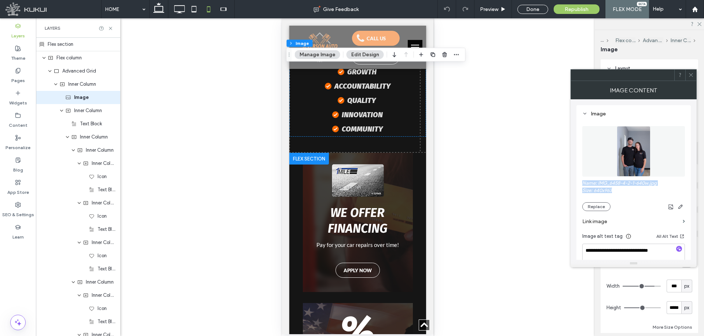
click at [394, 205] on p "we offer financing" at bounding box center [357, 221] width 106 height 32
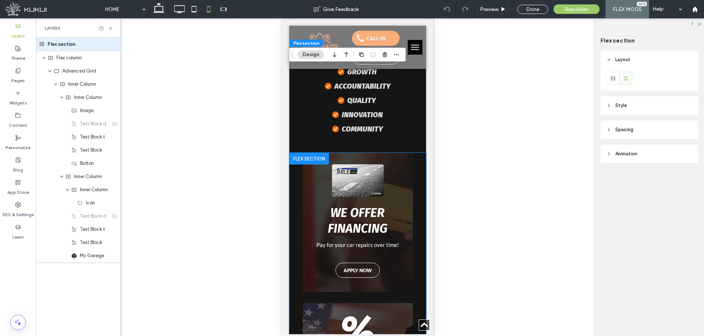
scroll to position [2326, 0]
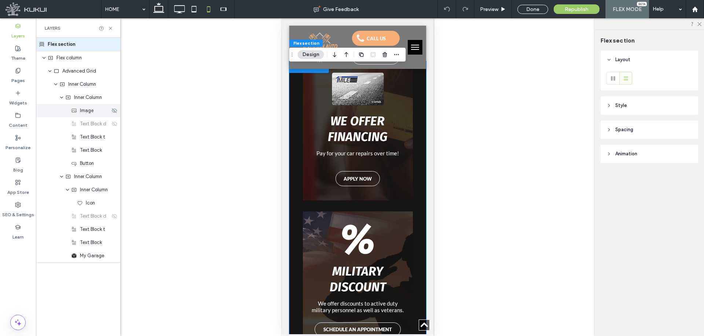
click at [85, 111] on span "Image" at bounding box center [87, 110] width 14 height 7
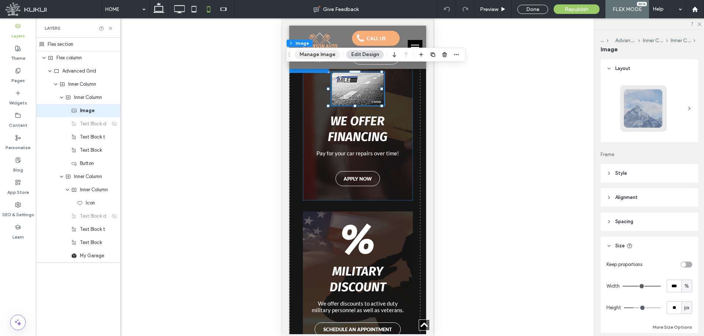
click at [316, 52] on button "Manage Image" at bounding box center [317, 54] width 45 height 9
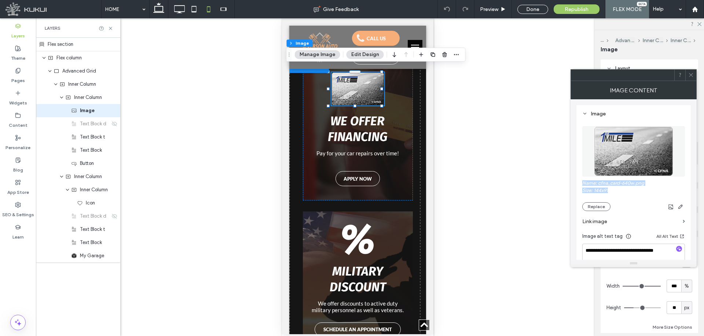
drag, startPoint x: 593, startPoint y: 187, endPoint x: 581, endPoint y: 186, distance: 11.8
click at [581, 186] on div "**********" at bounding box center [633, 213] width 114 height 216
copy div "Name: cfna_card-640w.png Size: 144x91"
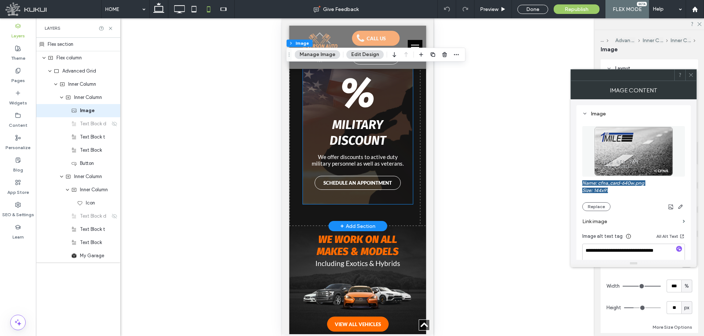
scroll to position [2582, 0]
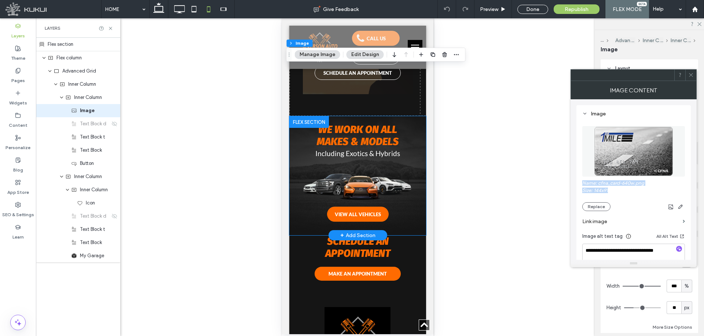
click at [319, 174] on img at bounding box center [357, 187] width 108 height 26
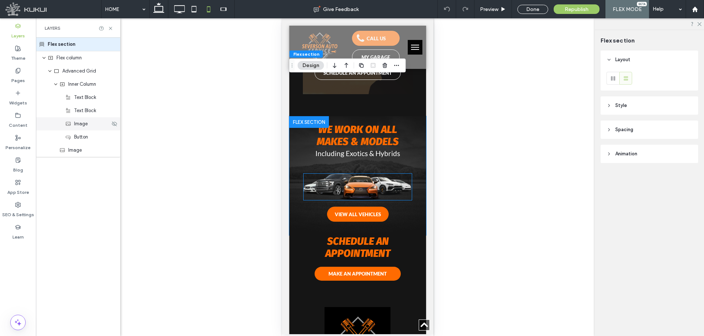
click at [73, 124] on div "Image" at bounding box center [87, 123] width 45 height 7
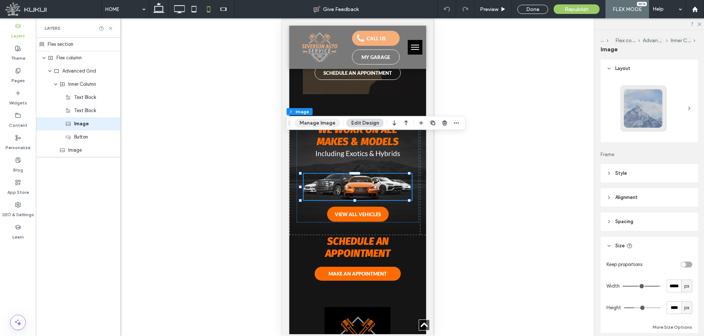
drag, startPoint x: 315, startPoint y: 121, endPoint x: 82, endPoint y: 114, distance: 232.9
click at [315, 121] on button "Manage Image" at bounding box center [317, 123] width 45 height 9
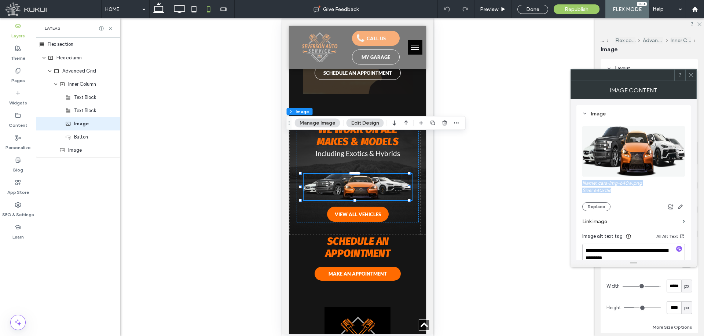
drag, startPoint x: 599, startPoint y: 188, endPoint x: 583, endPoint y: 185, distance: 16.5
click at [583, 185] on div "Name: cars-img-640w.png Size: 640x156 Replace" at bounding box center [633, 195] width 103 height 31
copy div "Name: cars-img-640w.png Size: 640x156"
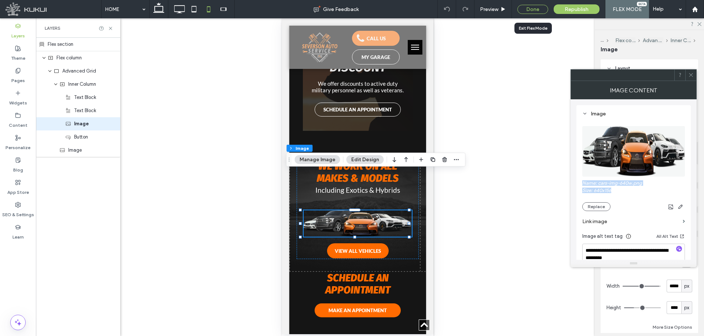
drag, startPoint x: 36, startPoint y: 108, endPoint x: 531, endPoint y: 8, distance: 504.9
click at [531, 8] on div "Done" at bounding box center [532, 9] width 31 height 9
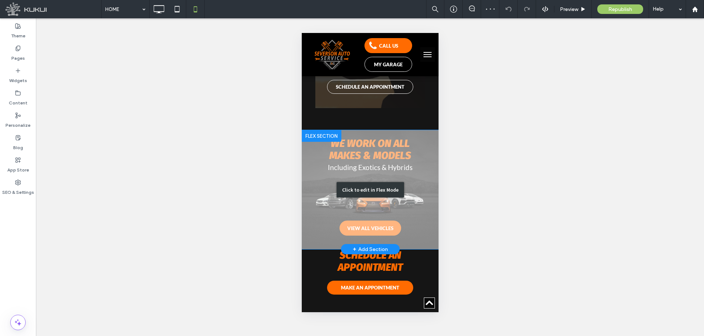
drag, startPoint x: 349, startPoint y: 148, endPoint x: 501, endPoint y: 210, distance: 164.5
click at [349, 182] on div "Click to edit in Flex Mode" at bounding box center [369, 189] width 67 height 15
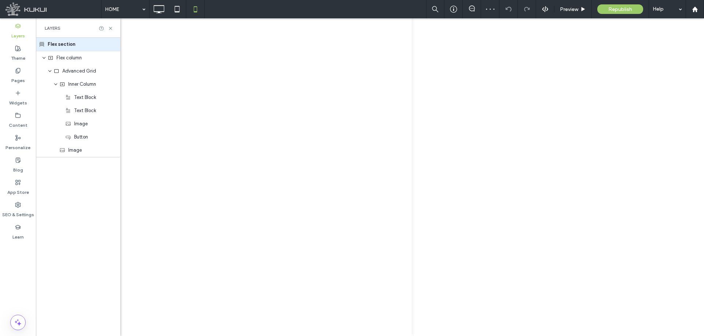
scroll to position [2733, 0]
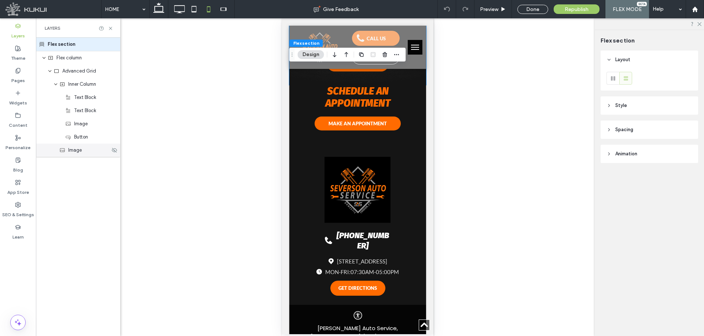
drag, startPoint x: 85, startPoint y: 154, endPoint x: 0, endPoint y: 177, distance: 87.3
click at [85, 154] on div "Image" at bounding box center [78, 150] width 84 height 13
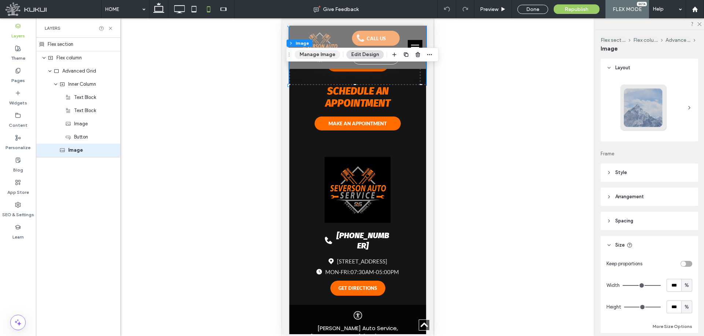
click at [311, 55] on button "Manage Image" at bounding box center [317, 54] width 45 height 9
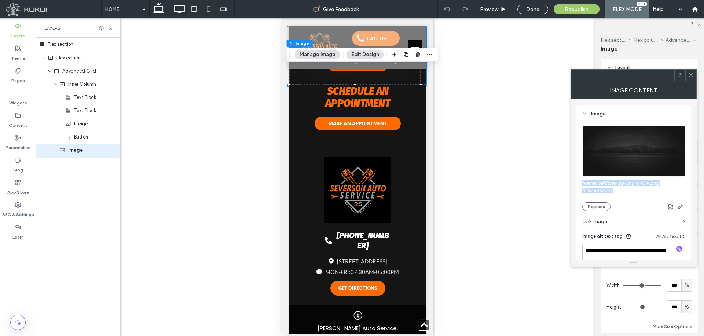
drag, startPoint x: 600, startPoint y: 190, endPoint x: 581, endPoint y: 185, distance: 19.4
click at [581, 185] on div "**********" at bounding box center [633, 213] width 114 height 216
copy div "Name: vehicles-bg-img-640w.png Size: 640x244"
drag, startPoint x: 696, startPoint y: 74, endPoint x: 556, endPoint y: 127, distance: 149.2
click at [696, 74] on div at bounding box center [633, 75] width 126 height 12
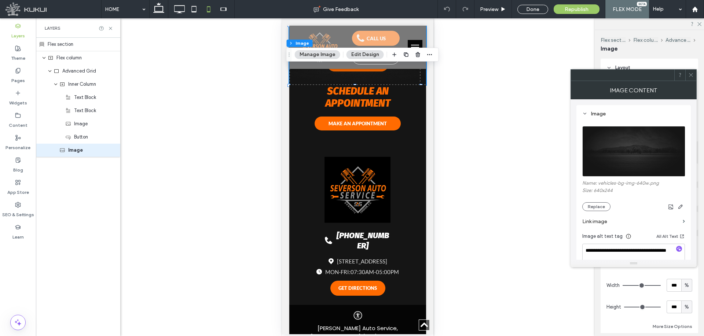
click at [688, 74] on icon at bounding box center [690, 74] width 5 height 5
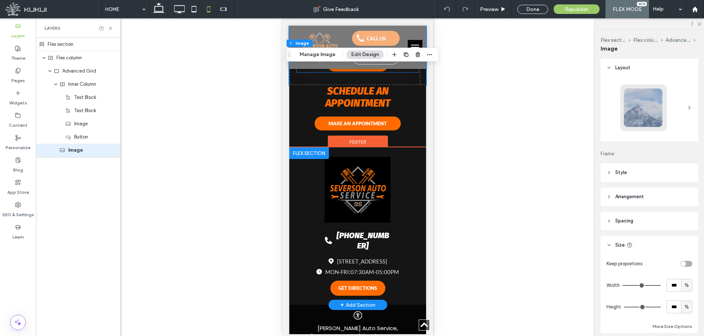
scroll to position [2586, 0]
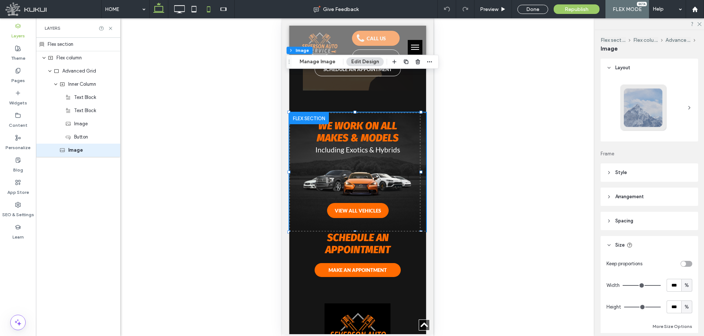
click at [159, 6] on use at bounding box center [158, 8] width 11 height 10
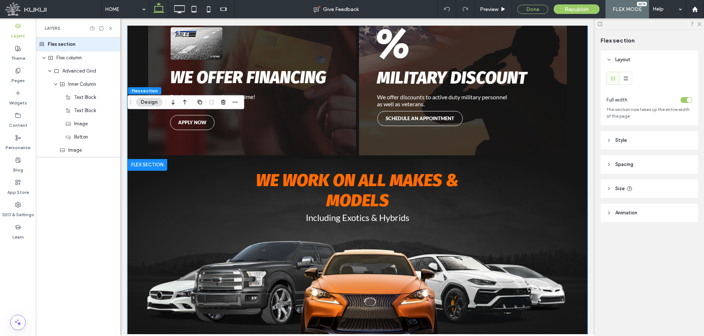
scroll to position [1606, 0]
click at [538, 6] on div "Done" at bounding box center [532, 9] width 31 height 9
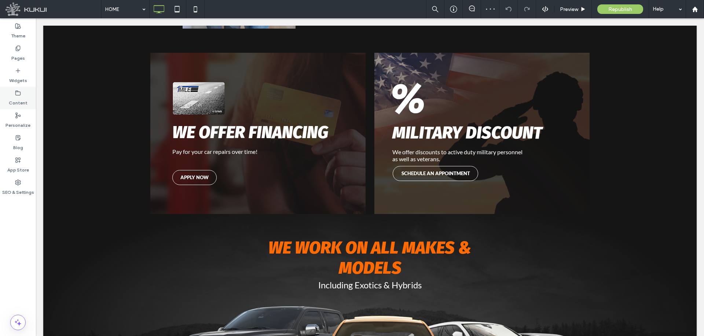
click at [16, 93] on icon at bounding box center [18, 93] width 6 height 6
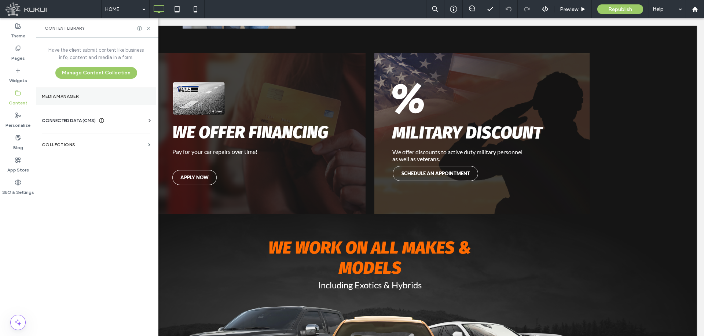
click at [71, 98] on label "Media Manager" at bounding box center [96, 96] width 109 height 5
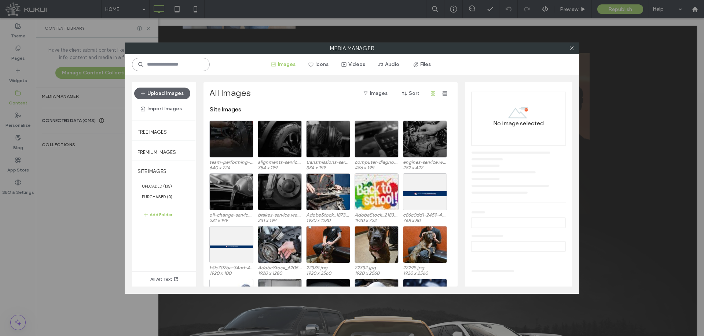
click at [186, 66] on input at bounding box center [171, 64] width 78 height 13
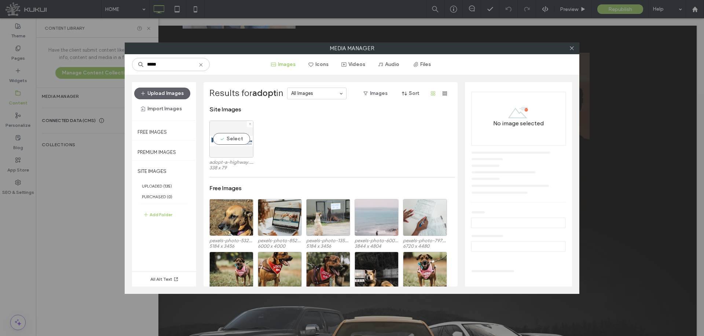
drag, startPoint x: 226, startPoint y: 128, endPoint x: 253, endPoint y: 131, distance: 26.9
click at [226, 127] on div "Select" at bounding box center [231, 139] width 44 height 37
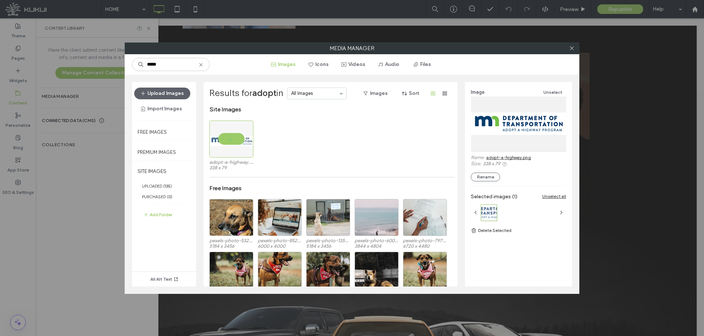
click at [522, 160] on link "adopt-a-highway.png" at bounding box center [508, 157] width 45 height 5
click at [188, 66] on input "*****" at bounding box center [171, 64] width 78 height 13
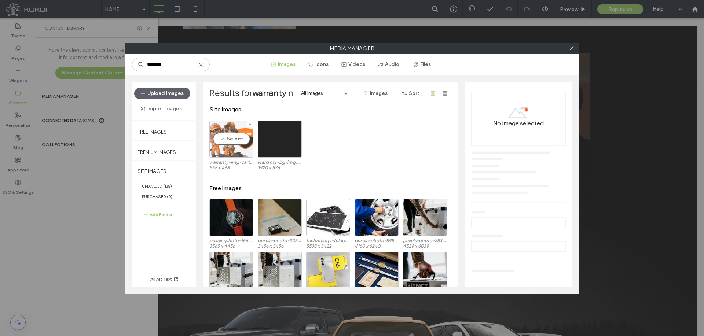
click at [225, 125] on div "Select" at bounding box center [231, 139] width 44 height 37
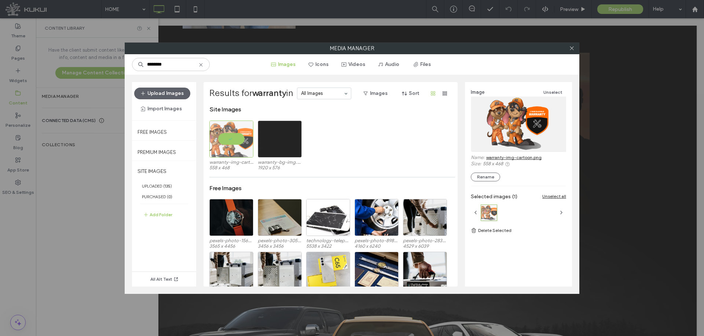
click at [511, 158] on link "warranty-img-cartoon.png" at bounding box center [513, 157] width 55 height 5
click at [181, 67] on input "********" at bounding box center [171, 64] width 78 height 13
click at [272, 122] on div "Select" at bounding box center [280, 139] width 44 height 37
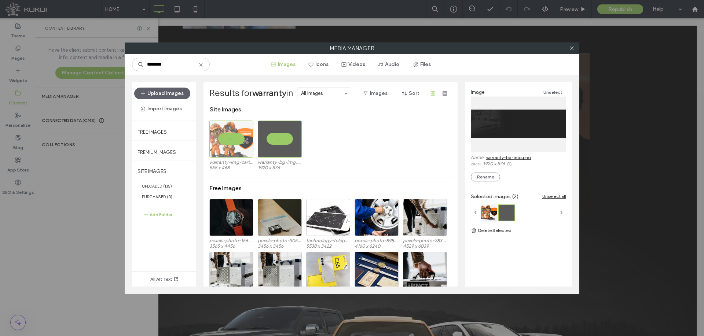
click at [502, 157] on link "warranty-bg-img.png" at bounding box center [508, 157] width 45 height 5
click at [174, 64] on input "********" at bounding box center [171, 64] width 78 height 13
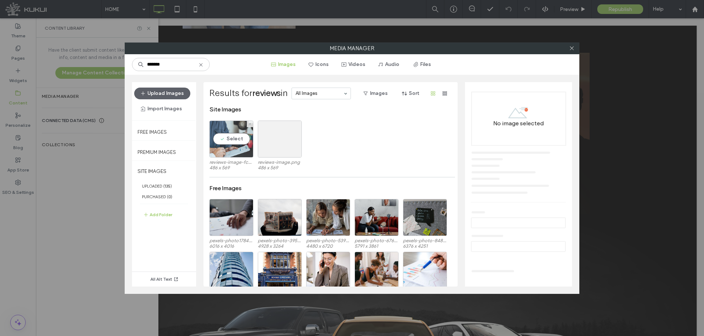
click at [227, 121] on div "Select" at bounding box center [231, 139] width 44 height 37
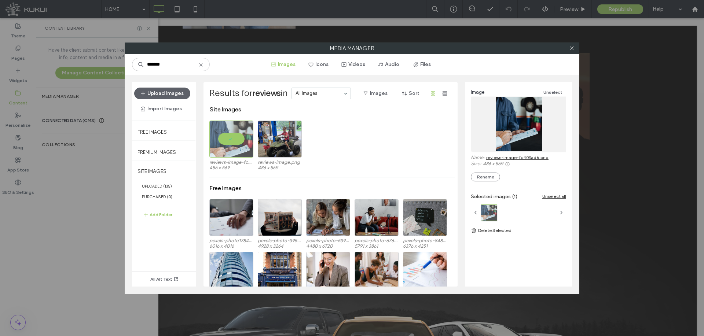
click at [516, 157] on link "reviews-image-fc403ad6.png" at bounding box center [517, 157] width 62 height 5
click at [178, 63] on input "*******" at bounding box center [171, 64] width 78 height 13
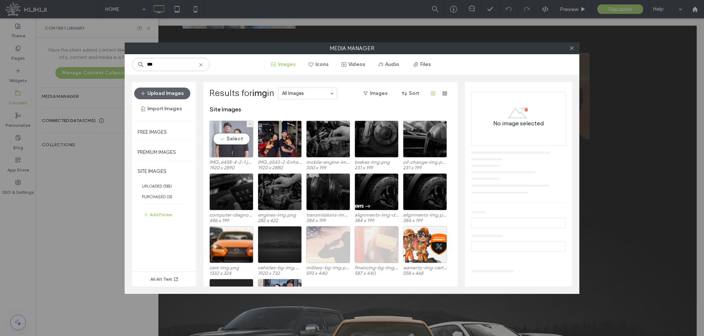
click at [218, 122] on div "Select" at bounding box center [231, 139] width 44 height 37
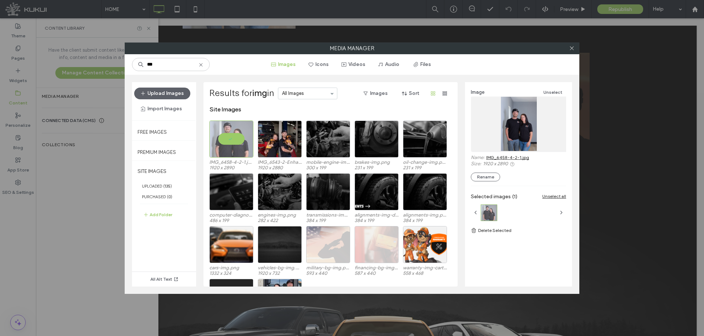
click at [514, 159] on link "IMG_6458-4-2-1.jpg" at bounding box center [507, 157] width 43 height 5
click at [177, 60] on input "***" at bounding box center [171, 64] width 78 height 13
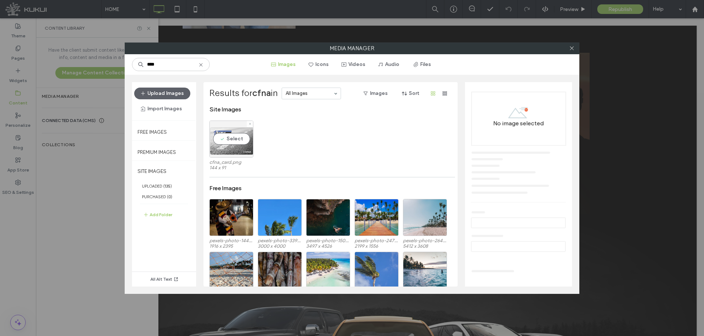
click at [222, 122] on div "Select" at bounding box center [231, 139] width 44 height 37
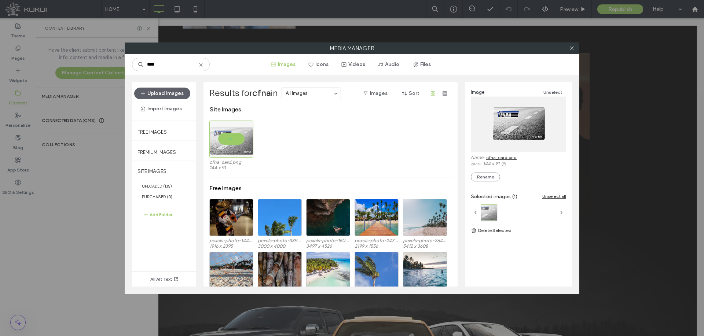
click at [504, 158] on link "cfna_card.png" at bounding box center [501, 157] width 30 height 5
click at [174, 66] on input "****" at bounding box center [171, 64] width 78 height 13
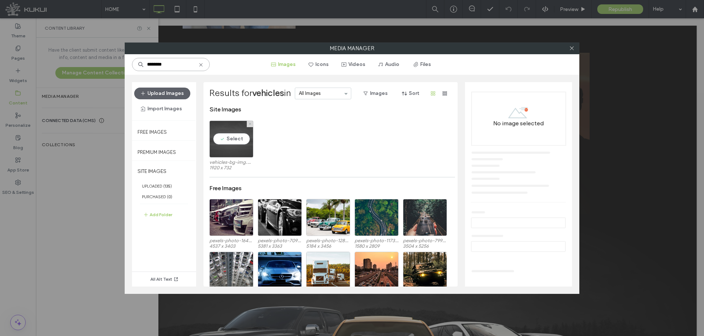
type input "********"
click at [231, 129] on div "Select" at bounding box center [231, 139] width 44 height 37
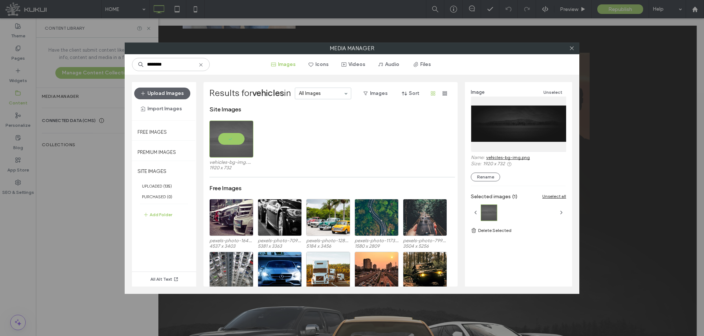
click at [502, 157] on link "vehicles-bg-img.png" at bounding box center [508, 157] width 44 height 5
click at [572, 46] on icon at bounding box center [571, 47] width 5 height 5
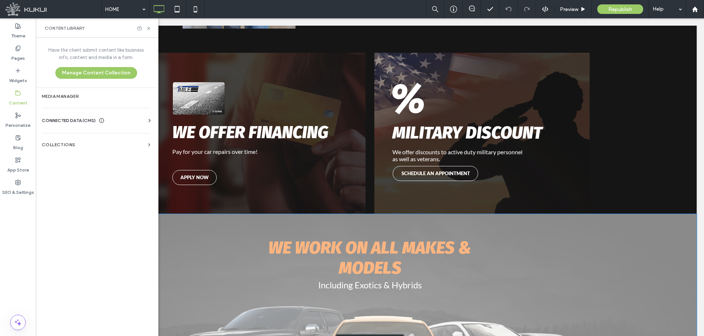
scroll to position [1679, 0]
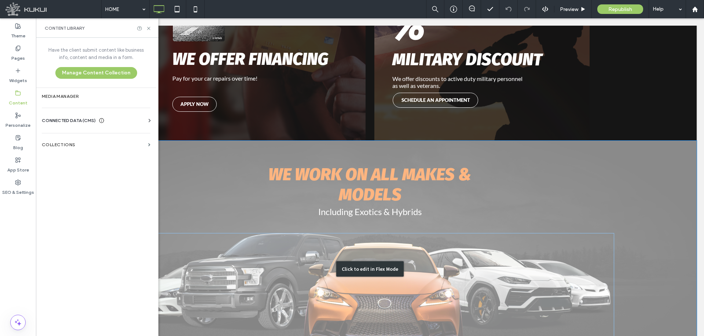
drag, startPoint x: 292, startPoint y: 233, endPoint x: 268, endPoint y: 233, distance: 23.5
click at [292, 233] on div "Click to edit in Flex Mode" at bounding box center [369, 269] width 653 height 257
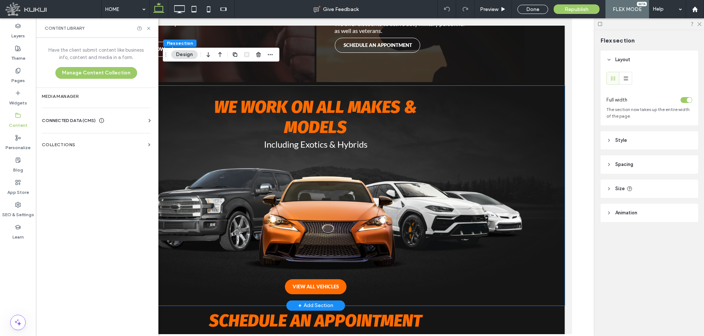
click at [279, 191] on img at bounding box center [315, 219] width 419 height 107
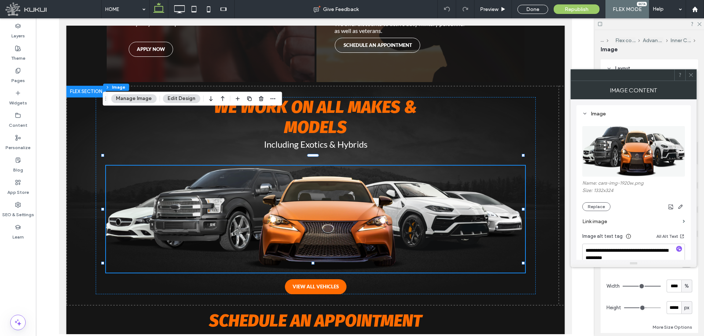
click at [690, 79] on span at bounding box center [690, 75] width 5 height 11
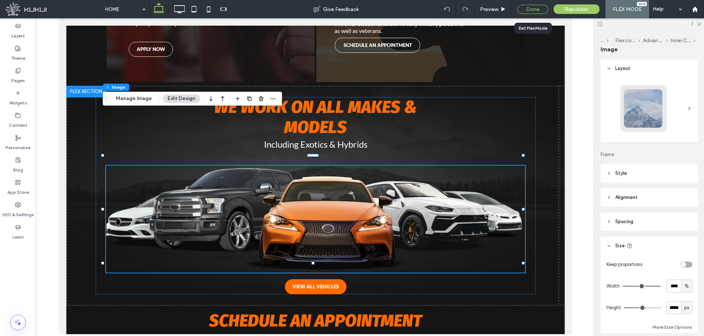
drag, startPoint x: 535, startPoint y: 11, endPoint x: 342, endPoint y: 317, distance: 362.0
click at [535, 11] on div "Done" at bounding box center [532, 9] width 31 height 9
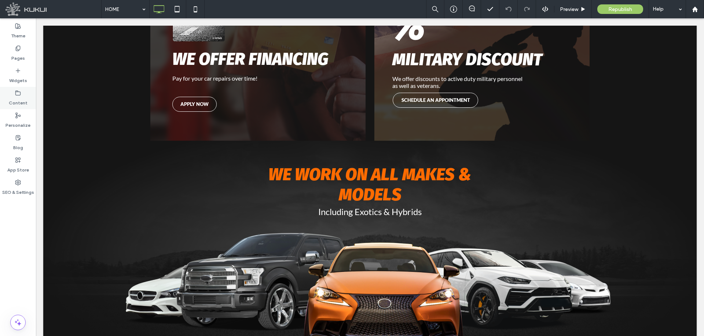
click at [16, 102] on label "Content" at bounding box center [18, 101] width 19 height 10
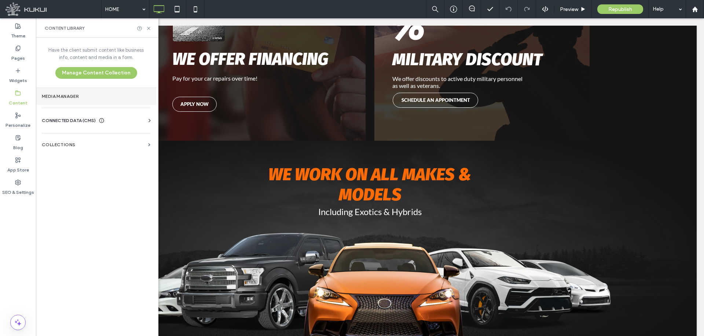
click at [67, 96] on label "Media Manager" at bounding box center [96, 96] width 109 height 5
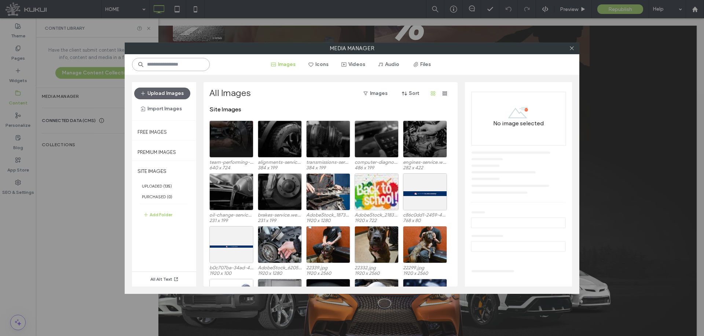
click at [169, 68] on input at bounding box center [171, 64] width 78 height 13
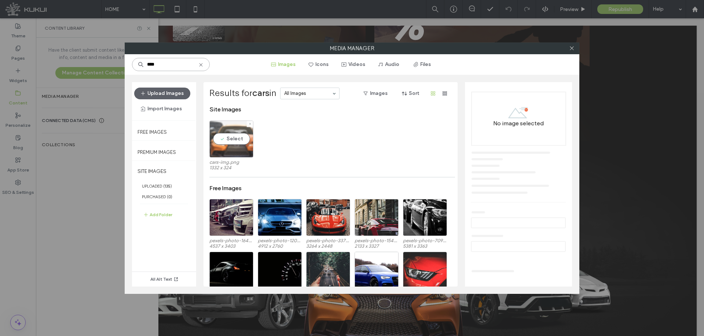
type input "****"
click at [225, 125] on div "Select" at bounding box center [231, 139] width 44 height 37
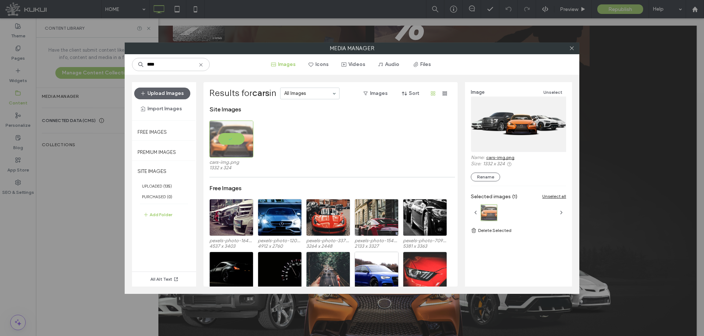
click at [502, 157] on link "cars-img.png" at bounding box center [500, 157] width 28 height 5
click at [571, 49] on icon at bounding box center [571, 47] width 5 height 5
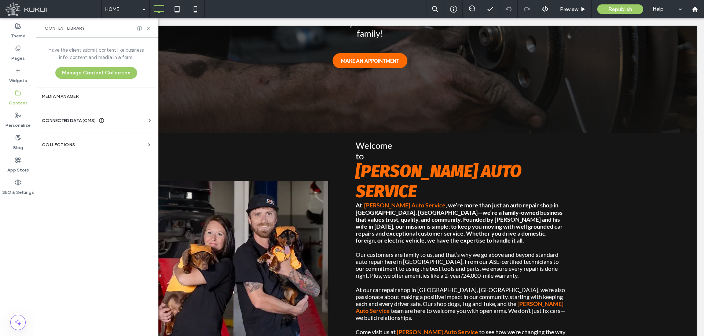
scroll to position [440, 0]
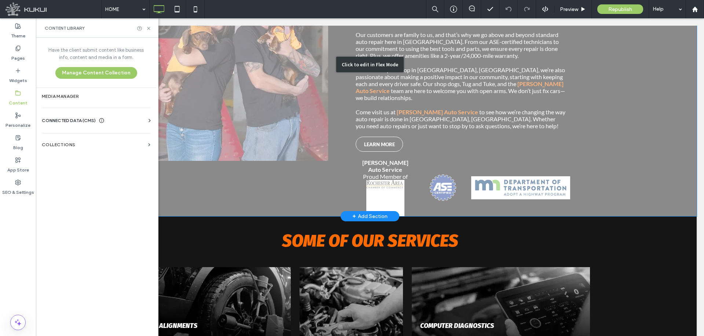
click at [479, 145] on div "Click to edit in Flex Mode" at bounding box center [369, 65] width 653 height 304
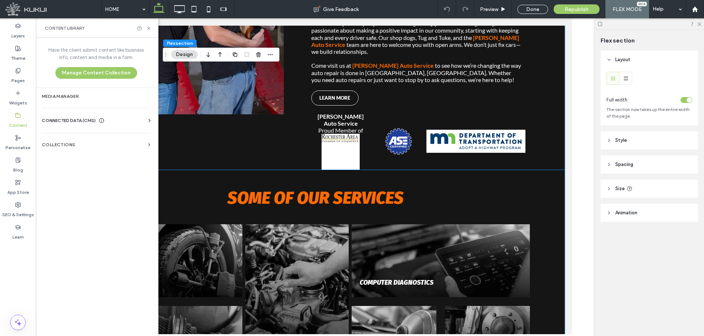
scroll to position [367, 0]
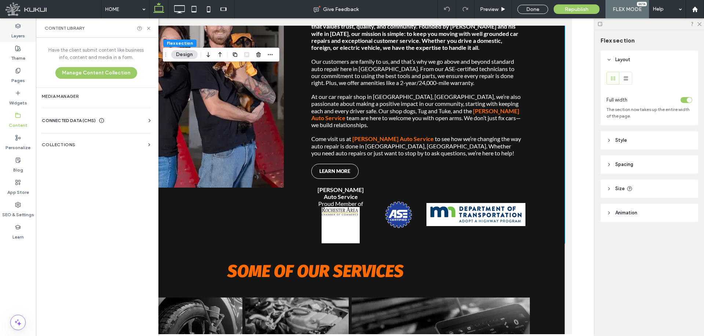
click at [15, 36] on label "Layers" at bounding box center [18, 34] width 14 height 10
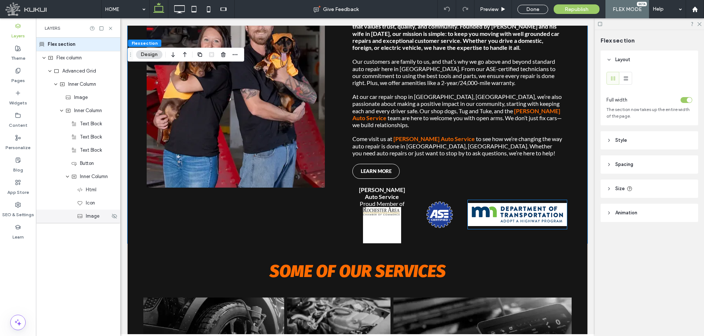
click at [80, 214] on icon at bounding box center [80, 216] width 6 height 6
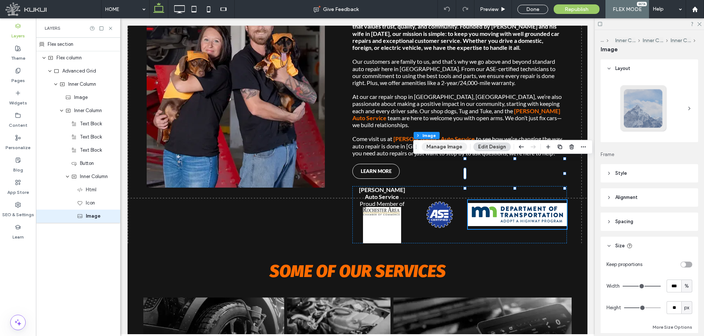
drag, startPoint x: 447, startPoint y: 148, endPoint x: 437, endPoint y: 148, distance: 9.9
click at [447, 148] on button "Manage Image" at bounding box center [444, 147] width 45 height 9
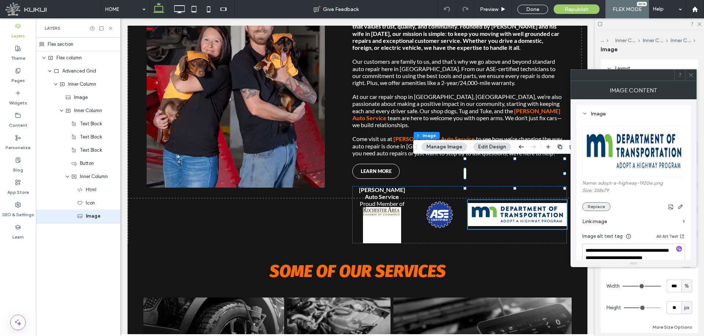
click at [597, 206] on button "Replace" at bounding box center [596, 206] width 28 height 9
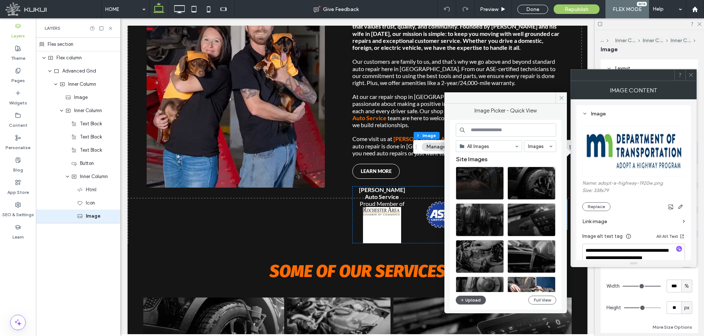
click at [470, 300] on button "Upload" at bounding box center [471, 300] width 30 height 9
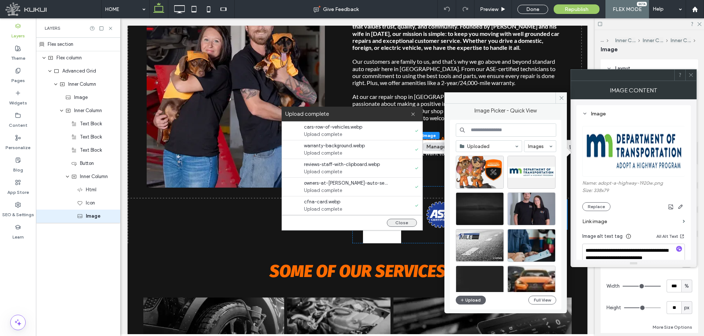
drag, startPoint x: 397, startPoint y: 221, endPoint x: 319, endPoint y: 194, distance: 83.6
click at [397, 221] on button "Close" at bounding box center [402, 223] width 30 height 8
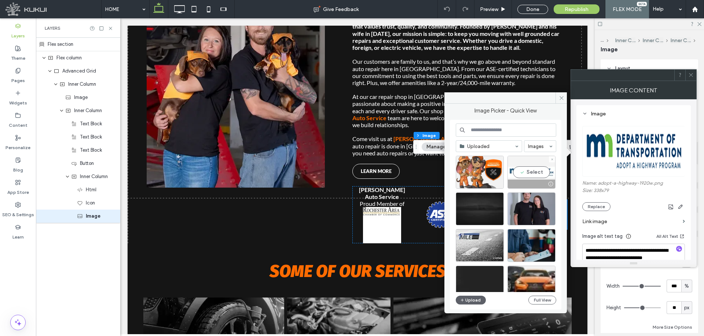
click at [539, 173] on div "Select" at bounding box center [531, 172] width 48 height 33
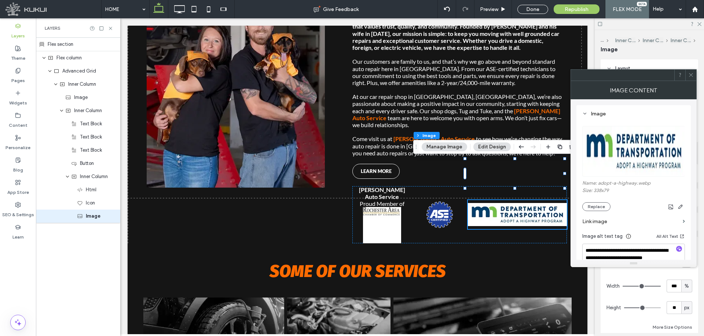
click at [690, 76] on icon at bounding box center [690, 74] width 5 height 5
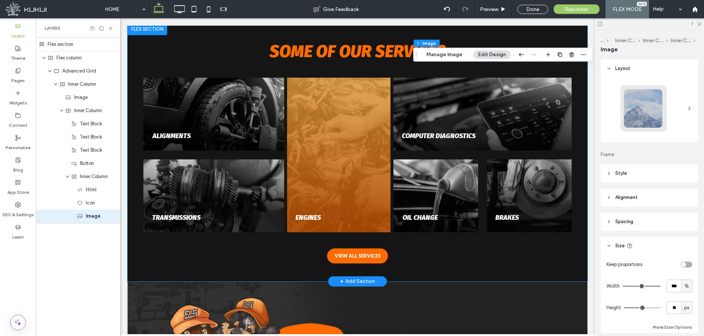
scroll to position [733, 0]
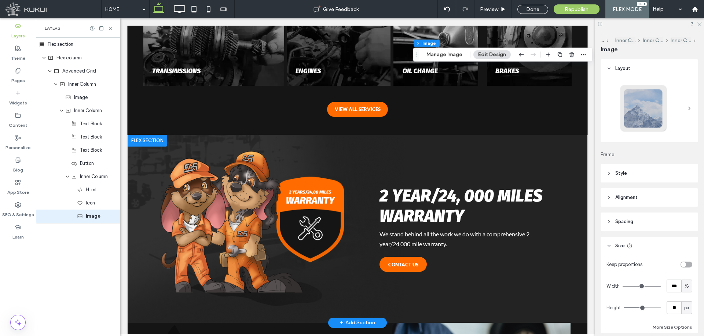
click at [286, 175] on img at bounding box center [255, 229] width 192 height 172
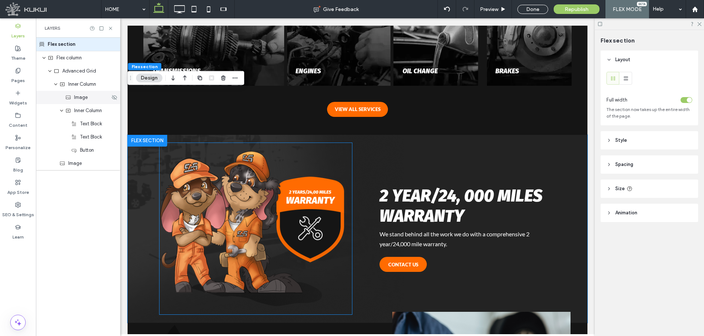
click at [76, 98] on span "Image" at bounding box center [81, 97] width 14 height 7
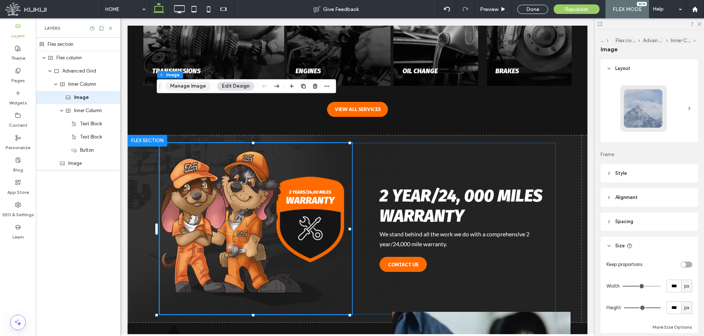
click at [194, 84] on button "Manage Image" at bounding box center [187, 86] width 45 height 9
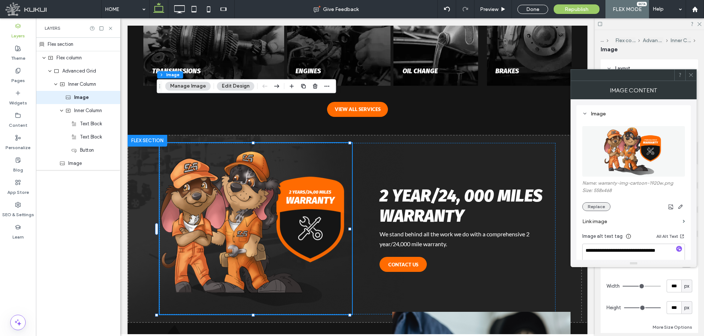
click at [592, 207] on button "Replace" at bounding box center [596, 206] width 28 height 9
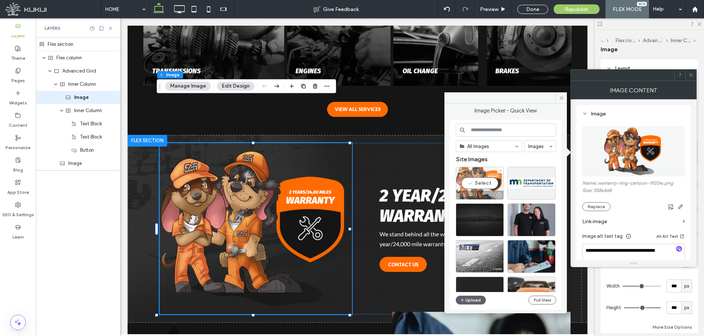
click at [488, 185] on div "Select" at bounding box center [480, 183] width 48 height 33
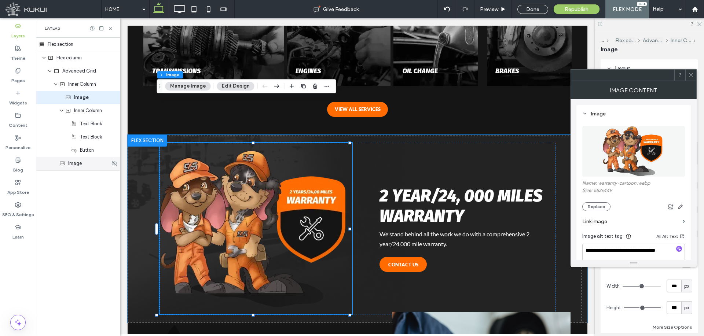
click at [91, 165] on div "Image" at bounding box center [84, 163] width 51 height 7
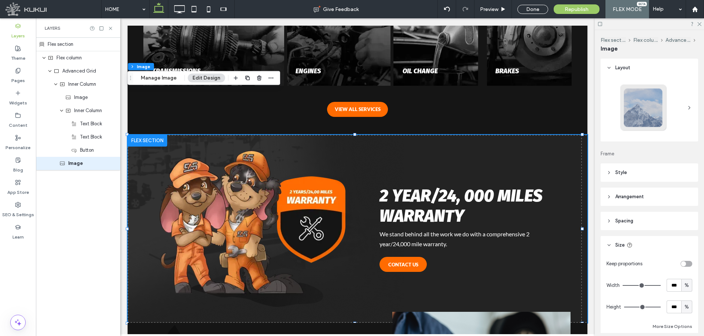
click at [161, 78] on button "Manage Image" at bounding box center [158, 78] width 45 height 9
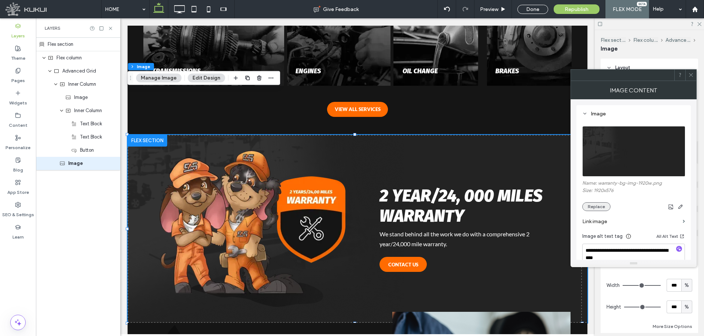
click at [598, 206] on button "Replace" at bounding box center [596, 206] width 28 height 9
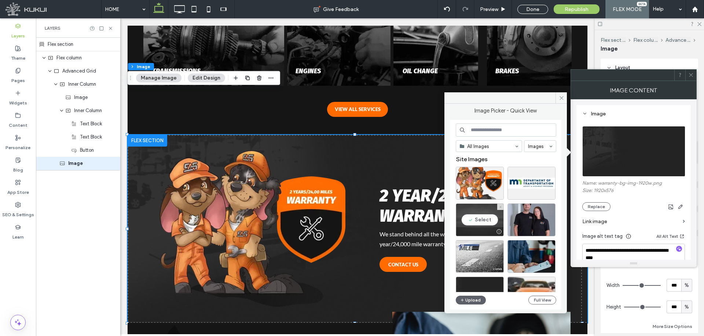
scroll to position [37, 0]
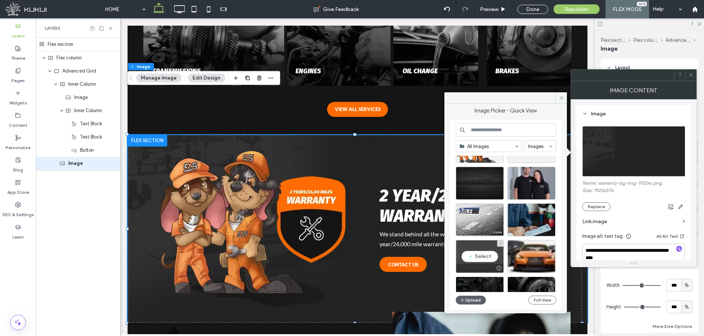
click at [478, 255] on div "Select" at bounding box center [480, 256] width 48 height 33
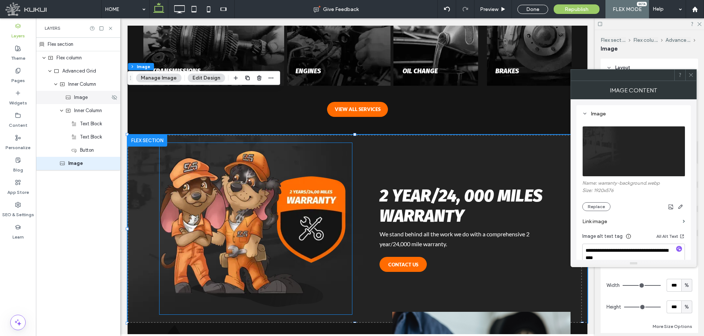
click at [84, 99] on span "Image" at bounding box center [81, 97] width 14 height 7
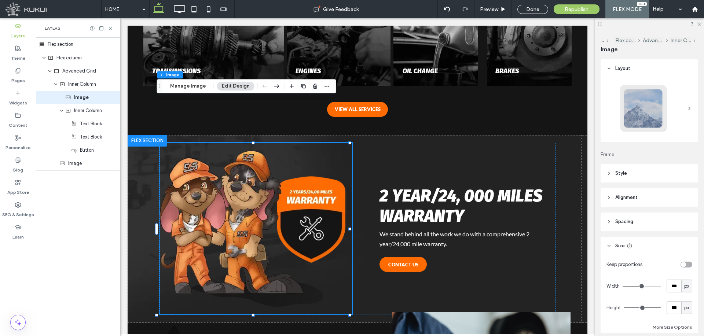
drag, startPoint x: 177, startPoint y: 87, endPoint x: 283, endPoint y: 83, distance: 106.0
click at [177, 86] on button "Manage Image" at bounding box center [187, 86] width 45 height 9
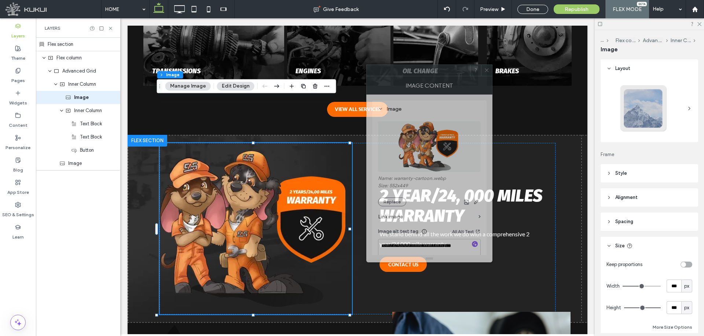
drag, startPoint x: 632, startPoint y: 82, endPoint x: 627, endPoint y: 173, distance: 90.7
click at [427, 77] on div "Image Content" at bounding box center [429, 85] width 126 height 18
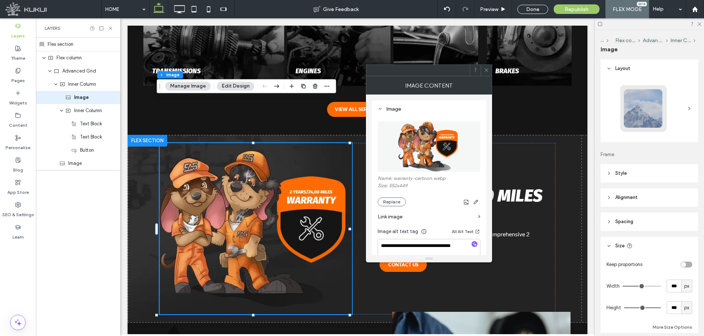
scroll to position [58, 0]
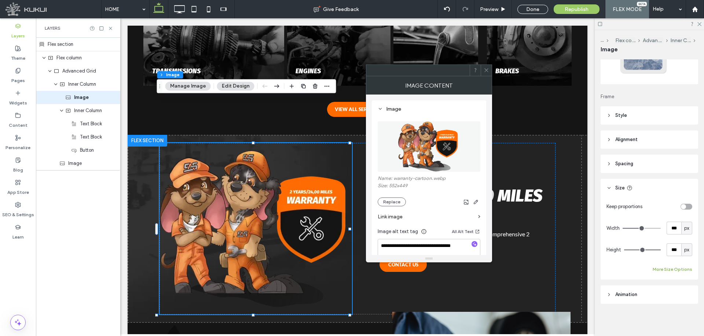
click at [672, 271] on button "More Size Options" at bounding box center [673, 269] width 40 height 9
click at [676, 293] on span "%" at bounding box center [678, 296] width 4 height 7
click at [676, 284] on span "A" at bounding box center [676, 283] width 3 height 7
click at [677, 227] on input "***" at bounding box center [673, 228] width 15 height 13
type input "***"
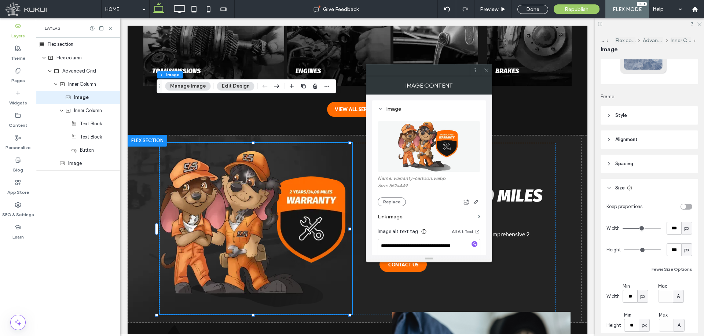
type input "***"
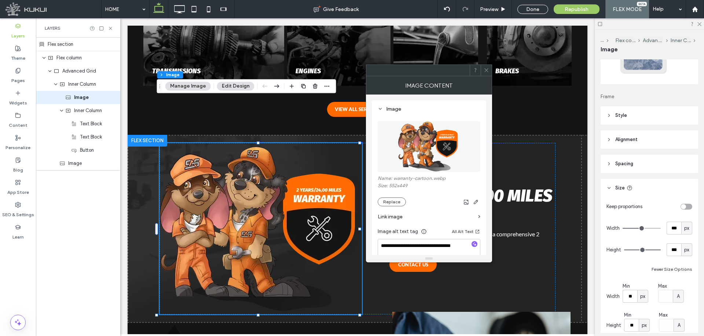
click at [639, 228] on input "range" at bounding box center [641, 228] width 38 height 1
click at [679, 296] on div "A" at bounding box center [678, 296] width 7 height 7
click at [677, 285] on span "A" at bounding box center [676, 283] width 3 height 7
click at [678, 296] on span "A" at bounding box center [678, 296] width 3 height 7
click at [679, 231] on span "px" at bounding box center [676, 232] width 5 height 7
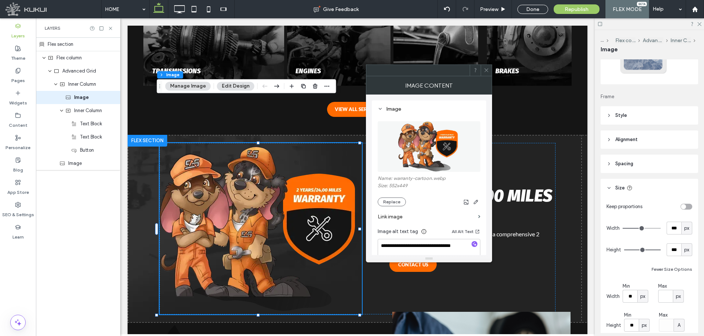
type input "***"
click at [684, 229] on span "px" at bounding box center [686, 228] width 5 height 7
click at [687, 254] on div "%" at bounding box center [683, 253] width 10 height 13
type input "**"
click at [675, 229] on input "****" at bounding box center [673, 228] width 15 height 13
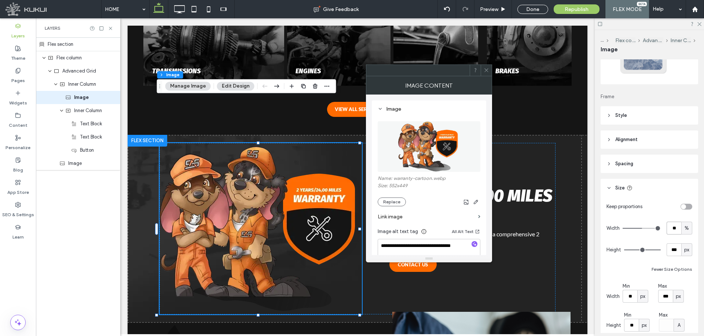
type input "**"
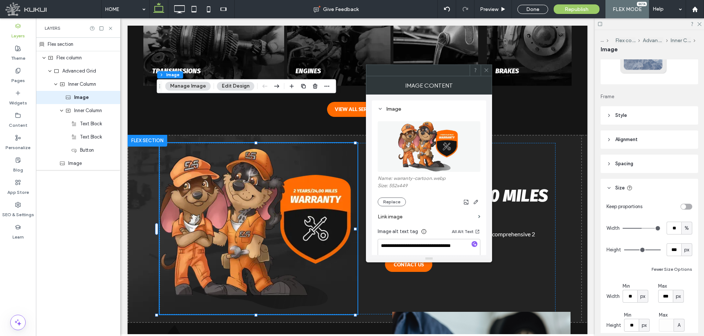
click at [640, 229] on input "range" at bounding box center [641, 228] width 38 height 1
click at [668, 249] on input "***" at bounding box center [673, 249] width 15 height 13
type input "***"
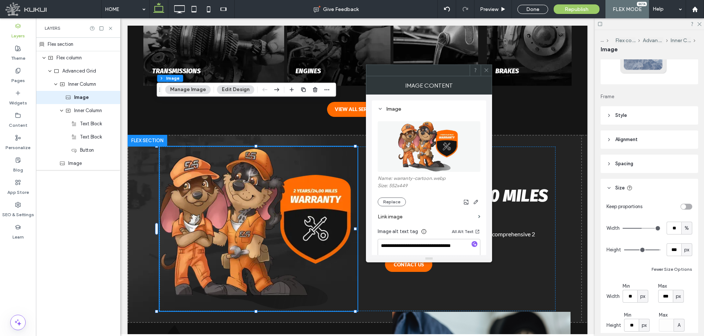
click at [653, 250] on input "range" at bounding box center [642, 250] width 37 height 1
click at [485, 69] on use at bounding box center [486, 71] width 4 height 4
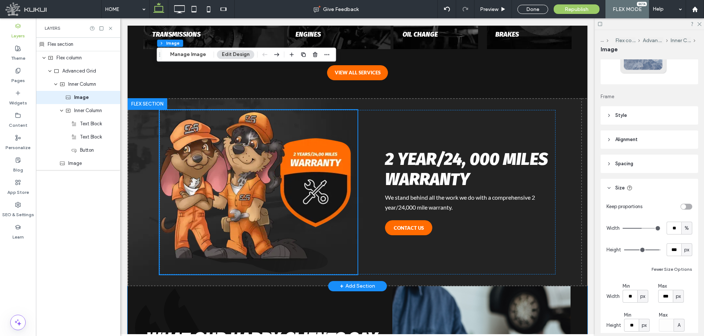
scroll to position [916, 0]
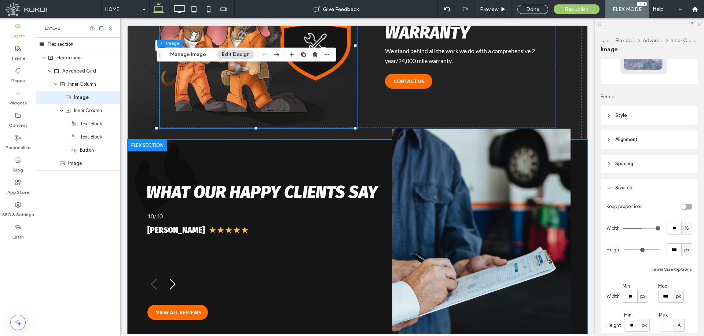
click at [283, 225] on div "Yeng Vue ★ ★ ★ ★ ★" at bounding box center [259, 230] width 225 height 10
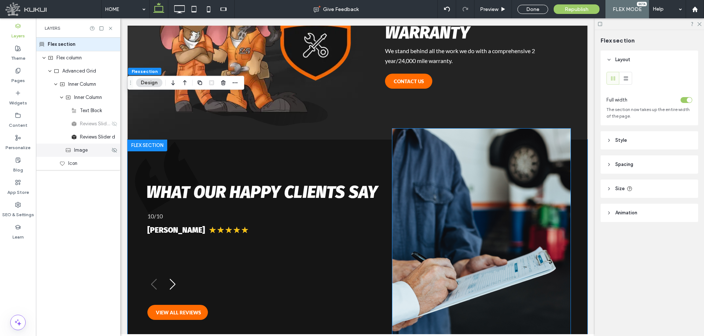
click at [67, 151] on icon at bounding box center [68, 150] width 6 height 6
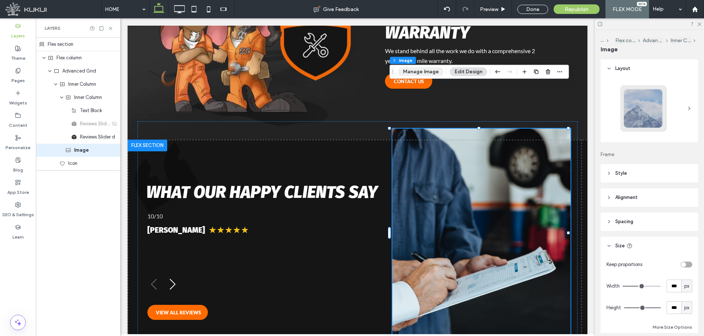
click at [420, 74] on button "Manage Image" at bounding box center [420, 71] width 45 height 9
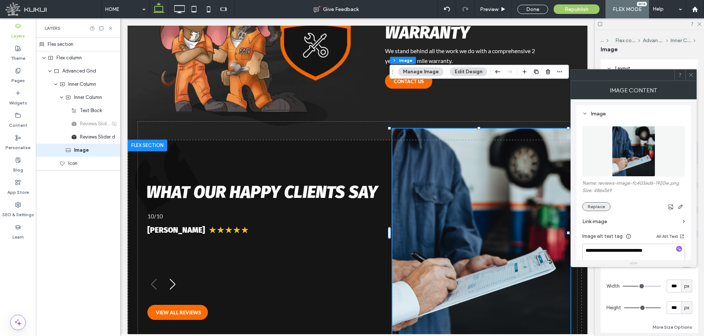
click at [600, 203] on button "Replace" at bounding box center [596, 206] width 28 height 9
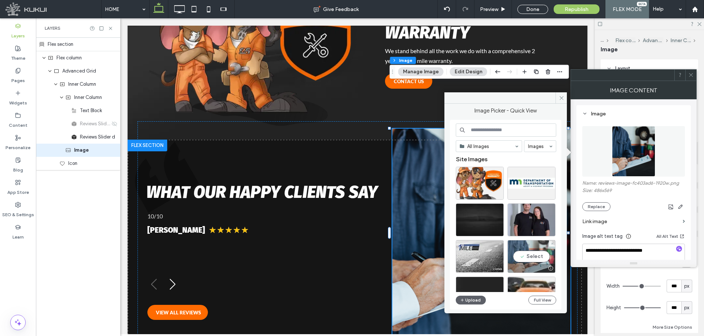
click at [537, 253] on div "Select" at bounding box center [531, 256] width 48 height 33
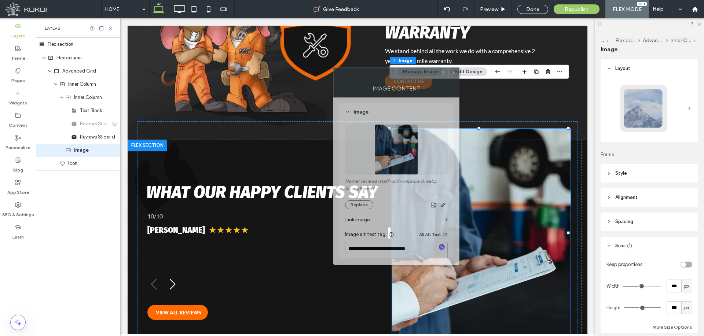
drag, startPoint x: 639, startPoint y: 84, endPoint x: 272, endPoint y: 67, distance: 367.7
click at [333, 79] on div "Image Content" at bounding box center [396, 88] width 126 height 18
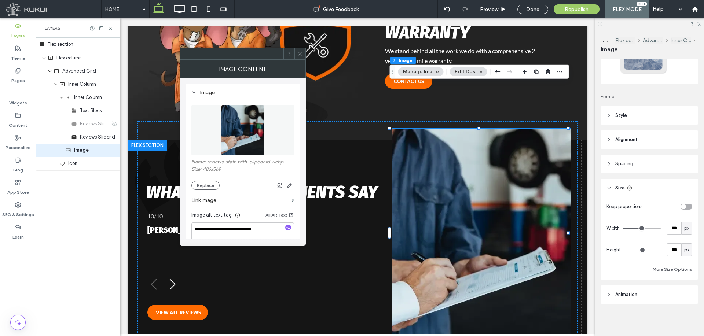
scroll to position [21, 0]
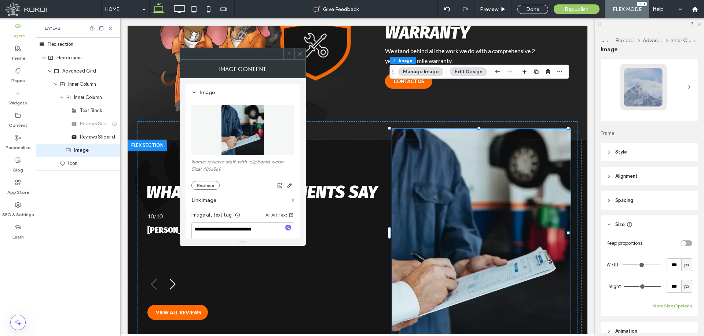
click at [663, 305] on button "More Size Options" at bounding box center [673, 306] width 40 height 9
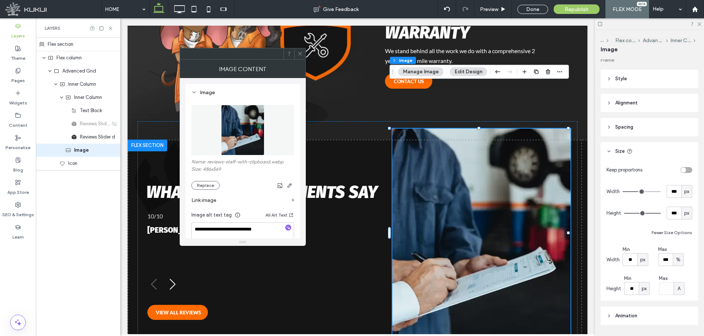
click at [679, 260] on div "%" at bounding box center [678, 259] width 7 height 7
click at [682, 327] on div "Layout Frame Style Cover Full image No repeat Position Do not optimize this ima…" at bounding box center [651, 196] width 102 height 274
click at [679, 263] on div "%" at bounding box center [678, 259] width 7 height 7
click at [679, 324] on div "A" at bounding box center [676, 323] width 10 height 13
click at [677, 264] on div "A" at bounding box center [678, 259] width 11 height 13
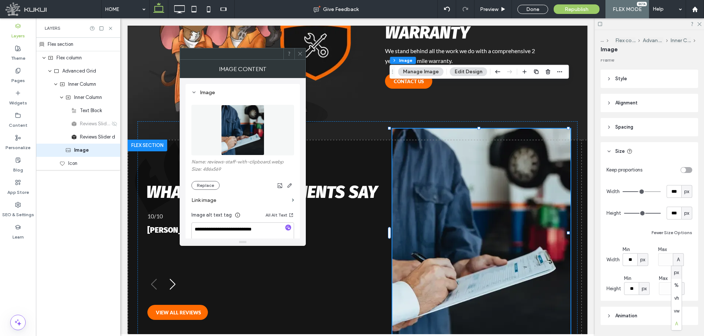
click at [679, 269] on span "px" at bounding box center [676, 272] width 5 height 7
type input "***"
click at [684, 193] on span "px" at bounding box center [686, 191] width 5 height 7
click at [683, 215] on span "%" at bounding box center [683, 217] width 4 height 7
type input "**"
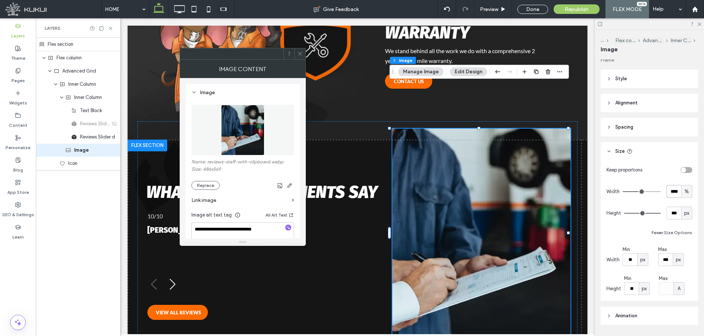
click at [666, 192] on input "****" at bounding box center [673, 191] width 15 height 13
type input "**"
click at [640, 192] on input "range" at bounding box center [641, 191] width 38 height 1
click at [299, 52] on icon at bounding box center [299, 53] width 5 height 5
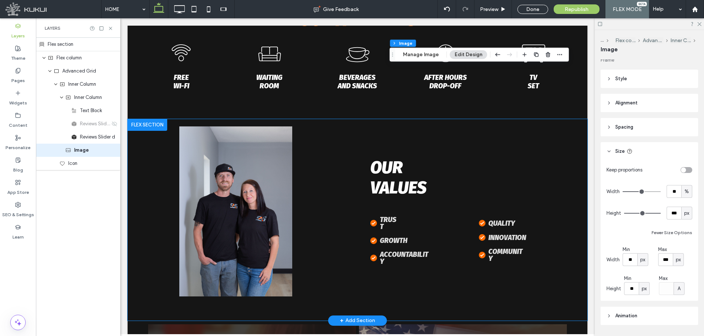
scroll to position [1320, 0]
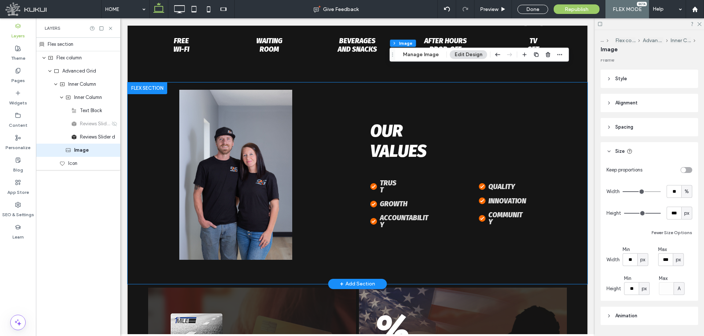
click at [223, 179] on img at bounding box center [236, 175] width 178 height 170
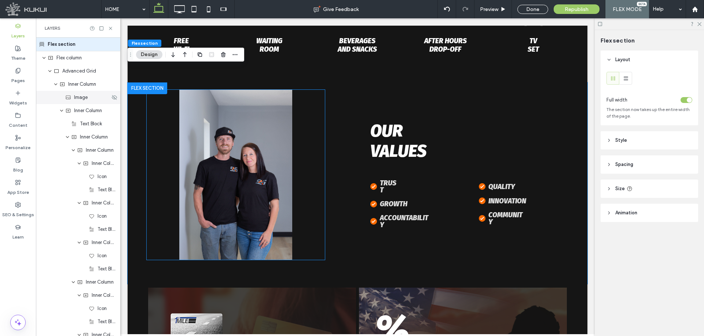
click at [80, 102] on div "Image" at bounding box center [78, 97] width 84 height 13
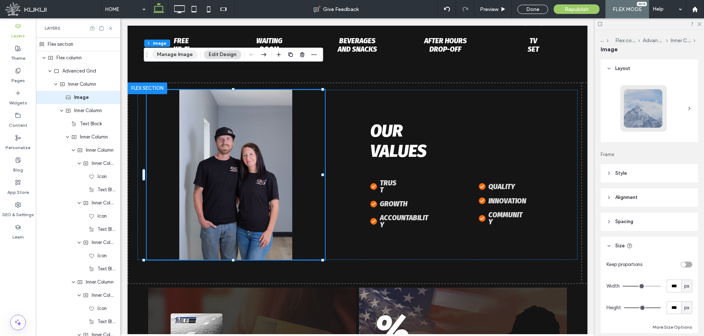
click at [180, 57] on button "Manage Image" at bounding box center [174, 54] width 45 height 9
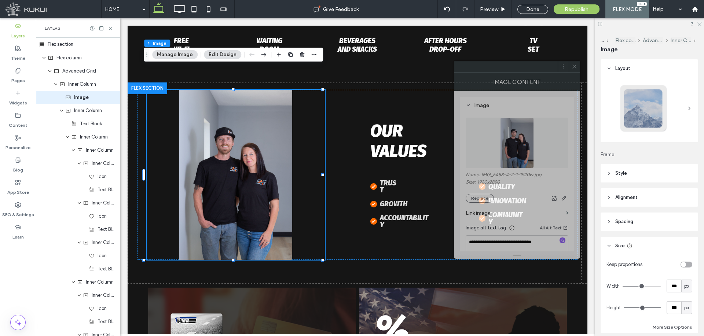
drag, startPoint x: 507, startPoint y: 73, endPoint x: 497, endPoint y: 110, distance: 38.0
click at [498, 71] on div at bounding box center [505, 66] width 103 height 11
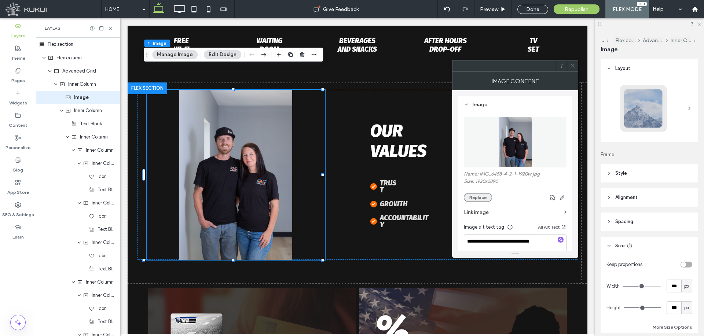
click at [487, 194] on button "Replace" at bounding box center [478, 197] width 28 height 9
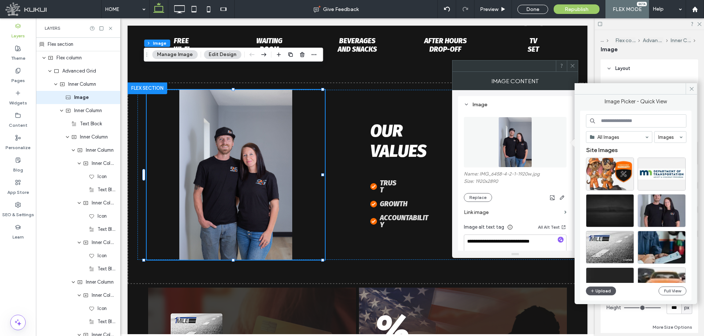
click at [601, 290] on button "Upload" at bounding box center [601, 291] width 30 height 9
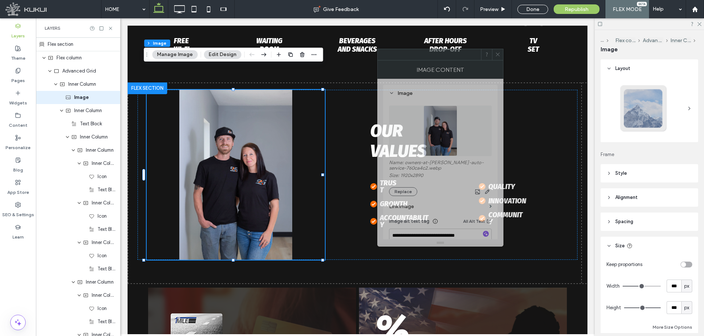
drag, startPoint x: 497, startPoint y: 69, endPoint x: 421, endPoint y: 57, distance: 77.2
click at [421, 60] on div "Image Content" at bounding box center [440, 69] width 126 height 18
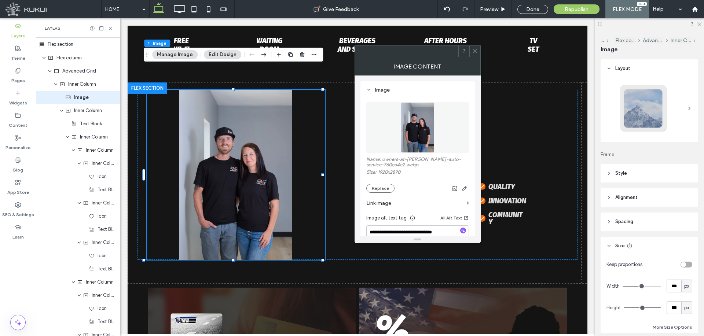
scroll to position [37, 0]
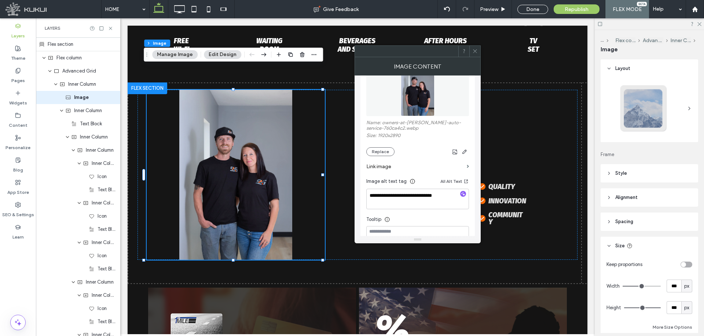
click at [478, 48] on div at bounding box center [474, 51] width 11 height 11
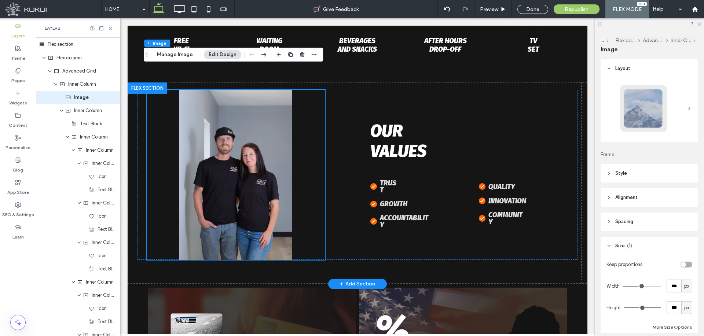
scroll to position [1466, 0]
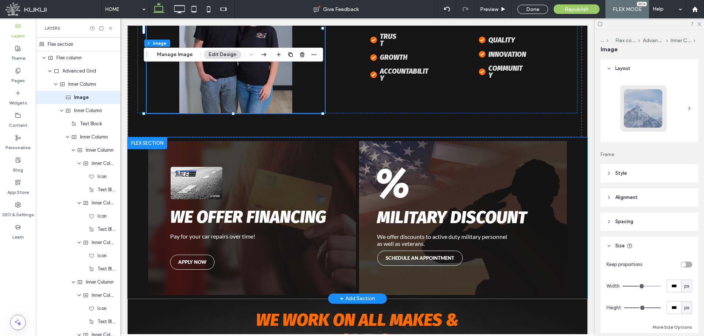
click at [285, 207] on strong "we offer financing" at bounding box center [248, 217] width 156 height 20
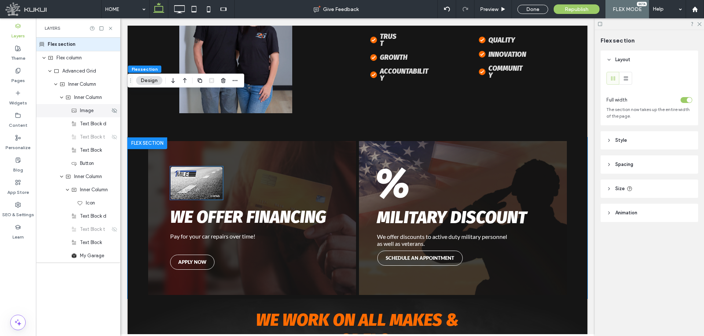
click at [93, 115] on div "Image" at bounding box center [78, 110] width 84 height 13
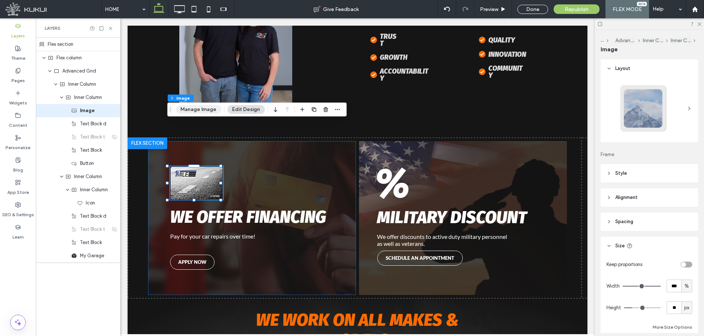
click at [199, 106] on button "Manage Image" at bounding box center [198, 109] width 45 height 9
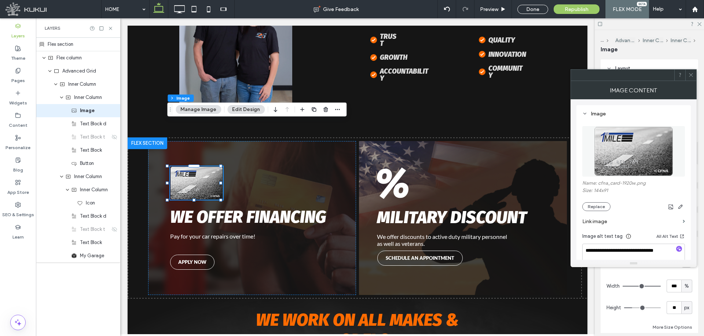
click at [594, 212] on section "Link image" at bounding box center [633, 221] width 103 height 21
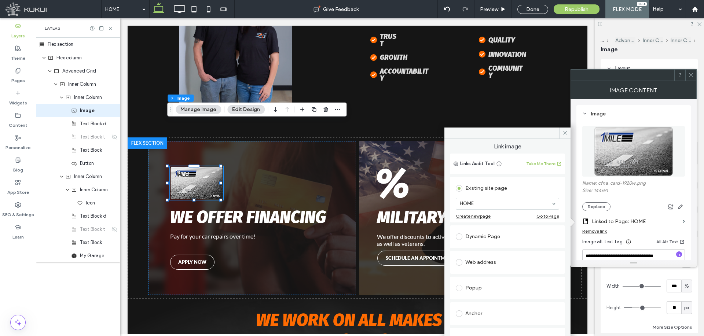
click at [603, 231] on div "Remove link" at bounding box center [594, 230] width 25 height 5
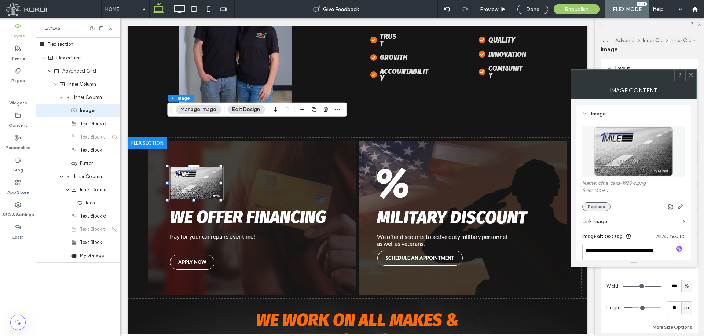
click at [599, 206] on button "Replace" at bounding box center [596, 206] width 28 height 9
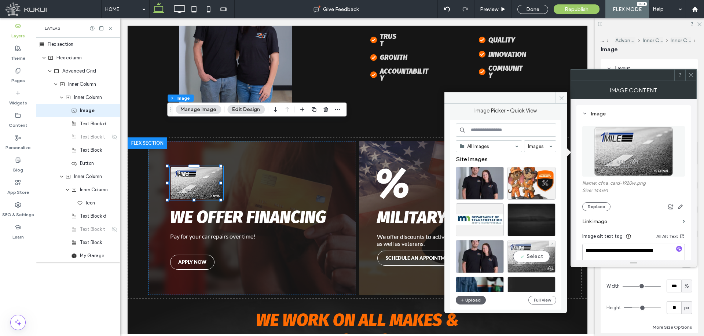
click at [532, 258] on div "Select" at bounding box center [531, 256] width 48 height 33
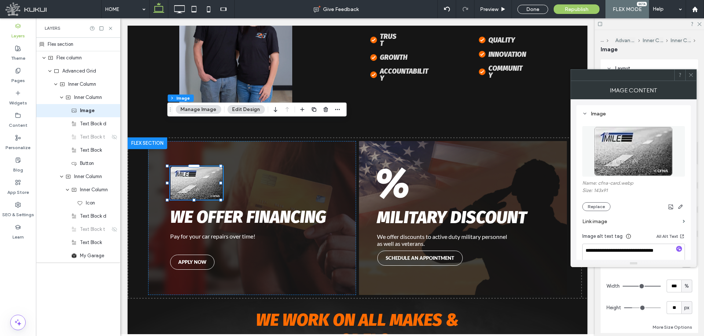
drag, startPoint x: 639, startPoint y: 76, endPoint x: 476, endPoint y: 58, distance: 163.7
click at [571, 70] on div at bounding box center [622, 75] width 103 height 11
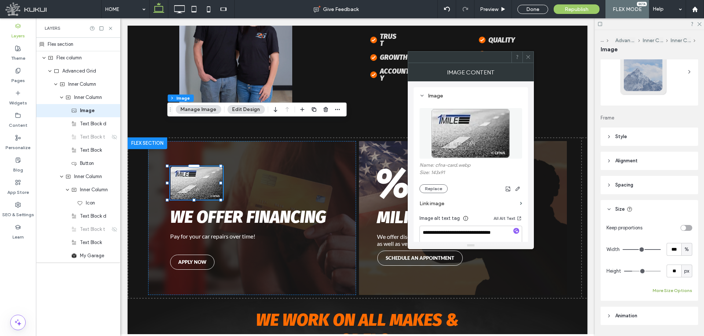
click at [672, 289] on button "More Size Options" at bounding box center [673, 290] width 40 height 9
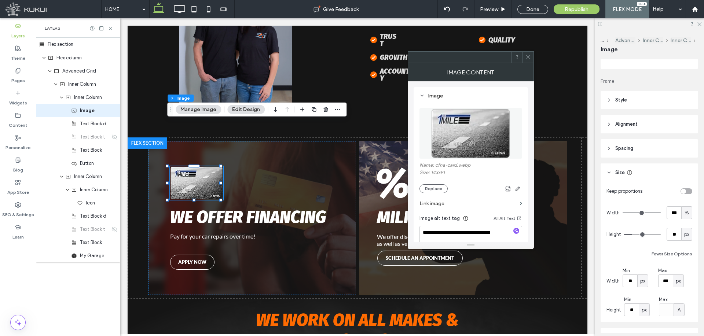
click at [686, 216] on div "%" at bounding box center [686, 212] width 7 height 7
click at [686, 225] on span "px" at bounding box center [682, 225] width 5 height 7
type input "***"
click at [677, 216] on input "***" at bounding box center [673, 212] width 15 height 13
type input "***"
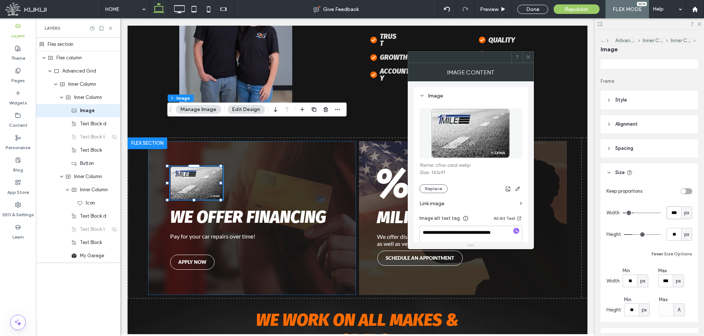
type input "***"
click at [633, 213] on input "range" at bounding box center [641, 213] width 38 height 1
click at [676, 282] on span "px" at bounding box center [678, 281] width 5 height 7
click at [679, 272] on div "A" at bounding box center [676, 268] width 10 height 13
click at [679, 281] on div "A" at bounding box center [678, 281] width 7 height 7
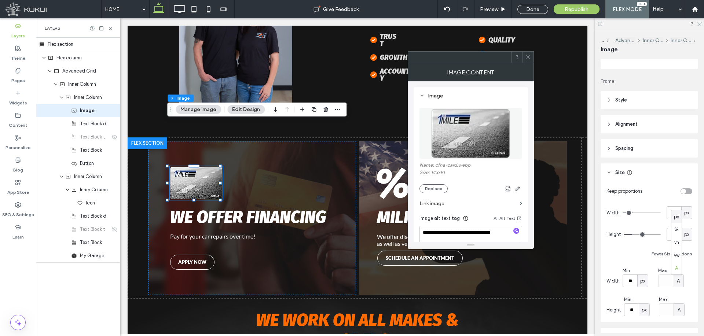
click at [675, 216] on span "px" at bounding box center [676, 216] width 5 height 7
type input "***"
click at [684, 214] on span "px" at bounding box center [686, 212] width 5 height 7
click at [684, 233] on div "%" at bounding box center [683, 238] width 10 height 13
type input "**"
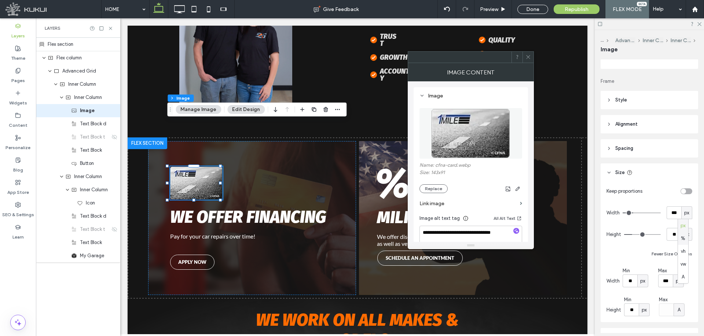
type input "****"
type input "**"
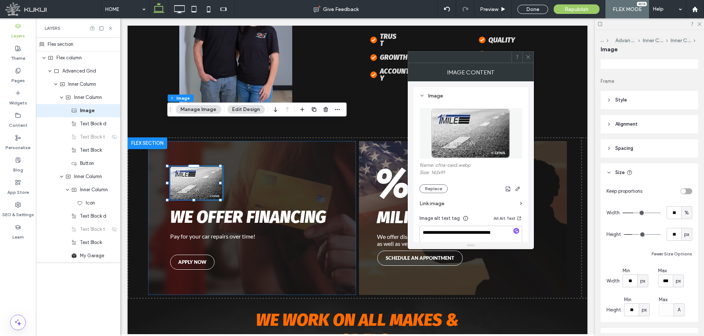
type input "**"
type input "***"
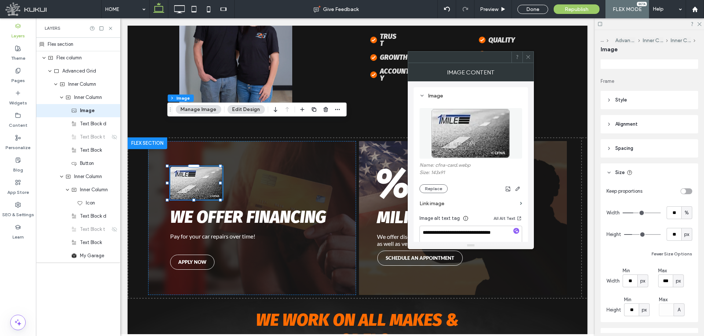
type input "***"
click at [661, 213] on input "range" at bounding box center [641, 213] width 38 height 1
click at [528, 56] on icon at bounding box center [527, 56] width 5 height 5
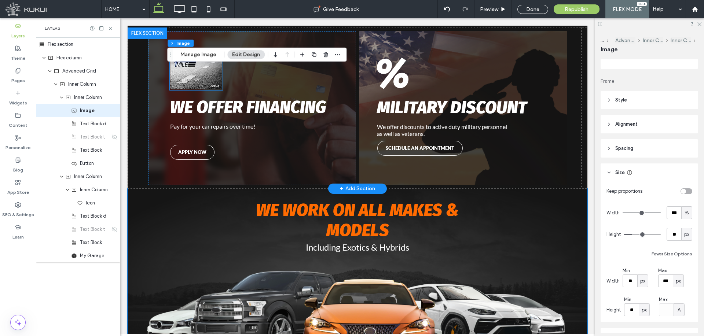
scroll to position [1613, 0]
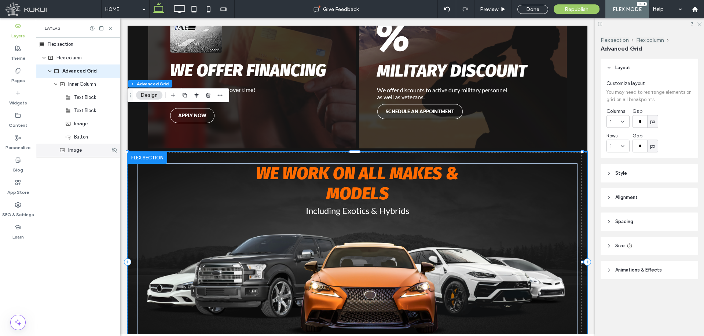
drag, startPoint x: 85, startPoint y: 155, endPoint x: 12, endPoint y: 143, distance: 74.6
click at [85, 155] on div "Image" at bounding box center [78, 150] width 84 height 13
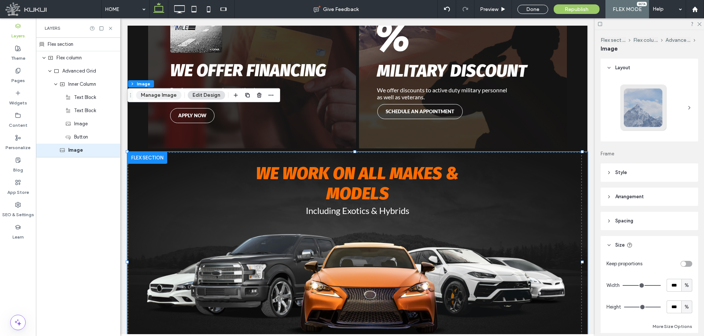
drag, startPoint x: 152, startPoint y: 94, endPoint x: 161, endPoint y: 93, distance: 8.4
click at [152, 93] on button "Manage Image" at bounding box center [158, 95] width 45 height 9
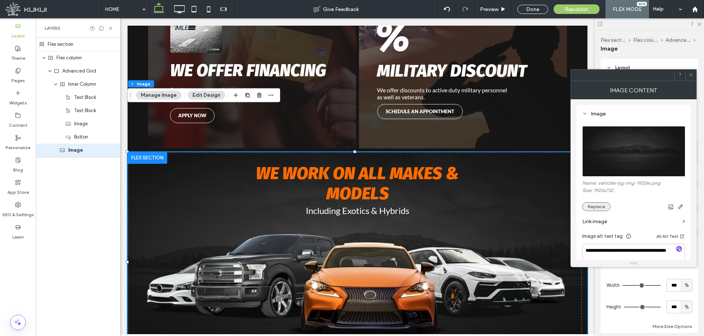
click at [602, 210] on button "Replace" at bounding box center [596, 206] width 28 height 9
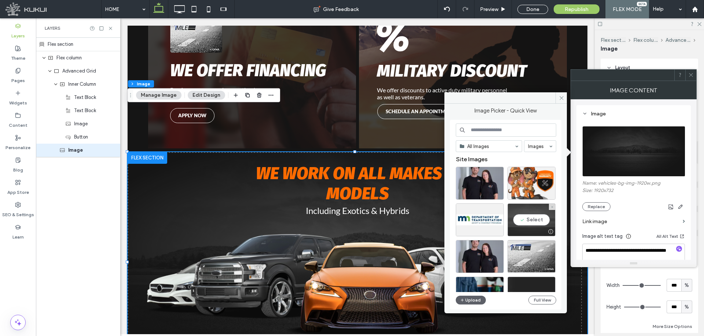
click at [537, 220] on div "Select" at bounding box center [531, 219] width 48 height 33
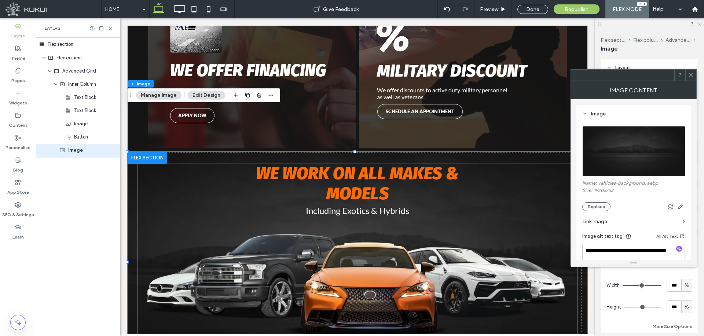
scroll to position [1650, 0]
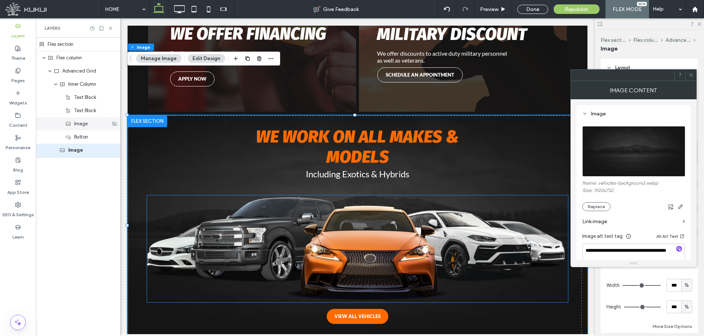
drag, startPoint x: 86, startPoint y: 124, endPoint x: 73, endPoint y: 139, distance: 19.8
click at [86, 124] on span "Image" at bounding box center [81, 123] width 14 height 7
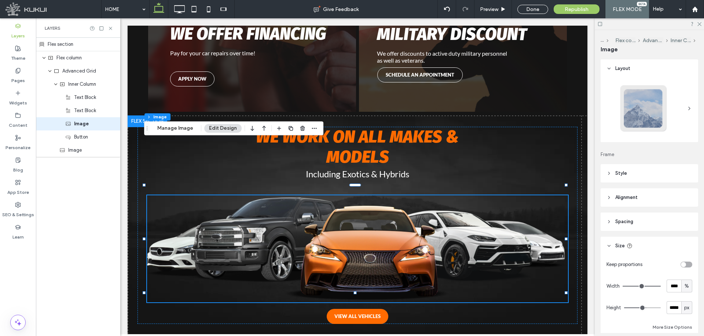
drag, startPoint x: 176, startPoint y: 129, endPoint x: 199, endPoint y: 132, distance: 23.4
click at [176, 128] on button "Manage Image" at bounding box center [175, 128] width 45 height 9
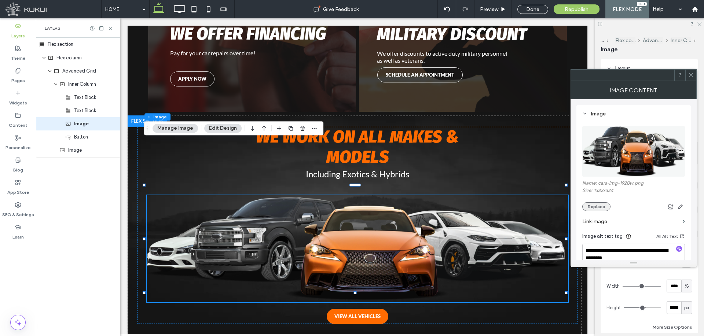
click at [591, 210] on button "Replace" at bounding box center [596, 206] width 28 height 9
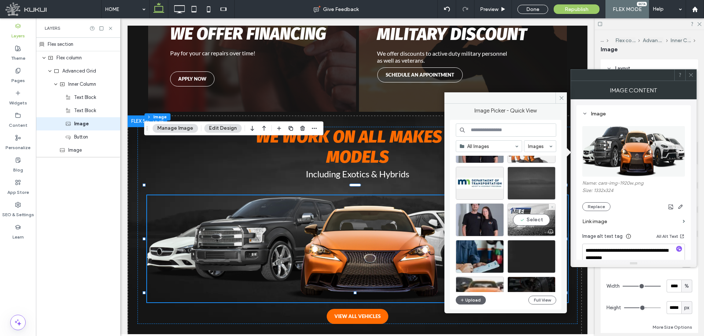
scroll to position [0, 0]
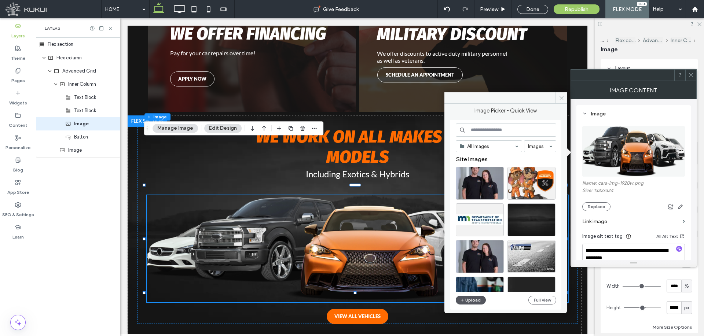
click at [466, 302] on button "Upload" at bounding box center [471, 300] width 30 height 9
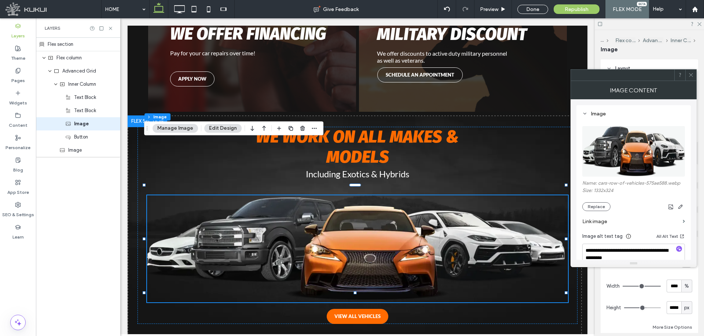
click at [688, 77] on div at bounding box center [690, 75] width 11 height 11
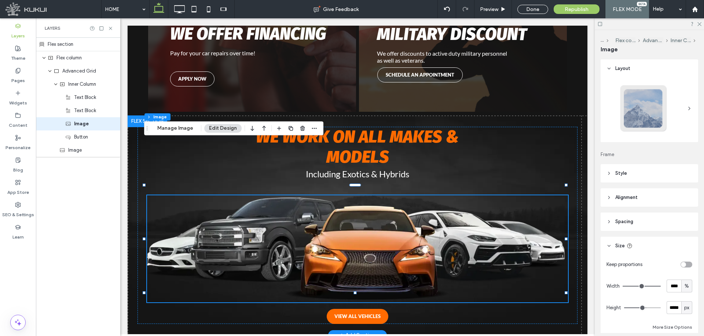
scroll to position [1686, 0]
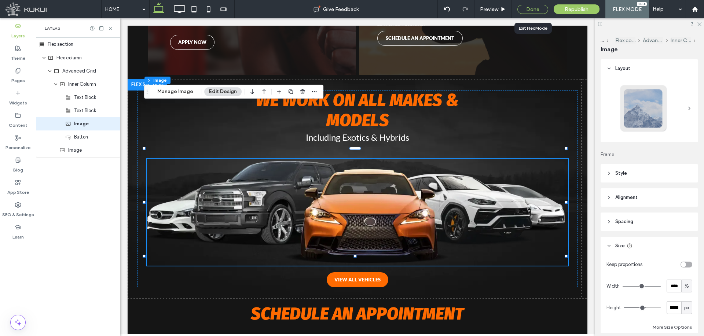
drag, startPoint x: 537, startPoint y: 9, endPoint x: 445, endPoint y: 103, distance: 132.0
click at [537, 9] on div "Done" at bounding box center [532, 9] width 31 height 9
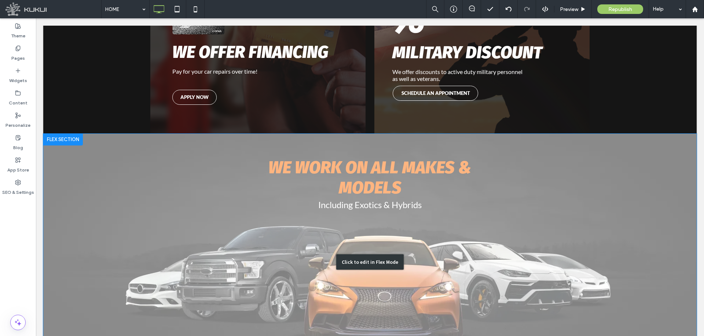
click at [293, 214] on div "Click to edit in Flex Mode" at bounding box center [369, 262] width 653 height 257
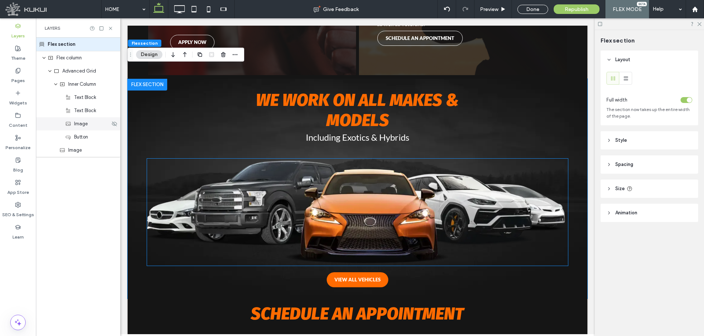
drag, startPoint x: 183, startPoint y: 158, endPoint x: 86, endPoint y: 125, distance: 101.8
click at [82, 124] on span "Image" at bounding box center [81, 123] width 14 height 7
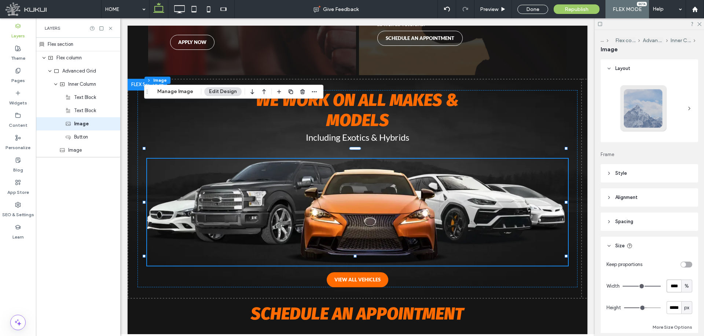
click at [671, 288] on input "****" at bounding box center [673, 286] width 15 height 13
type input "***"
click at [655, 287] on input "range" at bounding box center [641, 286] width 38 height 1
click at [666, 302] on input "*****" at bounding box center [673, 307] width 15 height 13
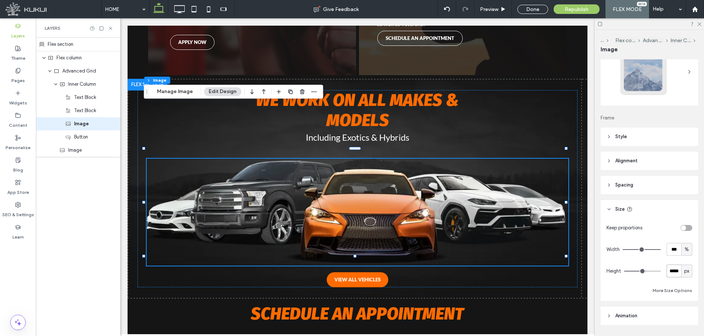
type input "*"
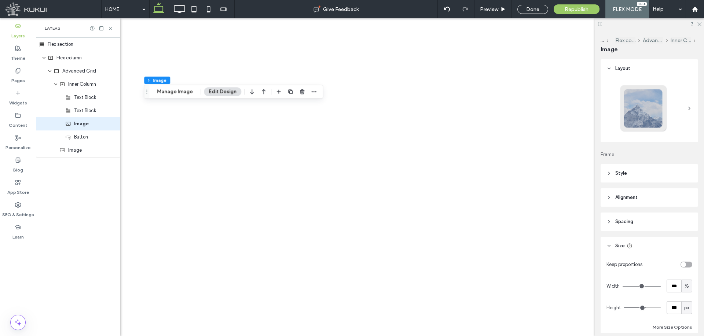
type input "***"
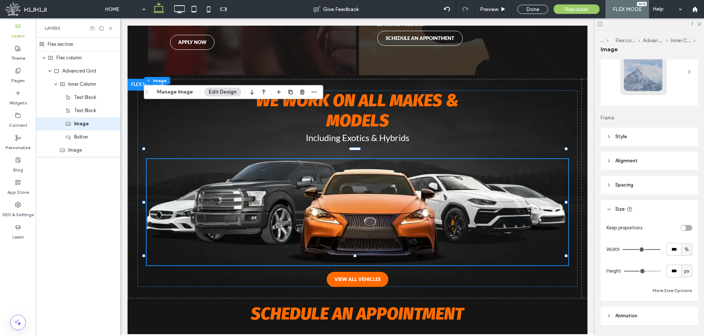
click at [643, 271] on input "range" at bounding box center [642, 271] width 37 height 1
click at [536, 12] on div "Done" at bounding box center [532, 9] width 31 height 9
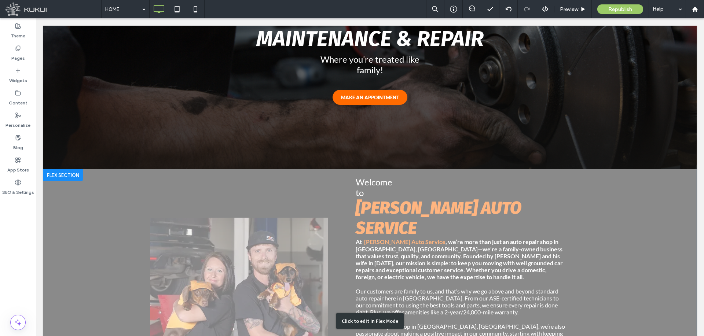
scroll to position [330, 0]
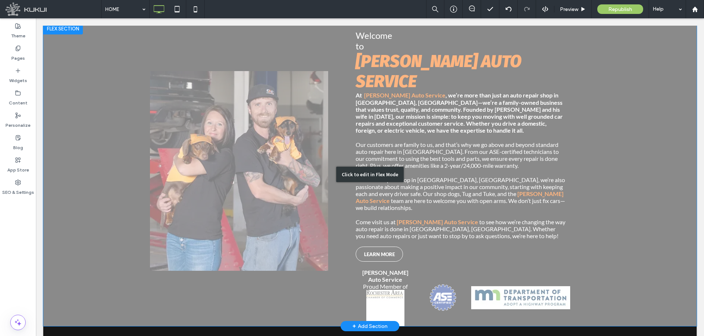
click at [124, 195] on div "Click to edit in Flex Mode" at bounding box center [369, 175] width 653 height 304
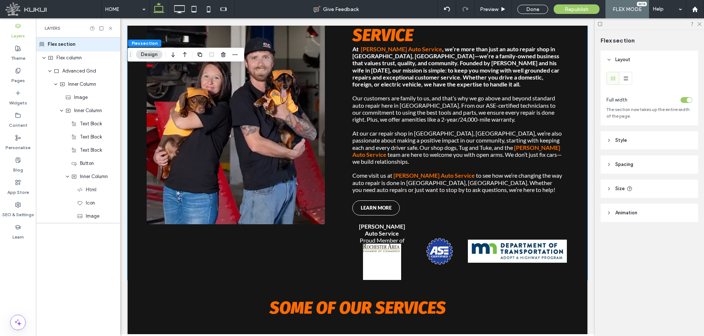
click at [657, 189] on header "Size" at bounding box center [649, 189] width 98 height 18
click at [672, 208] on input "***" at bounding box center [673, 207] width 15 height 13
type input "***"
click at [647, 208] on input "range" at bounding box center [643, 207] width 38 height 1
click at [177, 8] on icon at bounding box center [179, 9] width 15 height 15
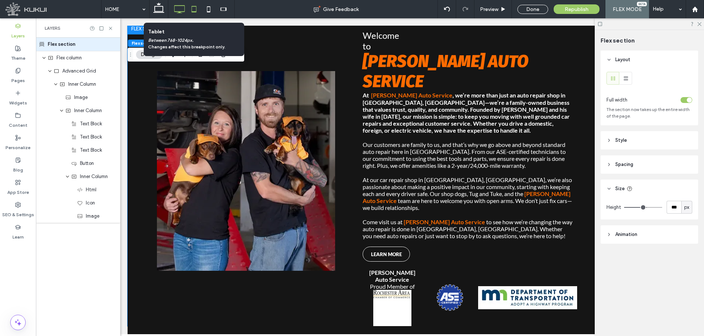
click at [195, 8] on icon at bounding box center [194, 9] width 15 height 15
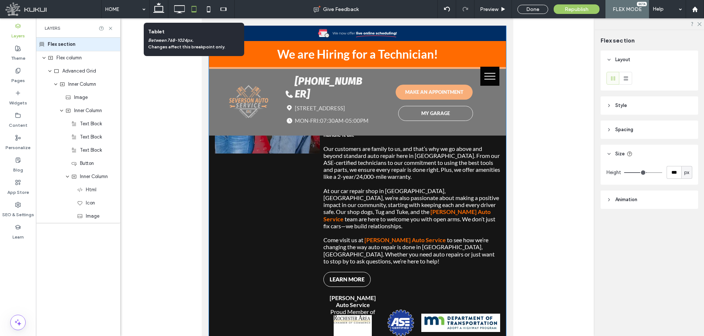
type input "***"
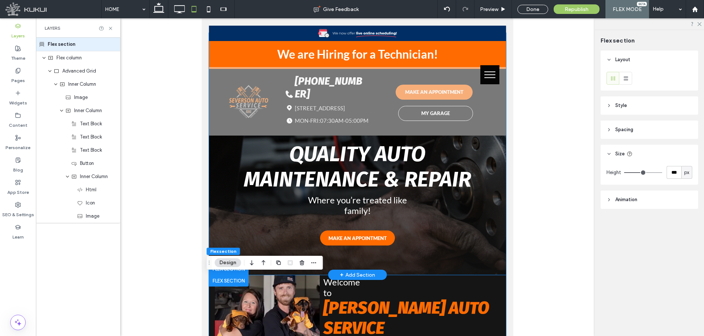
scroll to position [114, 0]
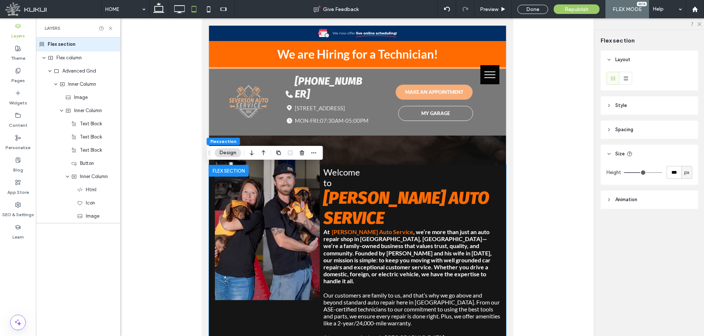
click at [206, 8] on icon at bounding box center [208, 9] width 15 height 15
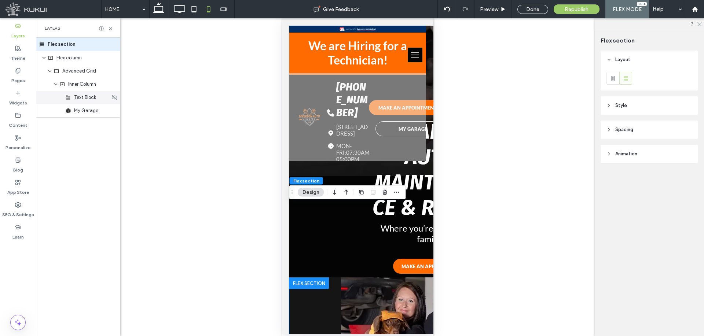
click at [91, 100] on span "Text Block" at bounding box center [85, 97] width 22 height 7
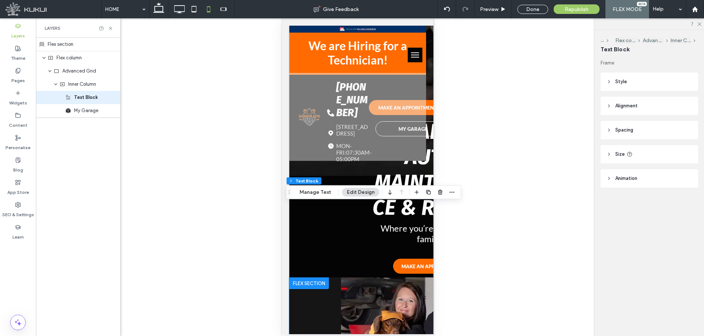
click at [631, 132] on span "Spacing" at bounding box center [624, 129] width 18 height 7
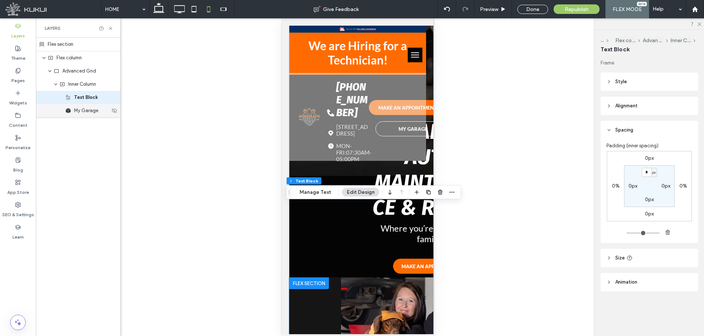
click at [93, 110] on span "My Garage" at bounding box center [86, 110] width 24 height 7
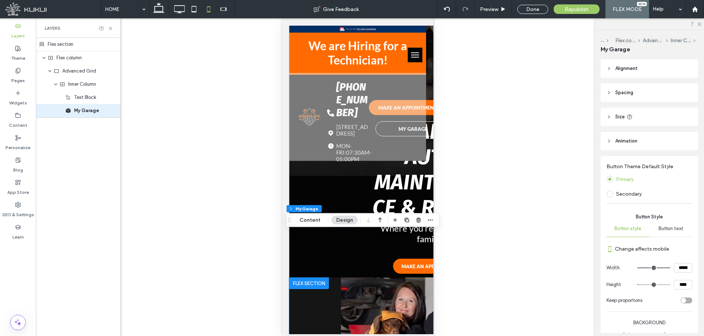
click at [662, 91] on header "Spacing" at bounding box center [649, 93] width 98 height 18
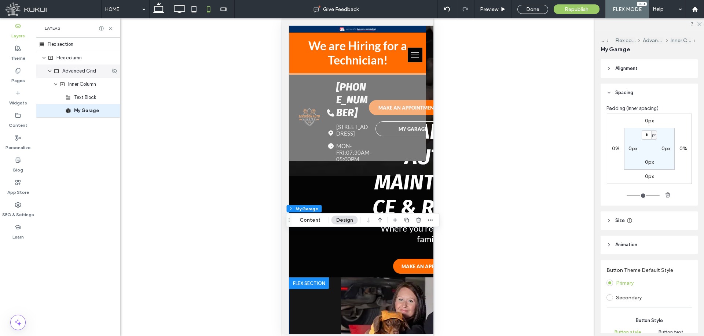
click at [85, 77] on div "Advanced Grid" at bounding box center [78, 71] width 84 height 13
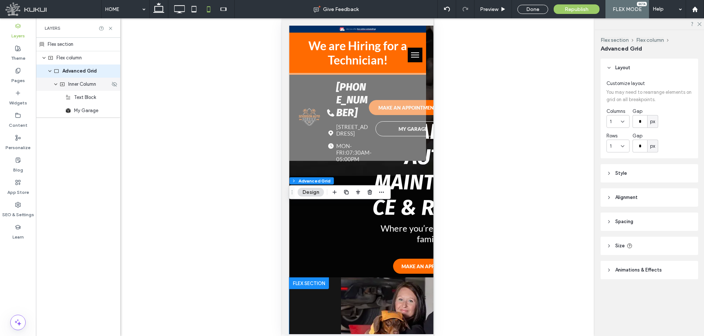
click at [82, 82] on span "Inner Column" at bounding box center [82, 84] width 28 height 7
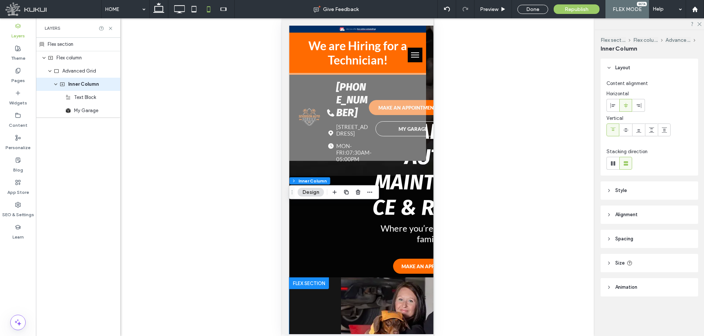
click at [644, 234] on header "Spacing" at bounding box center [649, 239] width 98 height 18
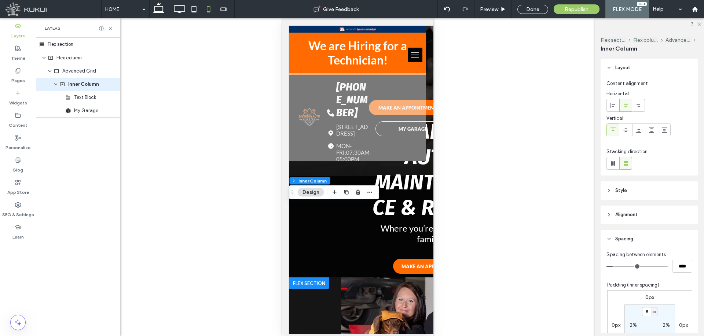
scroll to position [73, 0]
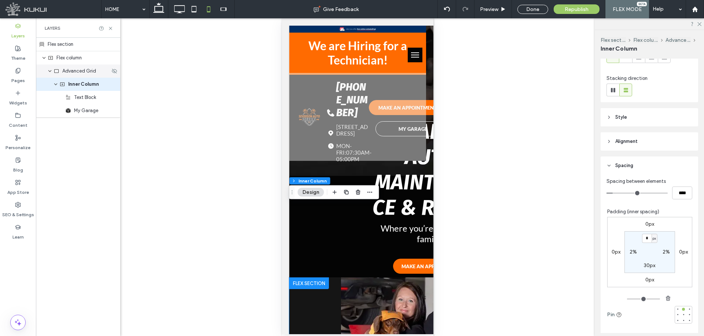
click at [77, 69] on span "Advanced Grid" at bounding box center [79, 70] width 34 height 7
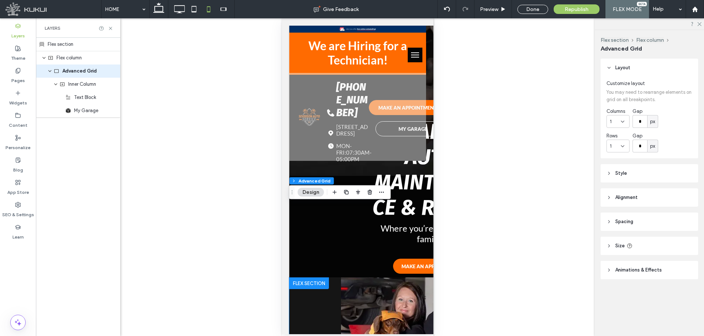
click at [653, 246] on header "Size" at bounding box center [649, 246] width 98 height 18
click at [666, 307] on button "More Size Options" at bounding box center [673, 305] width 40 height 9
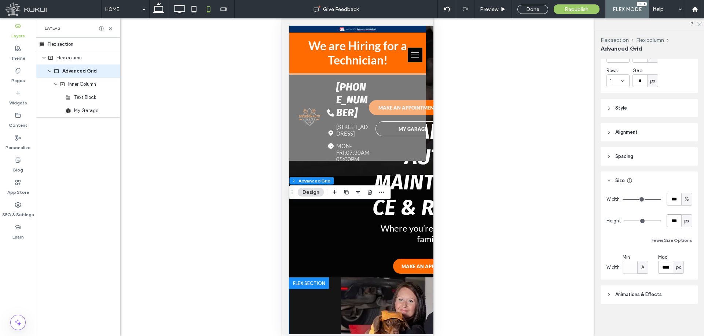
click at [666, 226] on input "***" at bounding box center [673, 220] width 15 height 13
type input "***"
click at [655, 221] on input "range" at bounding box center [642, 221] width 37 height 1
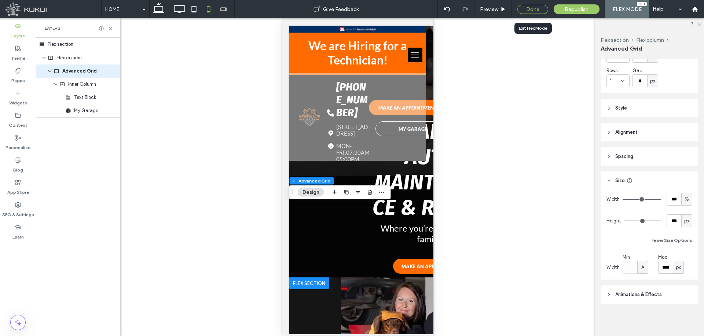
click at [532, 11] on div "Done" at bounding box center [532, 9] width 31 height 9
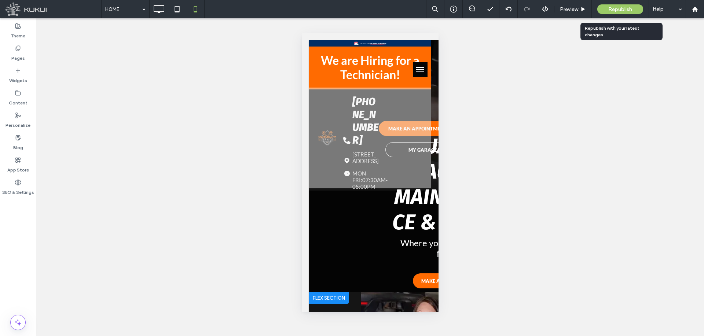
click at [610, 9] on span "Republish" at bounding box center [620, 9] width 24 height 6
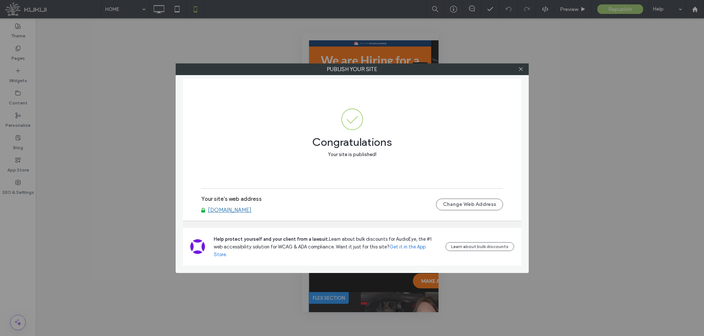
click at [251, 213] on link "www.seversonautoservice.com" at bounding box center [230, 210] width 44 height 7
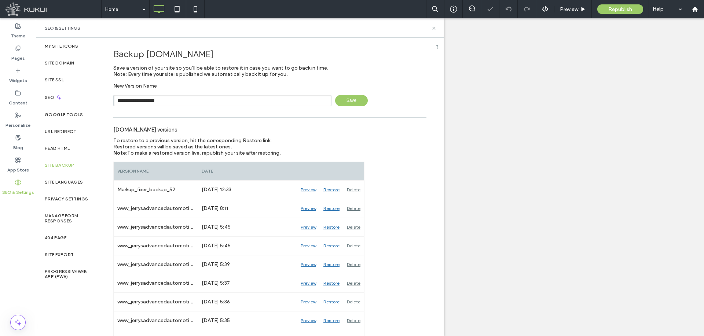
type input "**********"
click at [342, 99] on span "Save" at bounding box center [351, 100] width 33 height 11
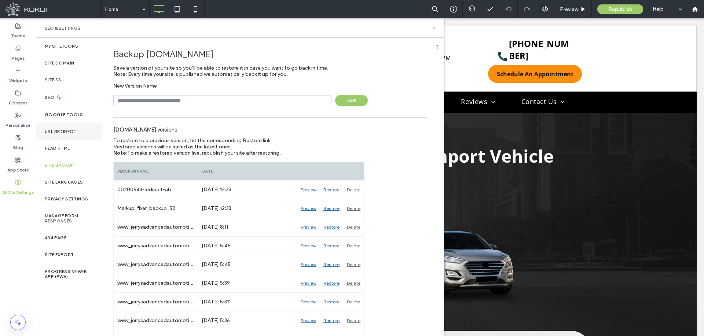
click at [59, 136] on div "URL Redirect" at bounding box center [69, 131] width 66 height 17
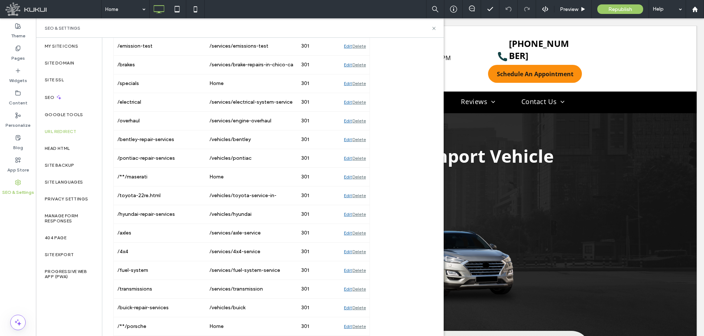
scroll to position [1285, 0]
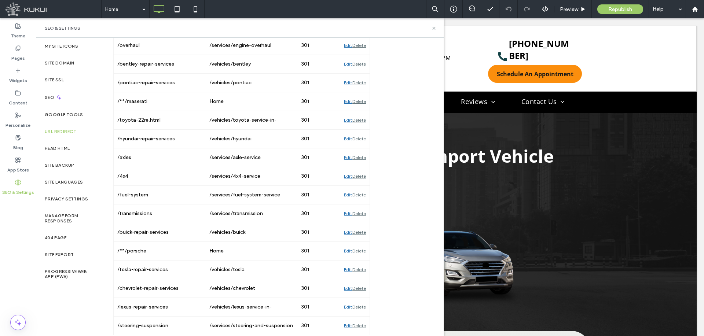
click at [174, 177] on div "/4x4" at bounding box center [160, 176] width 92 height 18
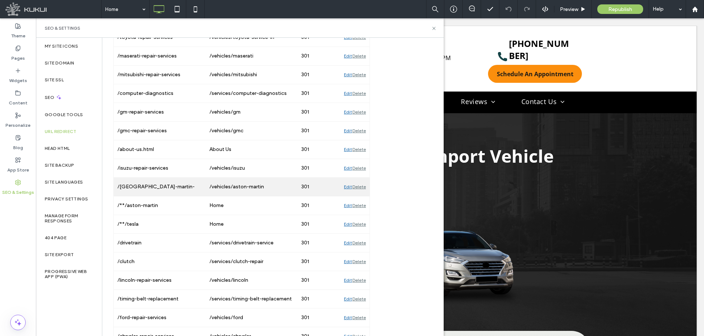
click at [345, 186] on div "Edit" at bounding box center [348, 187] width 8 height 18
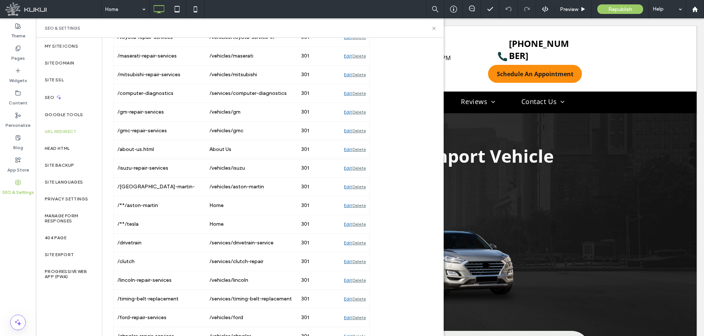
scroll to position [0, 0]
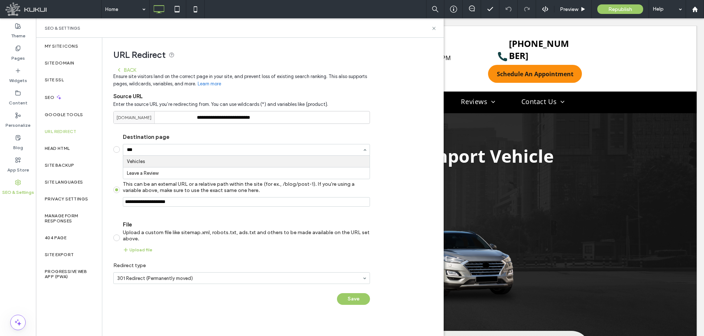
type input "****"
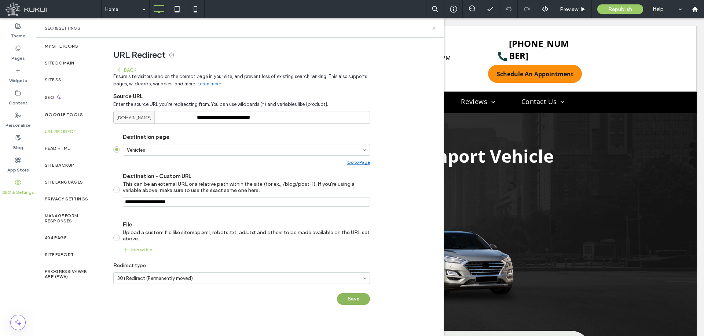
click at [348, 298] on button "Save" at bounding box center [353, 299] width 33 height 12
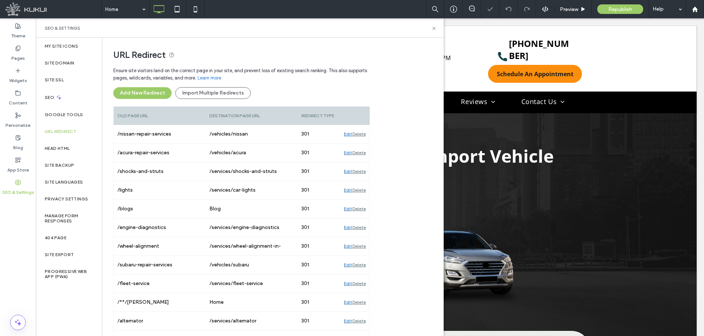
scroll to position [676, 0]
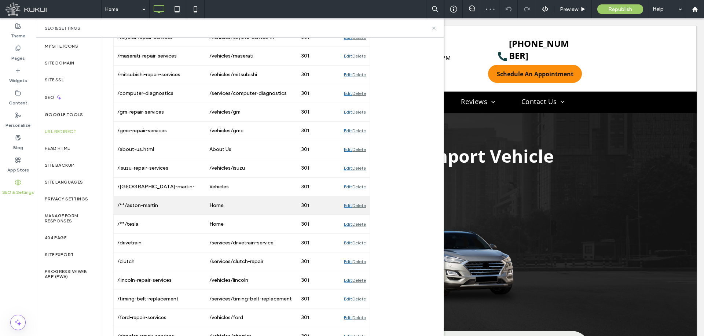
click at [345, 205] on div "Edit" at bounding box center [348, 205] width 8 height 18
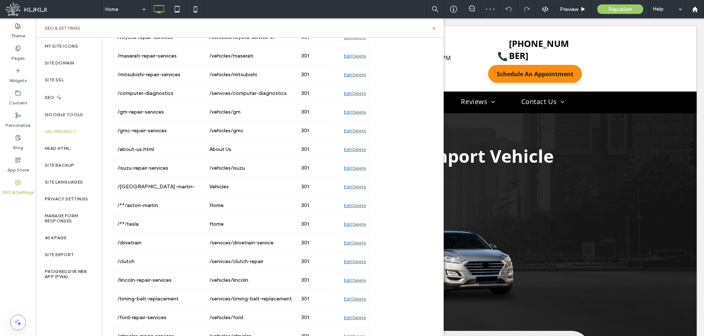
scroll to position [0, 0]
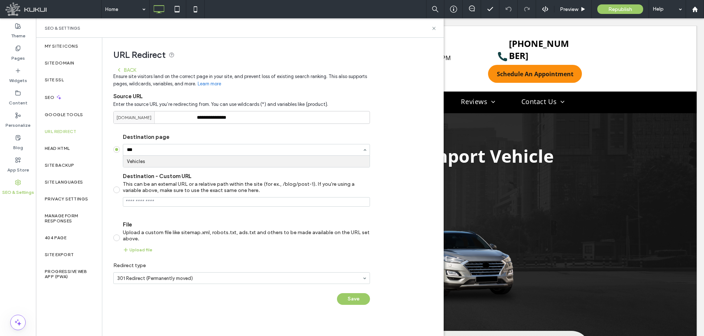
type input "****"
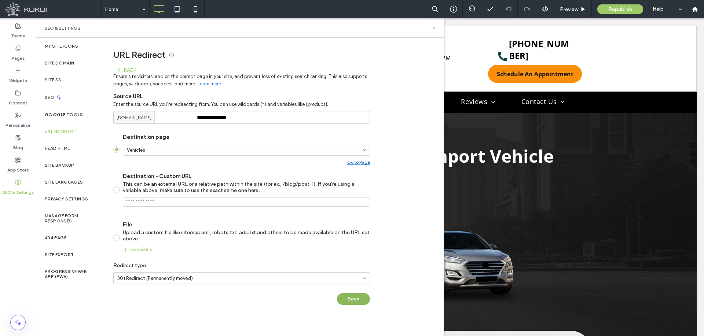
click at [353, 300] on button "Save" at bounding box center [353, 299] width 33 height 12
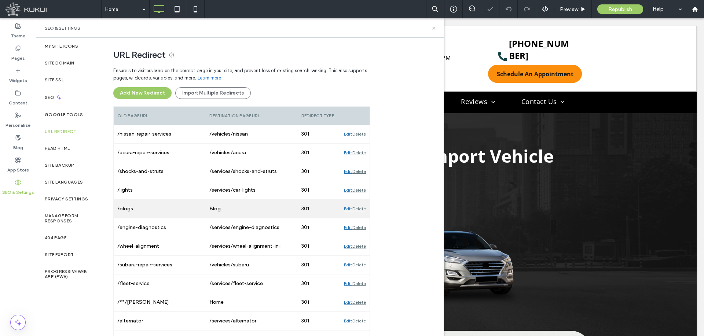
click at [248, 217] on div "Blog" at bounding box center [252, 209] width 92 height 18
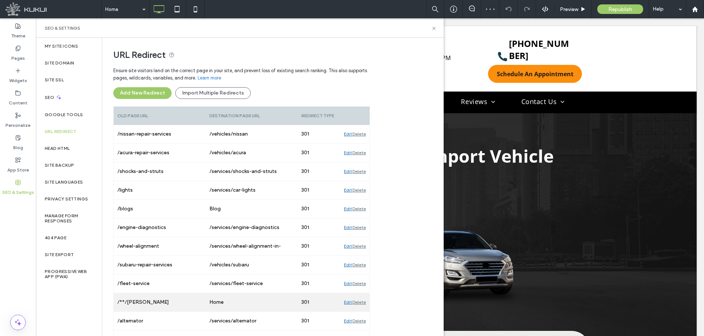
click at [345, 304] on div "Edit" at bounding box center [348, 302] width 8 height 18
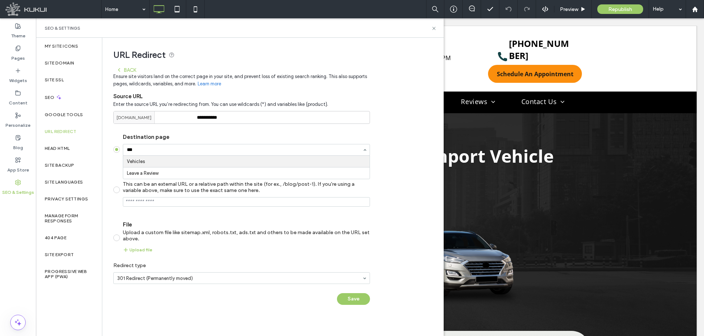
type input "****"
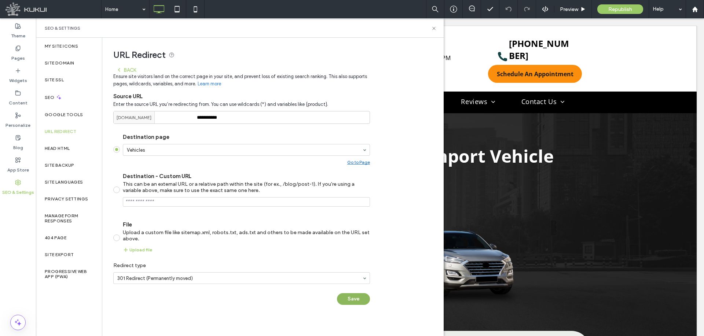
click at [352, 297] on button "Save" at bounding box center [353, 299] width 33 height 12
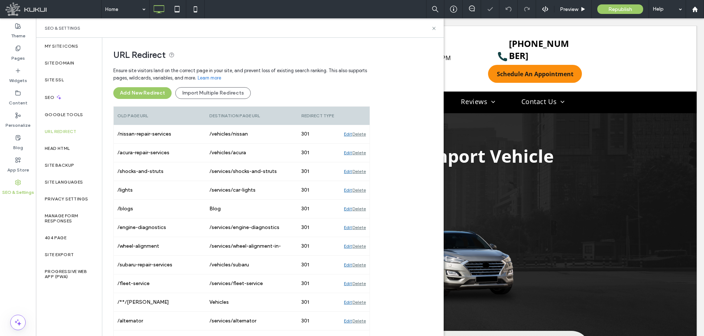
scroll to position [1162, 0]
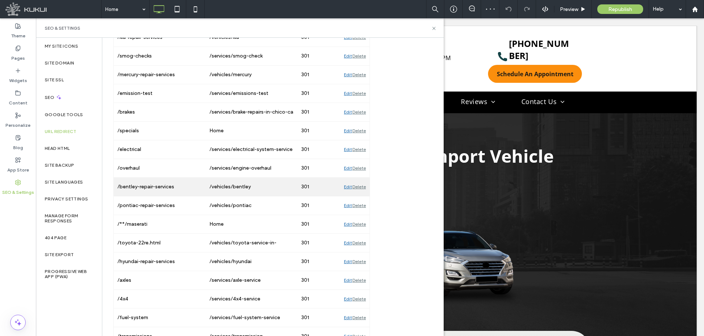
click at [348, 186] on div "Edit" at bounding box center [348, 187] width 8 height 18
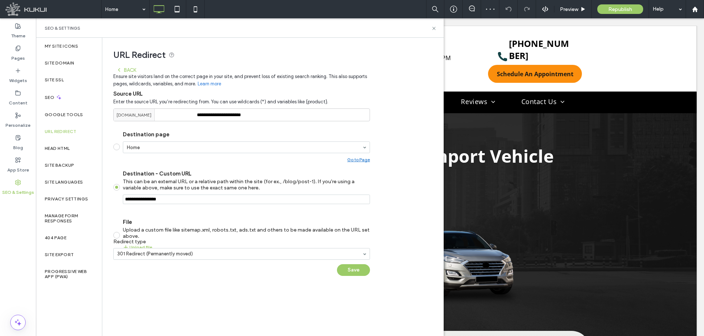
scroll to position [0, 0]
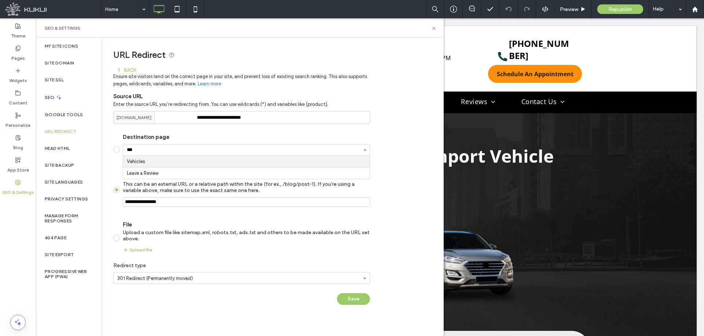
type input "****"
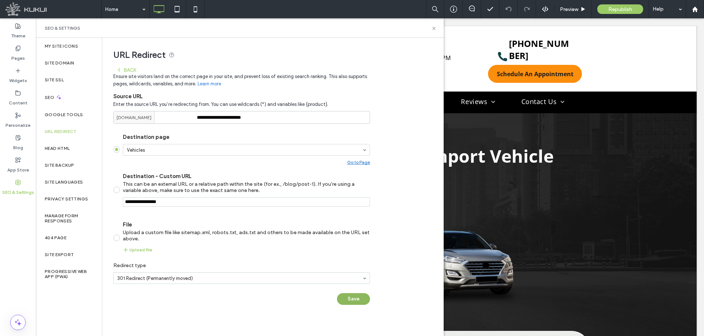
click at [346, 302] on button "Save" at bounding box center [353, 299] width 33 height 12
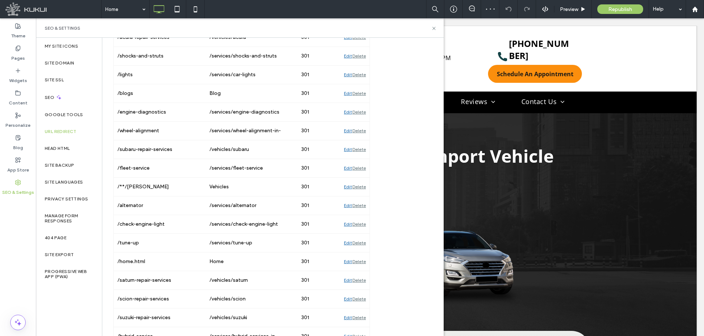
scroll to position [1162, 0]
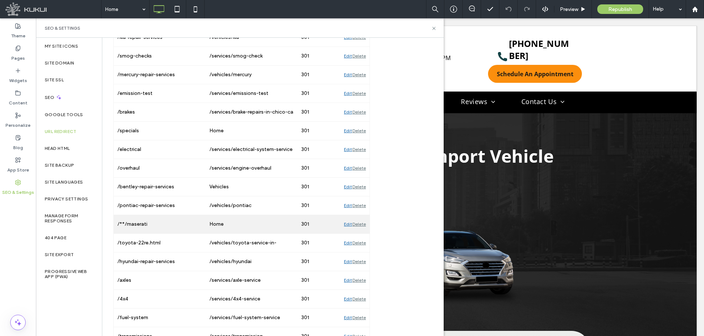
click at [344, 223] on div "Edit" at bounding box center [348, 224] width 8 height 18
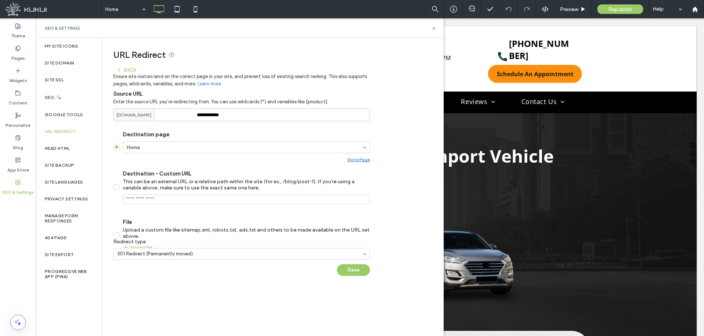
scroll to position [0, 0]
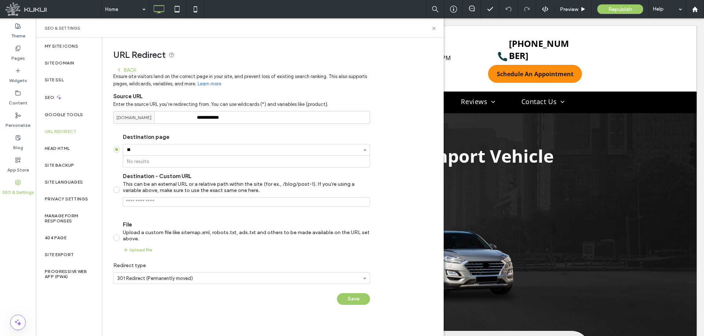
type input "*"
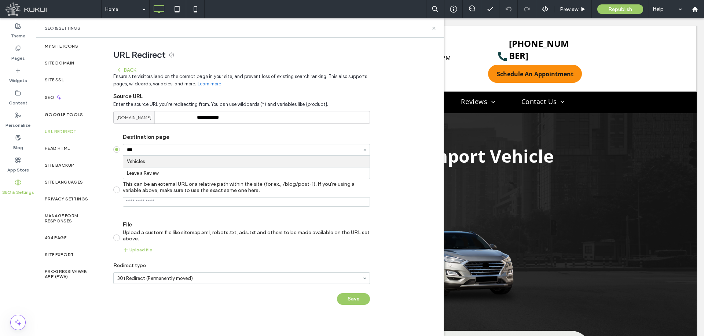
type input "****"
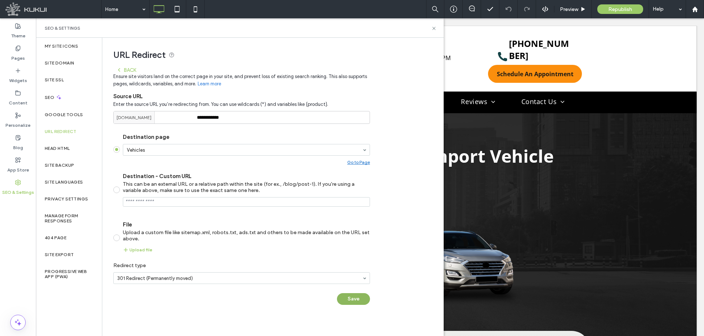
click at [345, 297] on button "Save" at bounding box center [353, 299] width 33 height 12
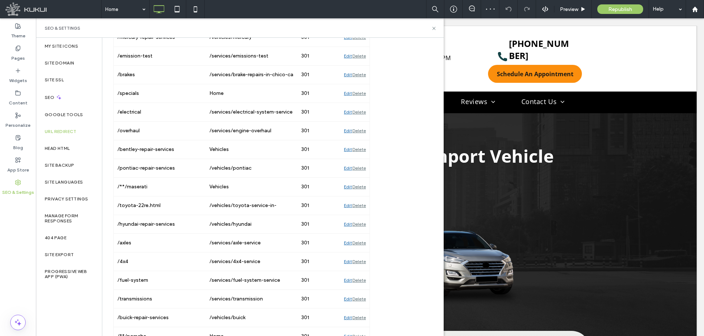
scroll to position [546, 0]
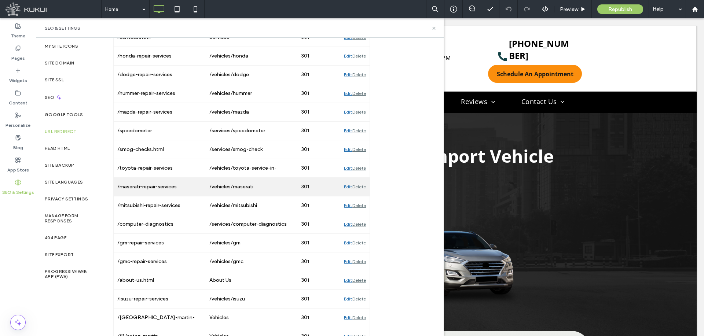
click at [344, 186] on div "Edit" at bounding box center [348, 187] width 8 height 18
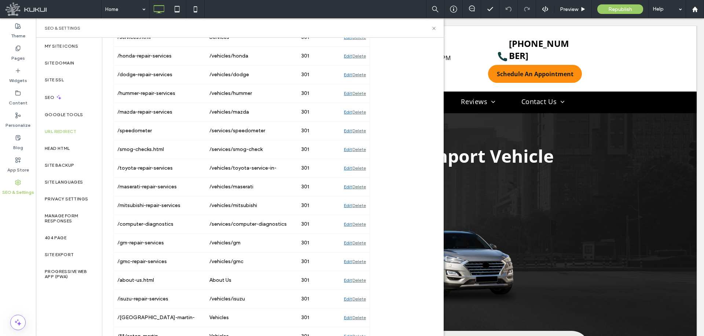
scroll to position [0, 0]
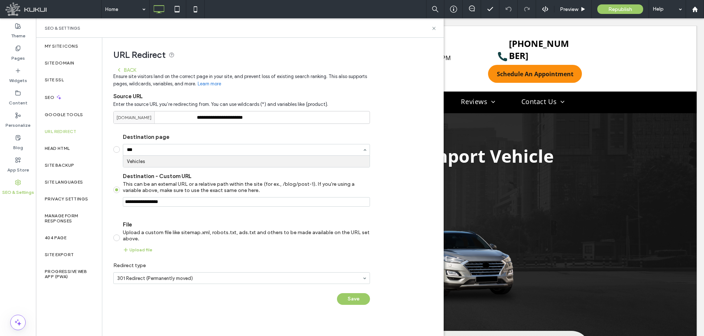
type input "****"
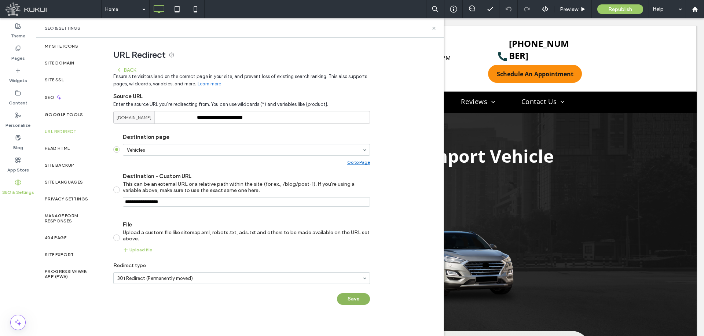
click at [349, 295] on button "Save" at bounding box center [353, 299] width 33 height 12
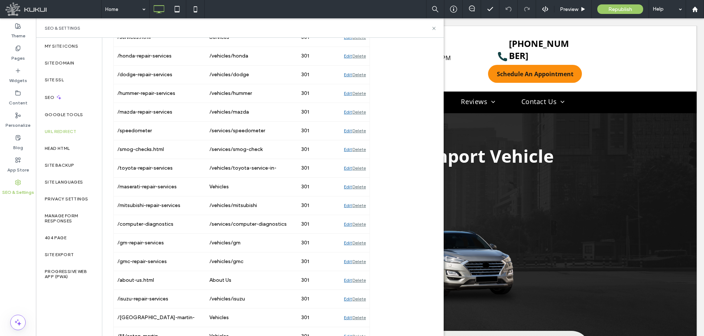
scroll to position [863, 0]
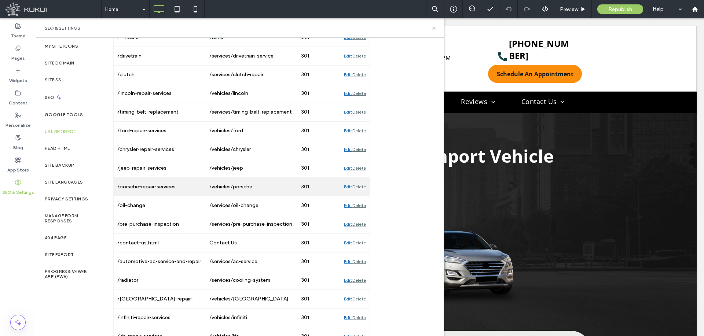
click at [345, 187] on div "Edit" at bounding box center [348, 187] width 8 height 18
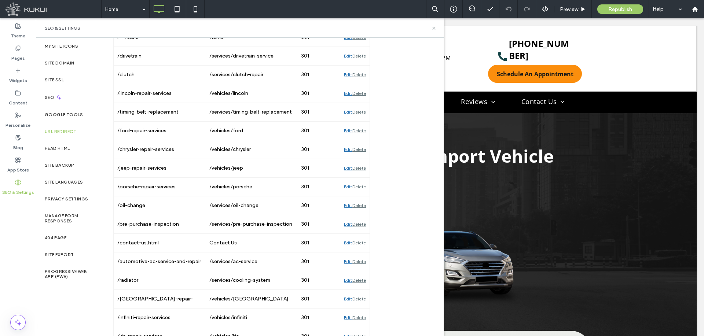
scroll to position [0, 0]
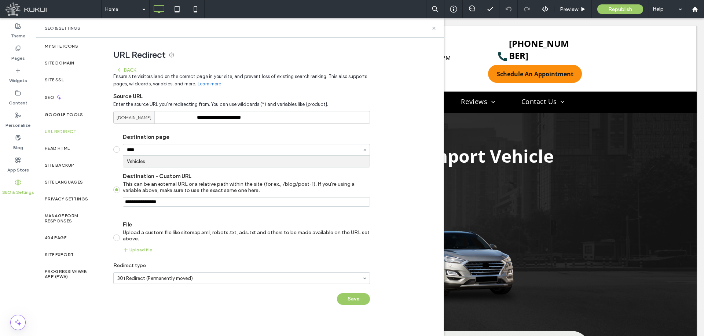
type input "****"
click at [211, 154] on div "****" at bounding box center [246, 149] width 246 height 11
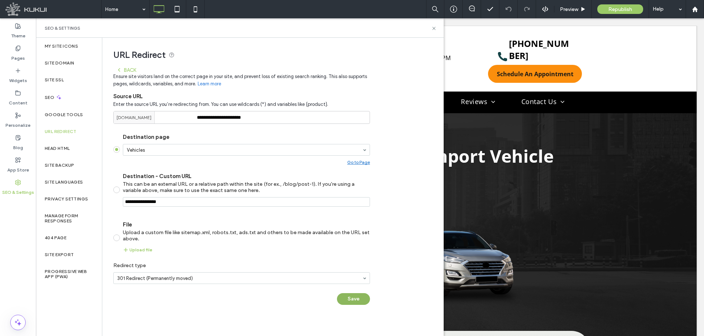
click at [352, 303] on button "Save" at bounding box center [353, 299] width 33 height 12
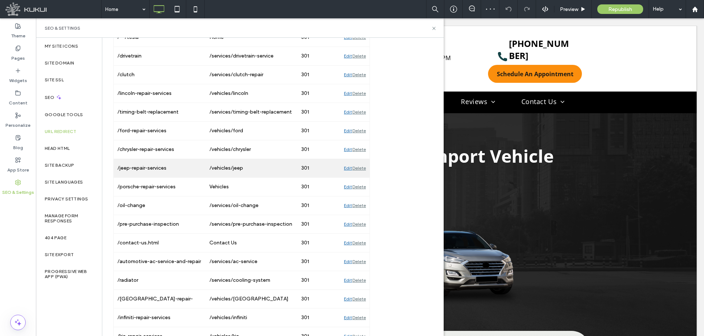
scroll to position [1285, 0]
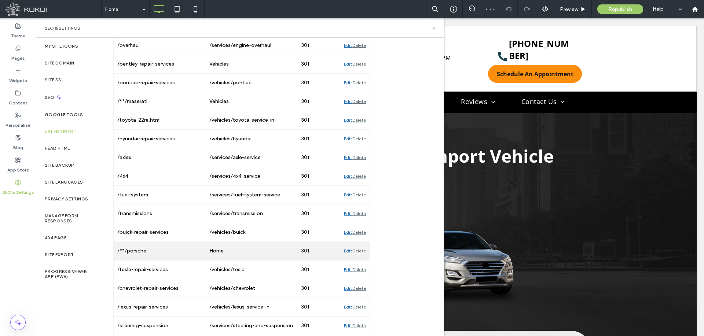
click at [345, 250] on div "Edit" at bounding box center [348, 251] width 8 height 18
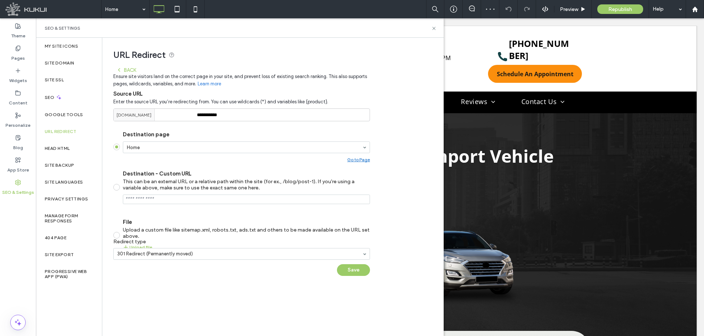
scroll to position [0, 0]
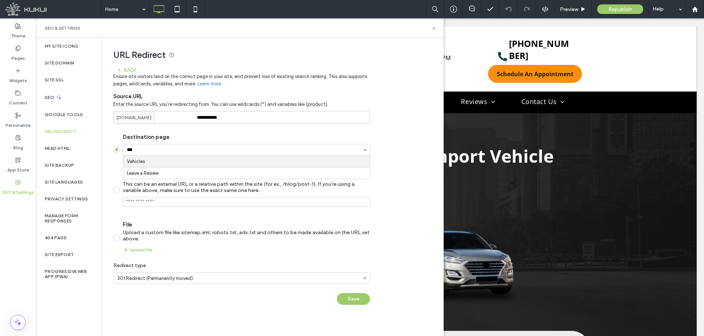
type input "****"
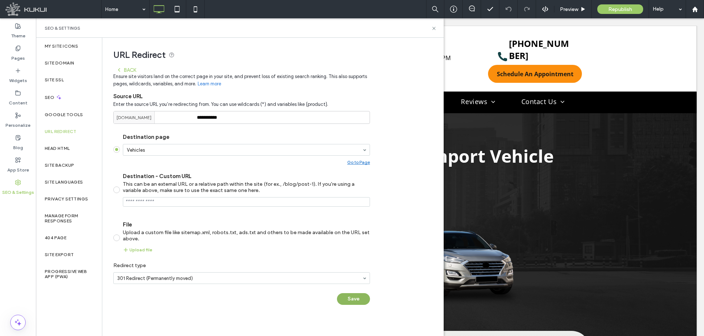
click at [343, 296] on button "Save" at bounding box center [353, 299] width 33 height 12
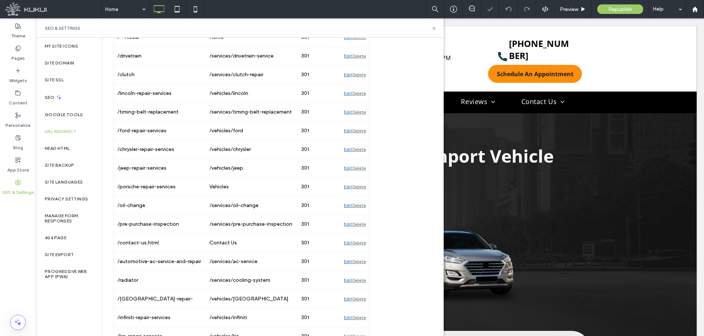
scroll to position [1285, 0]
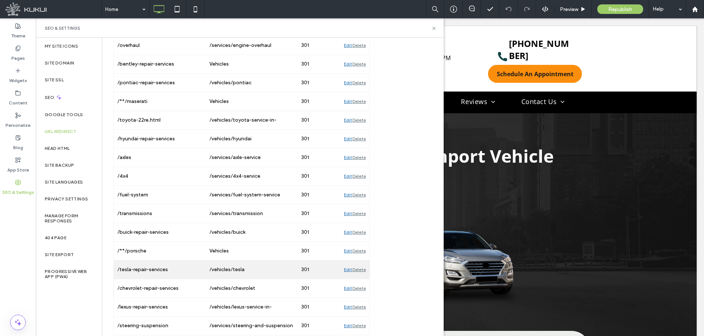
click at [346, 269] on div "Edit" at bounding box center [348, 270] width 8 height 18
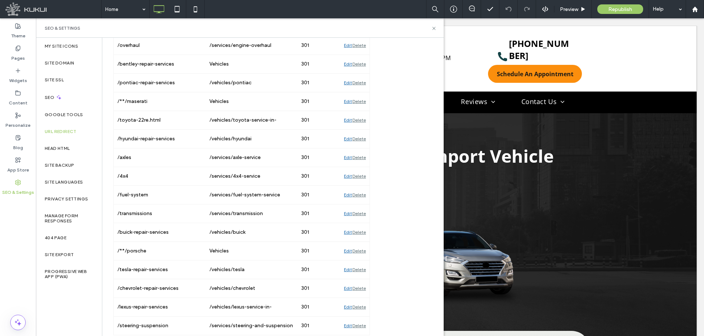
scroll to position [0, 0]
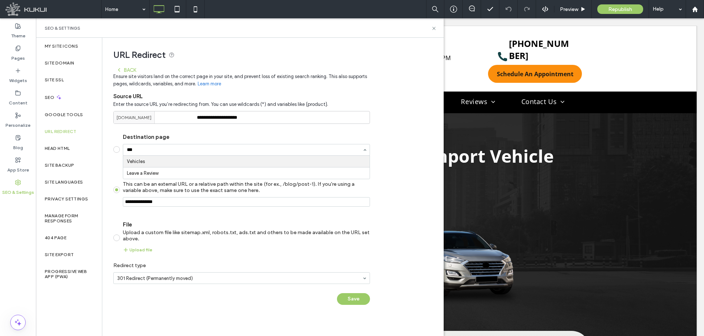
type input "****"
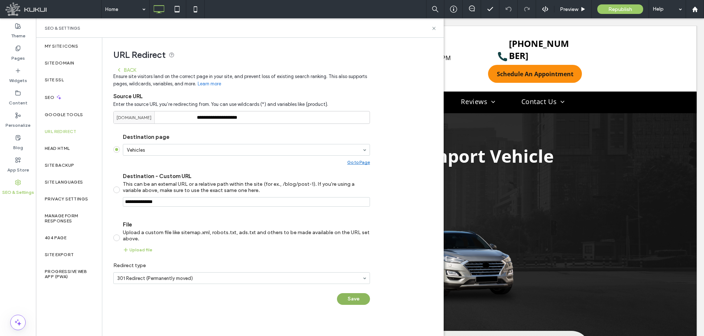
click at [356, 302] on button "Save" at bounding box center [353, 299] width 33 height 12
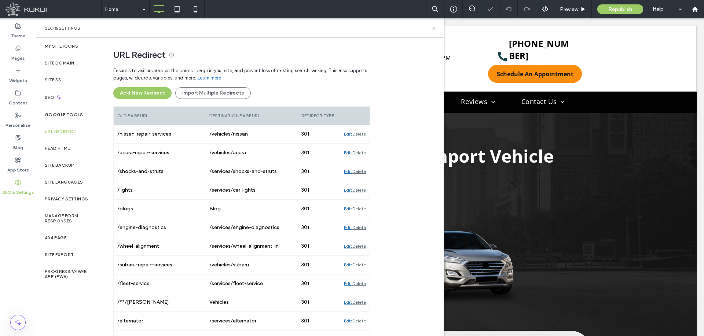
scroll to position [714, 0]
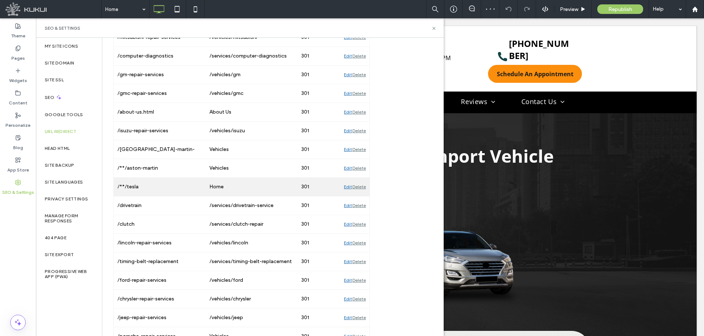
click at [344, 188] on div "Edit" at bounding box center [348, 187] width 8 height 18
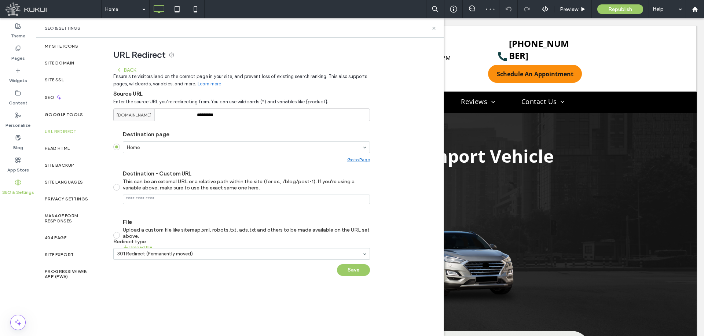
scroll to position [0, 0]
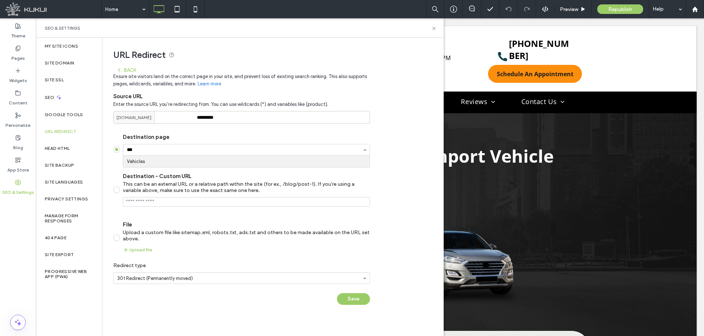
type input "****"
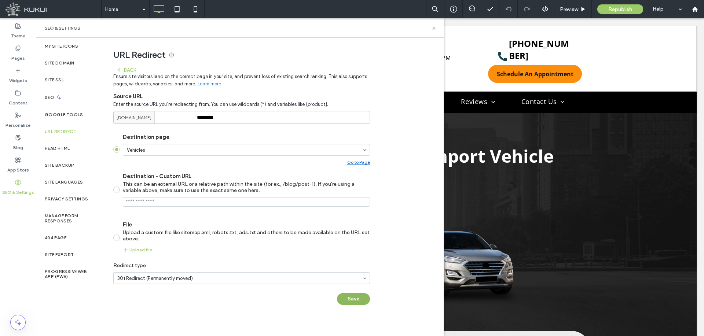
click at [349, 303] on button "Save" at bounding box center [353, 299] width 33 height 12
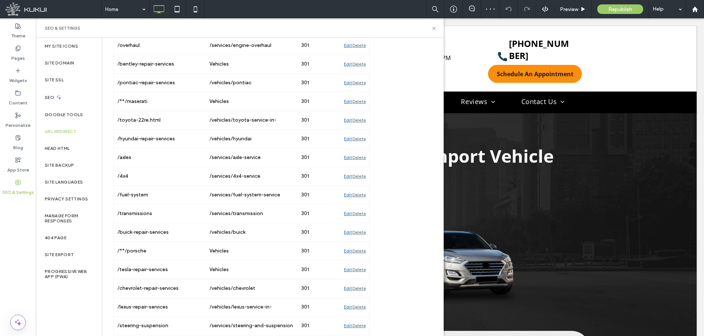
scroll to position [714, 0]
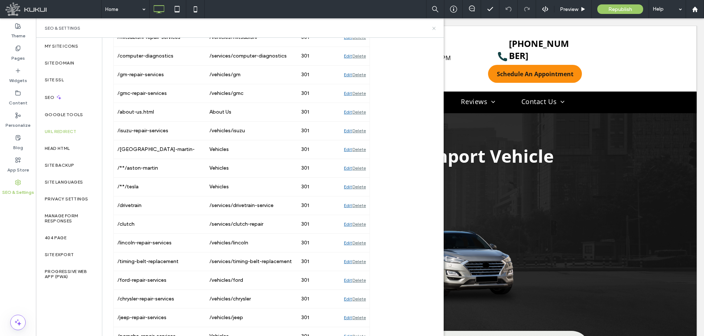
click at [434, 27] on use at bounding box center [433, 28] width 3 height 3
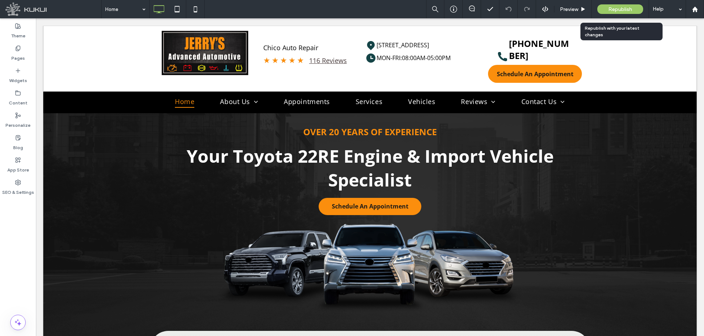
click at [612, 11] on span "Republish" at bounding box center [620, 9] width 24 height 6
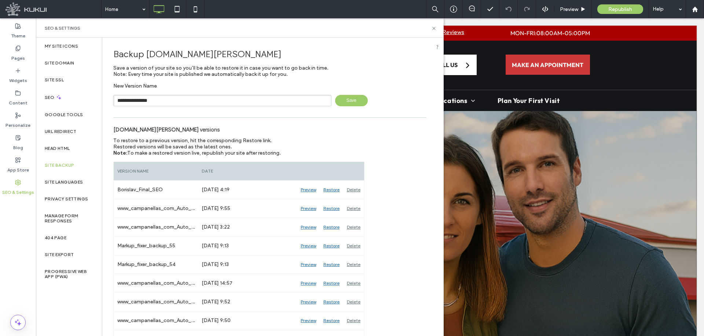
type input "**********"
click at [347, 104] on span "Save" at bounding box center [351, 100] width 33 height 11
click at [433, 29] on icon at bounding box center [433, 28] width 5 height 5
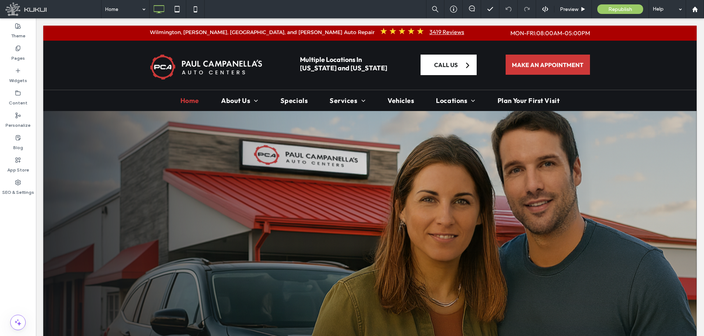
scroll to position [2533, 0]
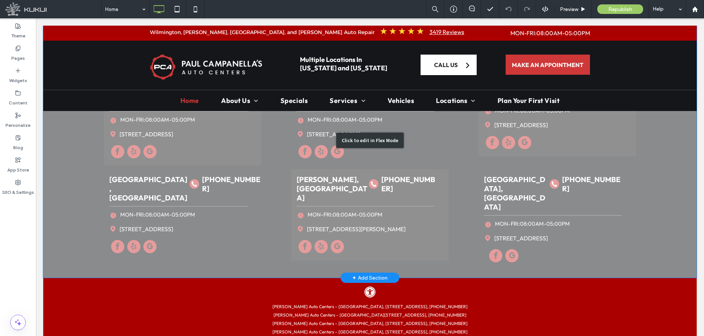
click at [554, 188] on div "Click to edit in Flex Mode" at bounding box center [369, 140] width 653 height 275
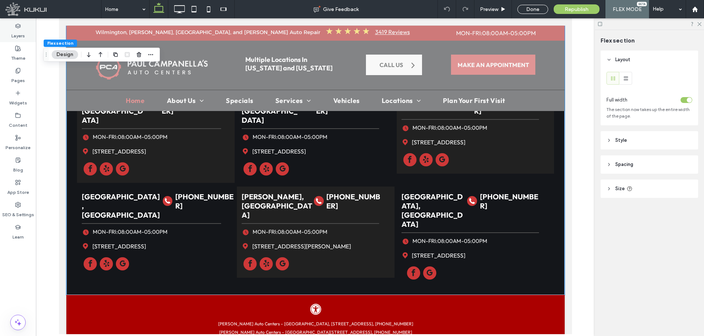
click at [22, 34] on label "Layers" at bounding box center [18, 34] width 14 height 10
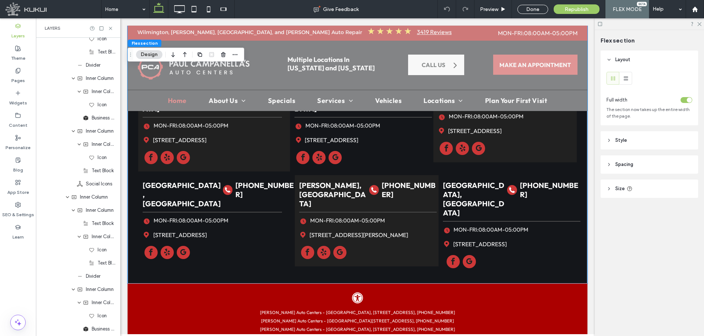
scroll to position [1341, 0]
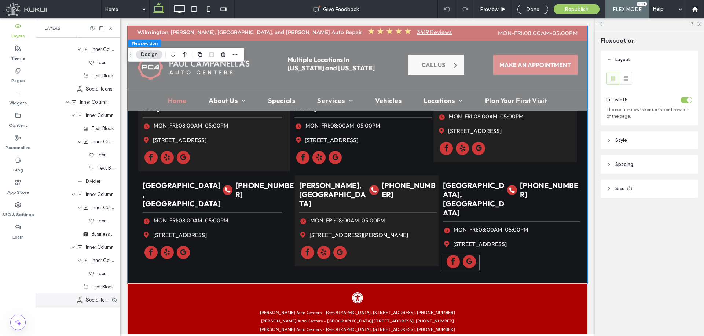
click at [94, 301] on span "Social Icons" at bounding box center [98, 300] width 24 height 7
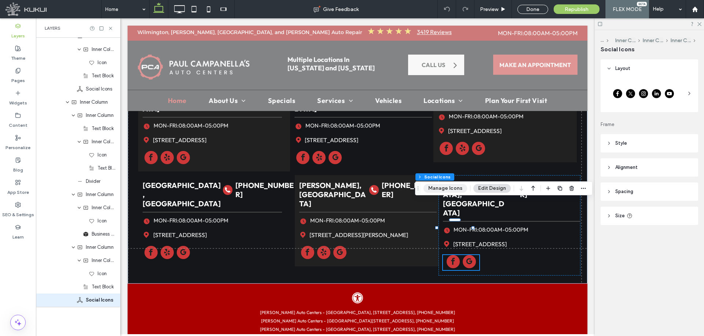
click at [438, 187] on button "Manage Icons" at bounding box center [445, 188] width 44 height 9
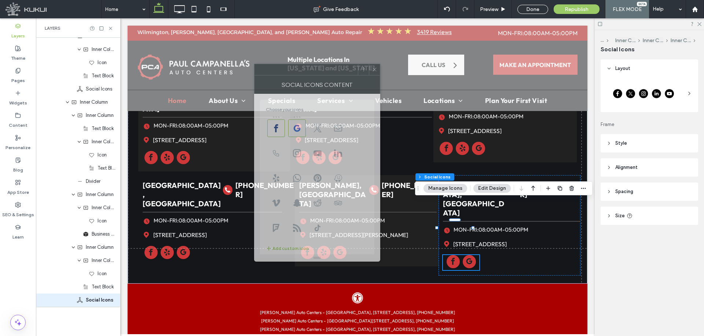
drag, startPoint x: 609, startPoint y: 78, endPoint x: 200, endPoint y: 69, distance: 409.2
click at [254, 69] on div at bounding box center [305, 69] width 103 height 11
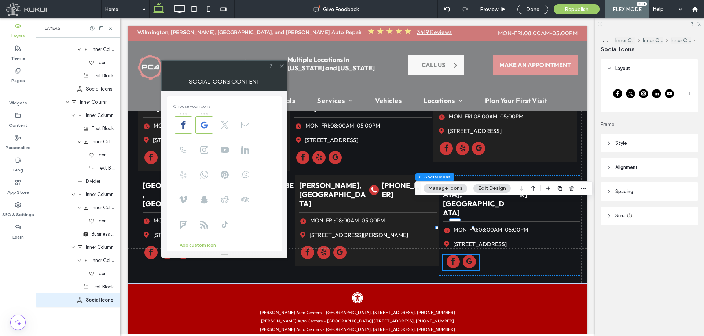
click at [184, 178] on icon at bounding box center [183, 175] width 8 height 8
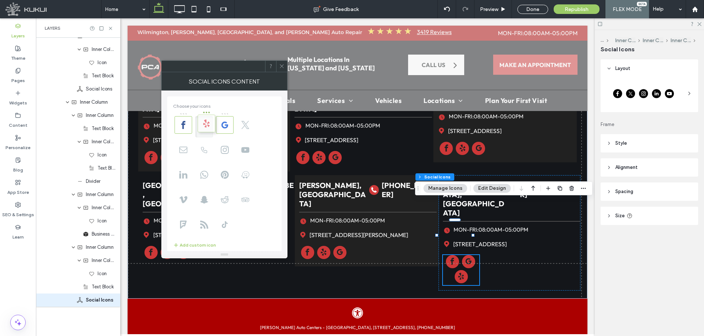
drag, startPoint x: 184, startPoint y: 166, endPoint x: 203, endPoint y: 119, distance: 50.9
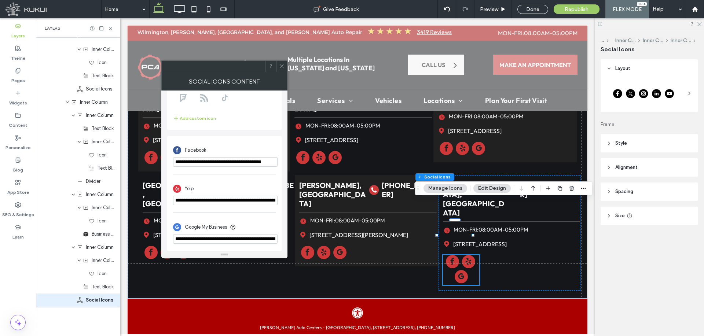
click at [251, 202] on input "**********" at bounding box center [225, 201] width 104 height 10
paste input "url"
type input "**********"
click at [257, 182] on div "Yelp" at bounding box center [224, 188] width 103 height 14
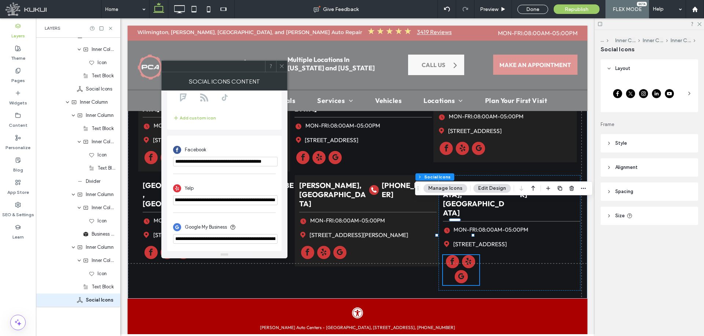
scroll to position [0, 0]
click at [284, 69] on icon at bounding box center [281, 65] width 5 height 5
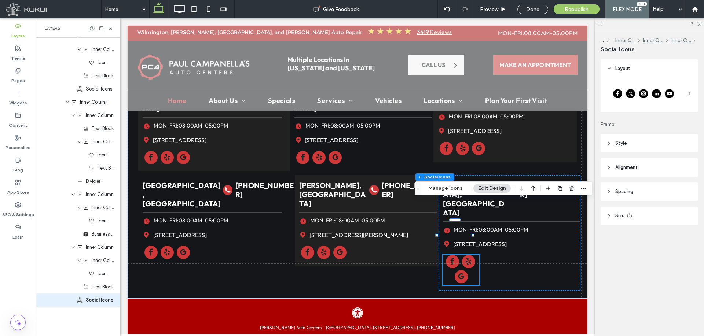
click at [646, 216] on header "Size" at bounding box center [649, 216] width 98 height 18
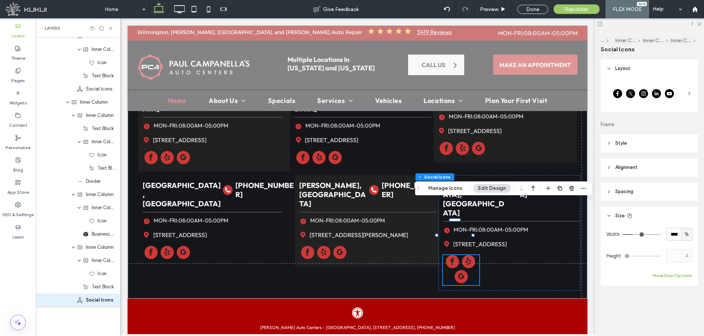
click at [673, 273] on button "More Size Options" at bounding box center [673, 275] width 40 height 9
click at [683, 230] on div "%" at bounding box center [686, 234] width 11 height 13
click at [684, 246] on span "px" at bounding box center [682, 247] width 5 height 7
type input "**"
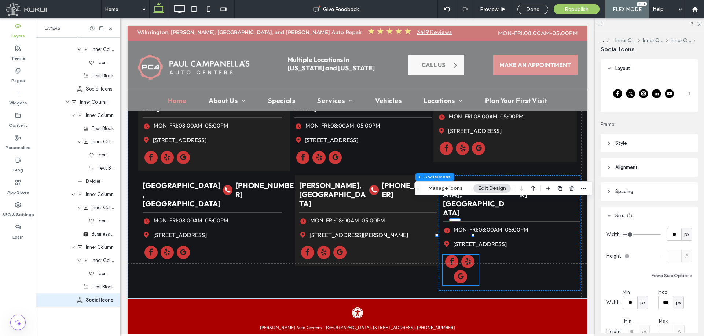
click at [679, 299] on span "px" at bounding box center [678, 302] width 5 height 7
click at [678, 290] on span "A" at bounding box center [676, 289] width 3 height 7
type input "***"
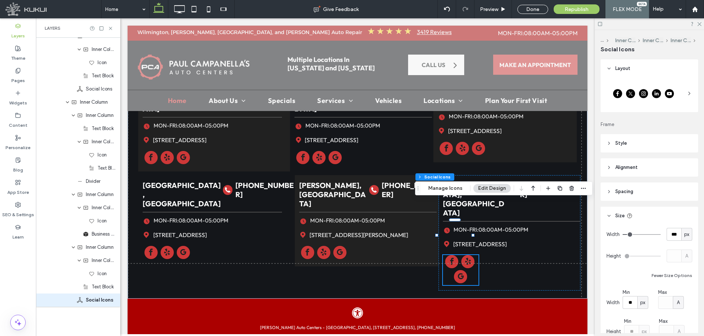
type input "***"
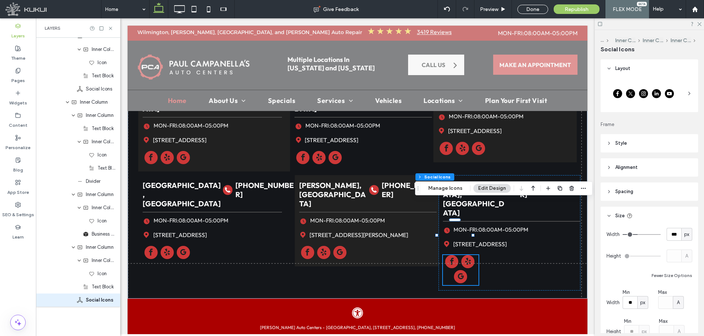
type input "***"
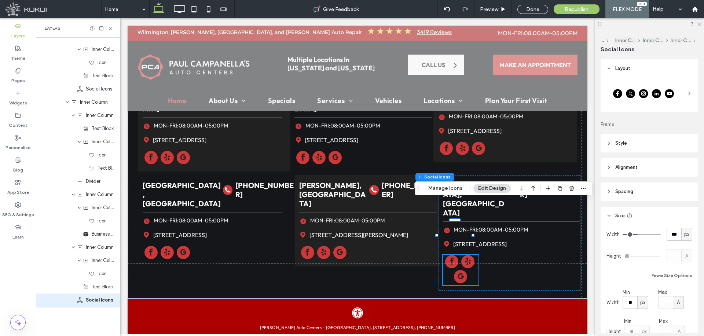
type input "***"
click at [638, 234] on input "range" at bounding box center [641, 234] width 38 height 1
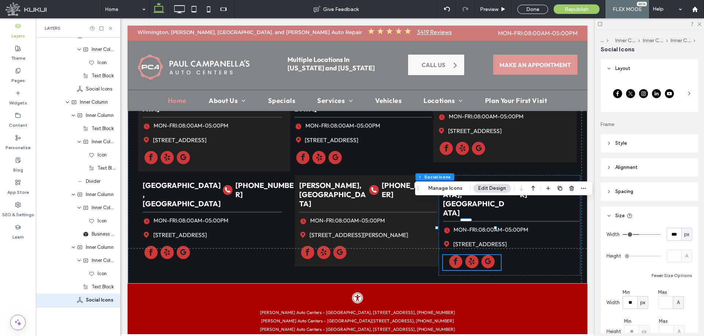
type input "***"
click at [637, 234] on input "range" at bounding box center [641, 234] width 38 height 1
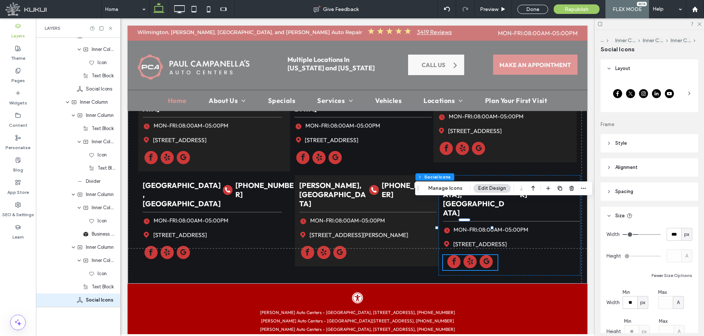
type input "***"
click at [636, 234] on input "range" at bounding box center [641, 234] width 38 height 1
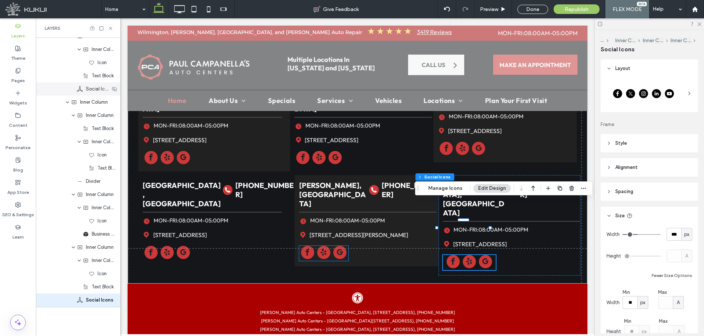
click at [95, 92] on span "Social Icons" at bounding box center [98, 88] width 24 height 7
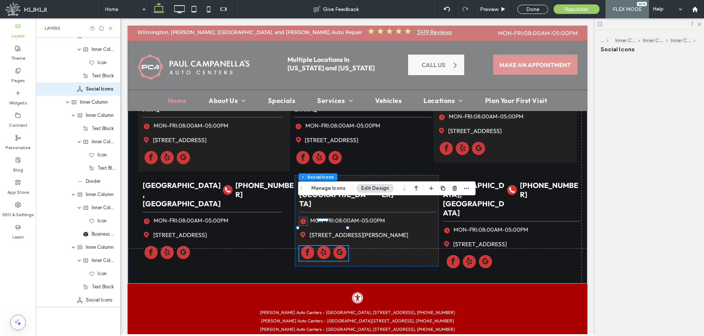
scroll to position [1244, 0]
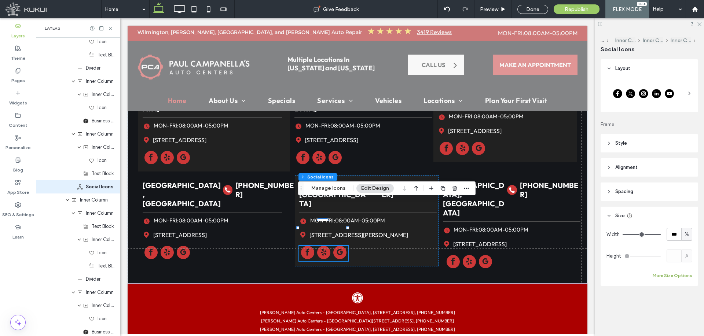
click at [677, 276] on button "More Size Options" at bounding box center [673, 275] width 40 height 9
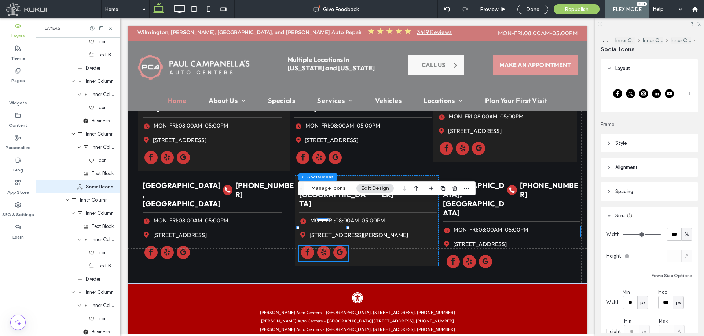
scroll to position [1341, 0]
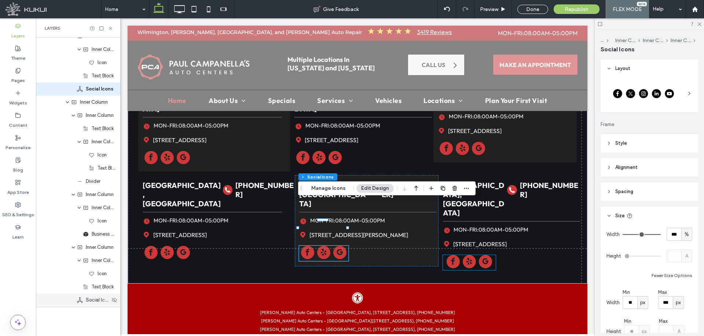
click at [88, 297] on span "Social Icons" at bounding box center [98, 300] width 24 height 7
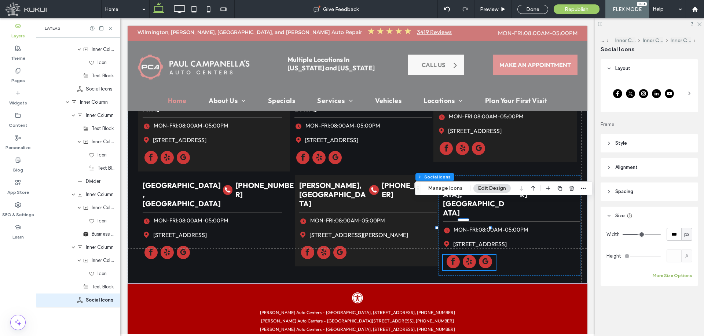
click at [672, 275] on button "More Size Options" at bounding box center [673, 275] width 40 height 9
click at [673, 235] on input "***" at bounding box center [673, 234] width 15 height 13
type input "***"
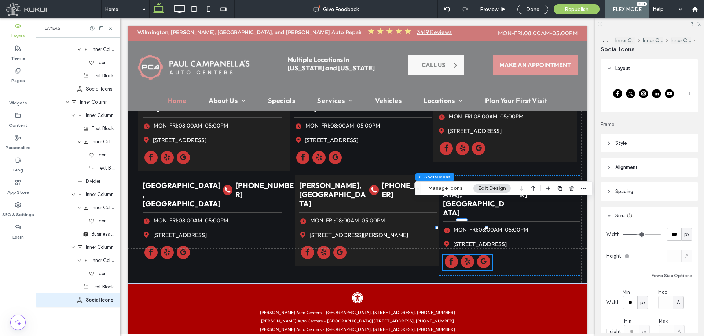
click at [636, 235] on input "range" at bounding box center [641, 234] width 38 height 1
click at [679, 300] on div "A" at bounding box center [678, 302] width 7 height 7
click at [678, 233] on div "px" at bounding box center [676, 238] width 10 height 13
type input "***"
click at [684, 235] on span "px" at bounding box center [686, 234] width 5 height 7
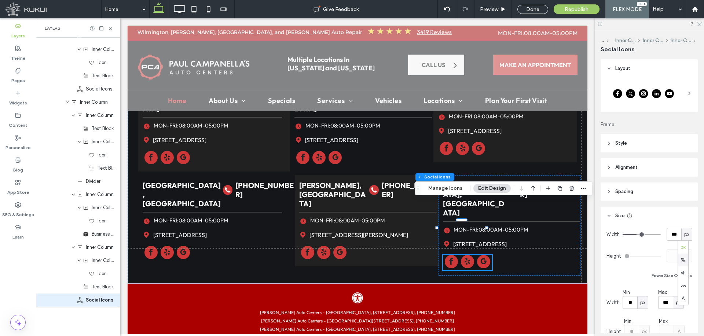
click at [685, 260] on span "%" at bounding box center [683, 260] width 4 height 7
type input "**"
type input "****"
type input "**"
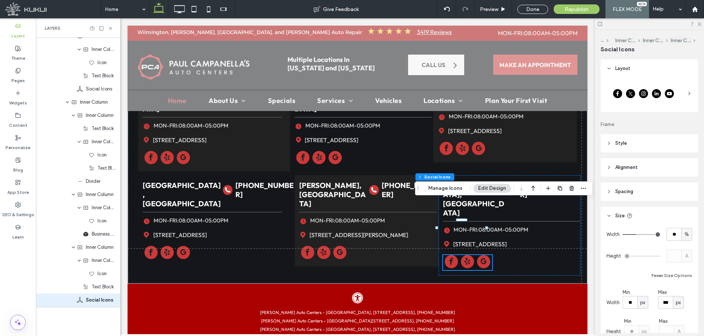
type input "**"
type input "***"
drag, startPoint x: 643, startPoint y: 236, endPoint x: 681, endPoint y: 238, distance: 38.2
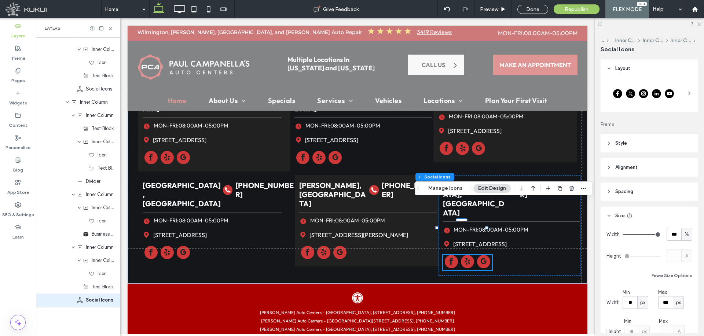
type input "***"
click at [661, 235] on input "range" at bounding box center [641, 234] width 38 height 1
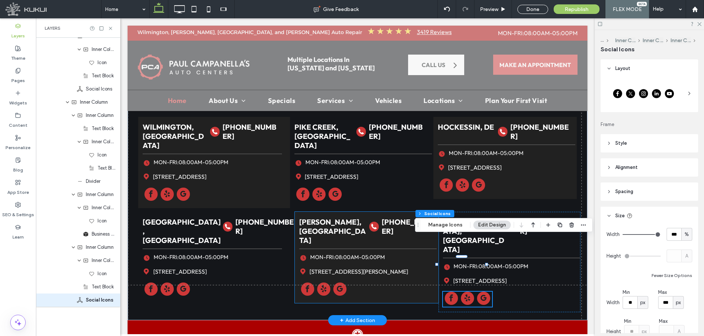
scroll to position [2366, 0]
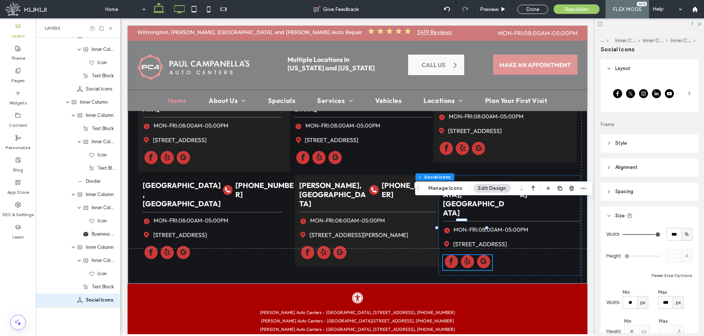
click at [179, 5] on use at bounding box center [180, 9] width 11 height 8
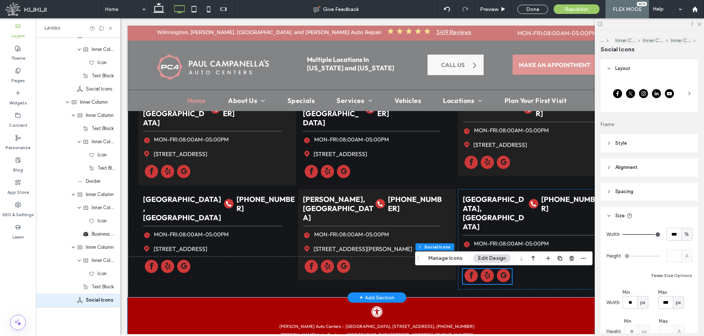
scroll to position [2476, 0]
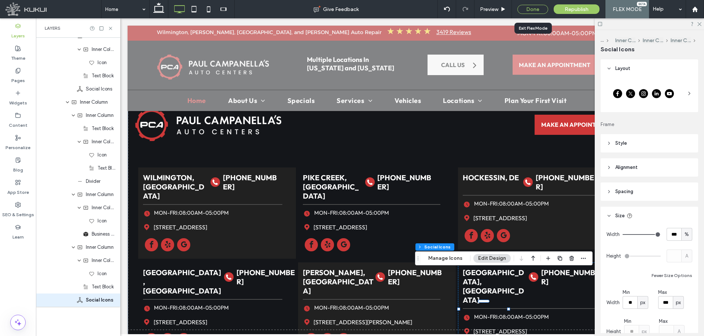
drag, startPoint x: 534, startPoint y: 6, endPoint x: 360, endPoint y: 133, distance: 214.8
click at [534, 6] on div "Done" at bounding box center [532, 9] width 31 height 9
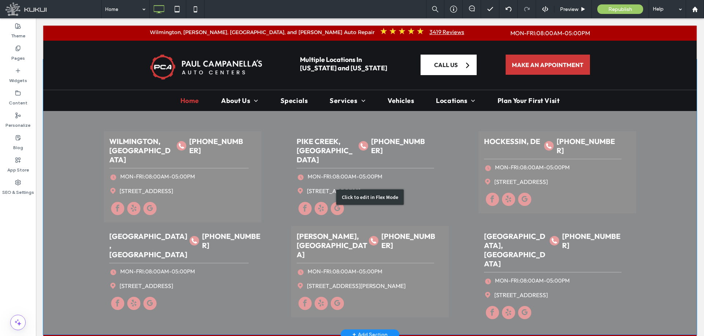
scroll to position [2431, 0]
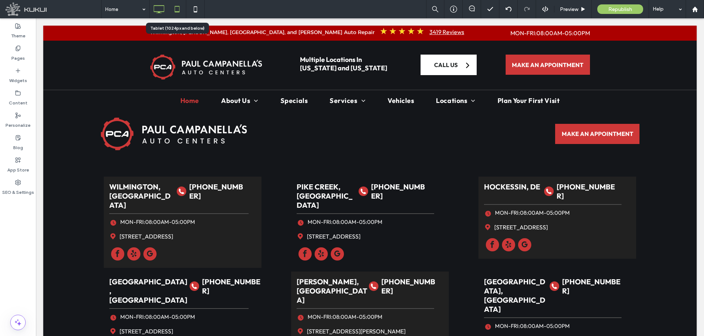
click at [170, 5] on icon at bounding box center [177, 9] width 15 height 15
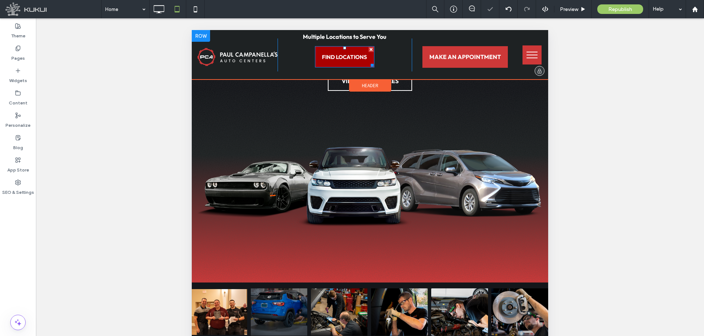
click at [348, 51] on link "FIND LOCATIONS" at bounding box center [344, 56] width 59 height 21
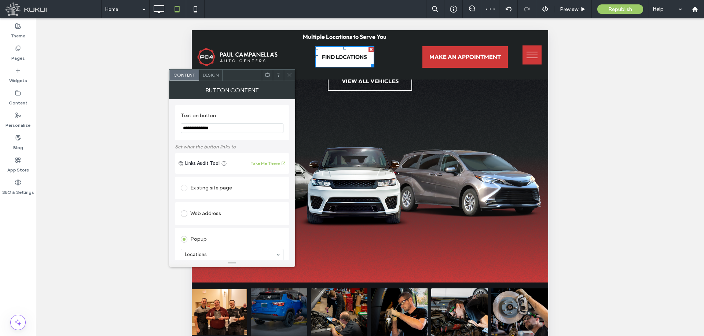
drag, startPoint x: 290, startPoint y: 75, endPoint x: 85, endPoint y: 22, distance: 211.4
click at [290, 75] on use at bounding box center [289, 75] width 4 height 4
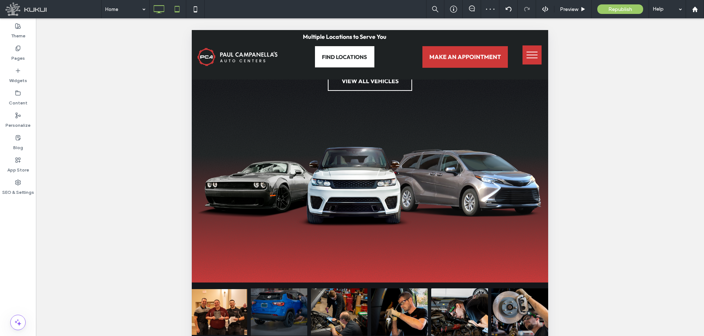
click at [162, 11] on use at bounding box center [159, 9] width 11 height 8
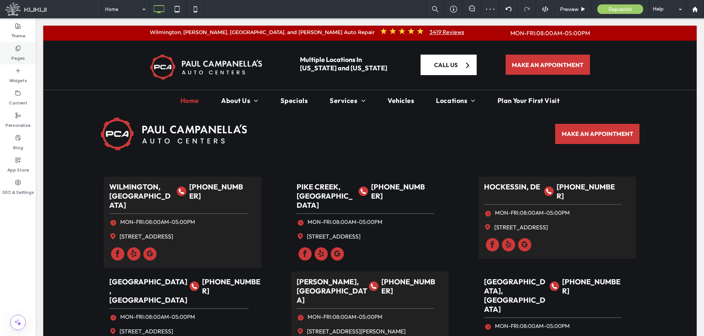
click at [13, 58] on label "Pages" at bounding box center [18, 56] width 14 height 10
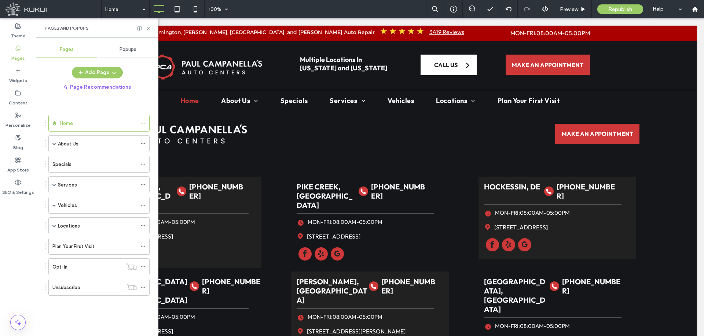
click at [132, 54] on div "Popups" at bounding box center [127, 49] width 61 height 16
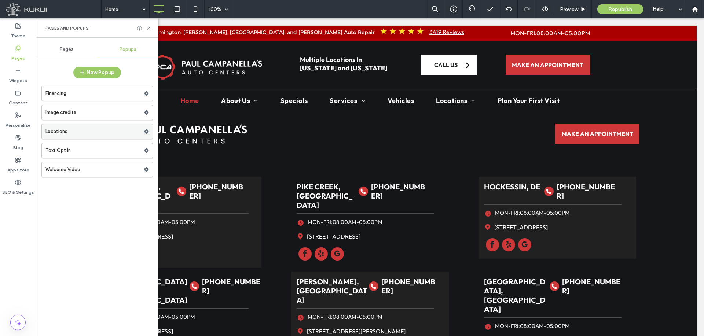
click at [78, 129] on label "Locations" at bounding box center [94, 131] width 98 height 15
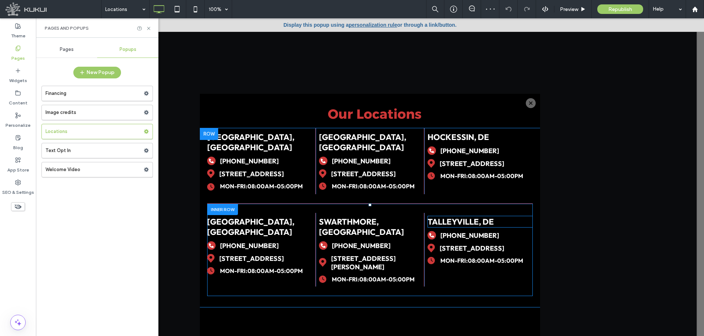
scroll to position [19, 0]
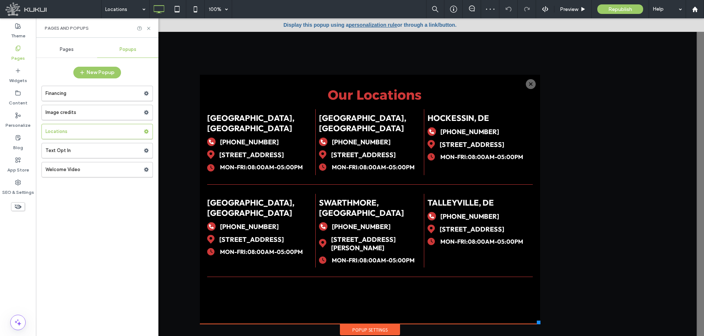
click at [67, 45] on div "Pages" at bounding box center [66, 49] width 61 height 16
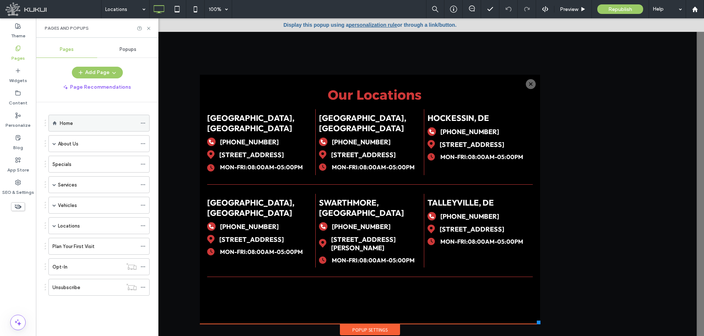
click at [77, 122] on div "Home" at bounding box center [98, 124] width 77 height 8
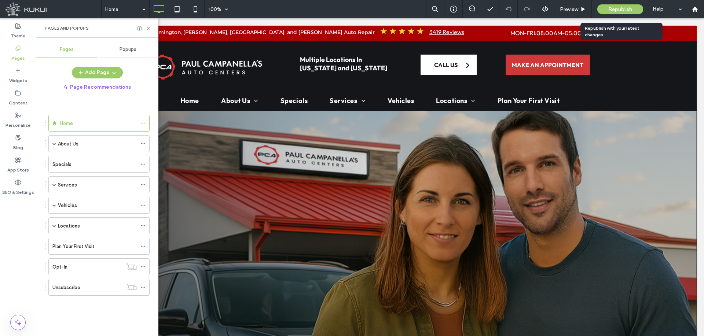
click at [616, 8] on span "Republish" at bounding box center [620, 9] width 24 height 6
